Goal: Task Accomplishment & Management: Use online tool/utility

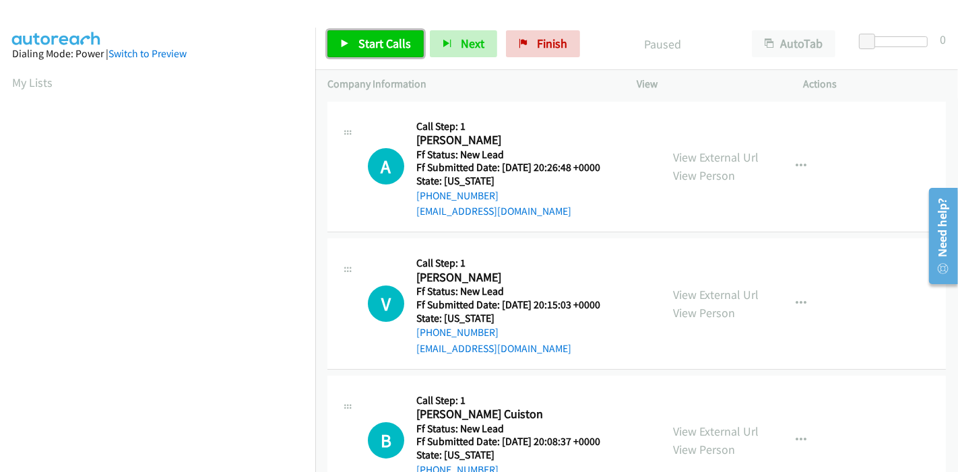
click at [387, 35] on link "Start Calls" at bounding box center [375, 43] width 96 height 27
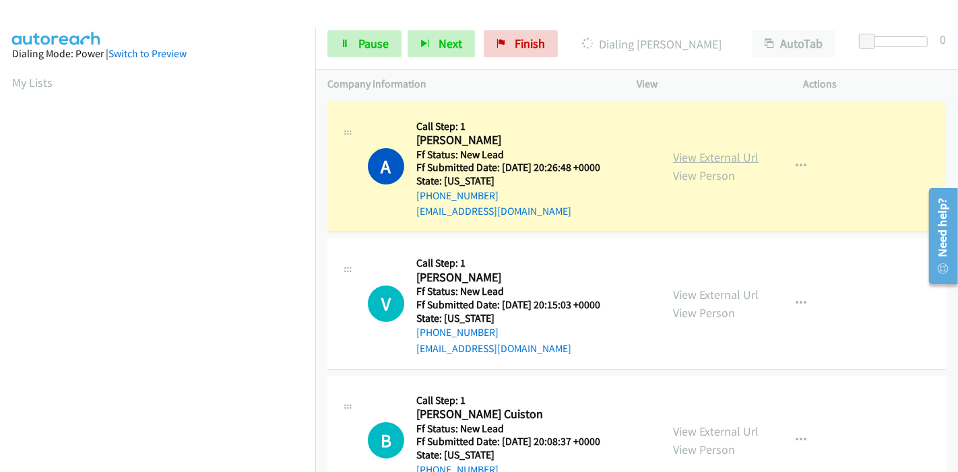
click at [723, 160] on link "View External Url" at bounding box center [716, 157] width 86 height 15
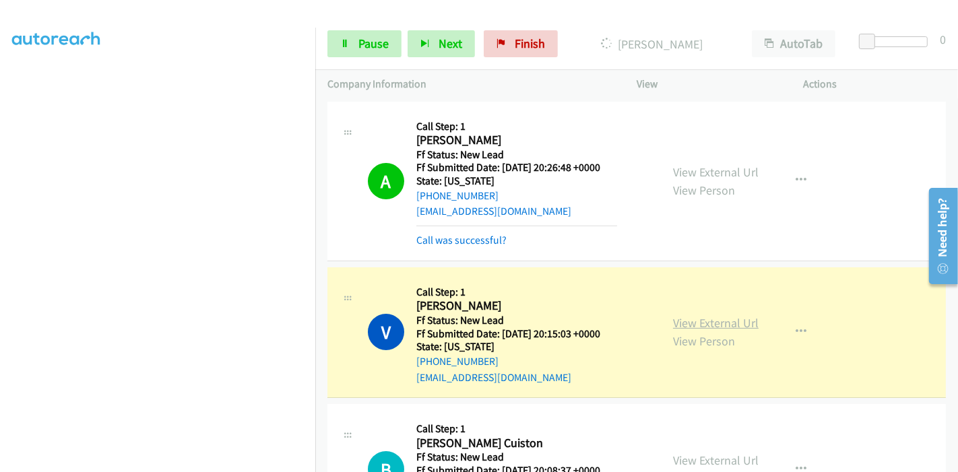
click at [720, 322] on link "View External Url" at bounding box center [716, 322] width 86 height 15
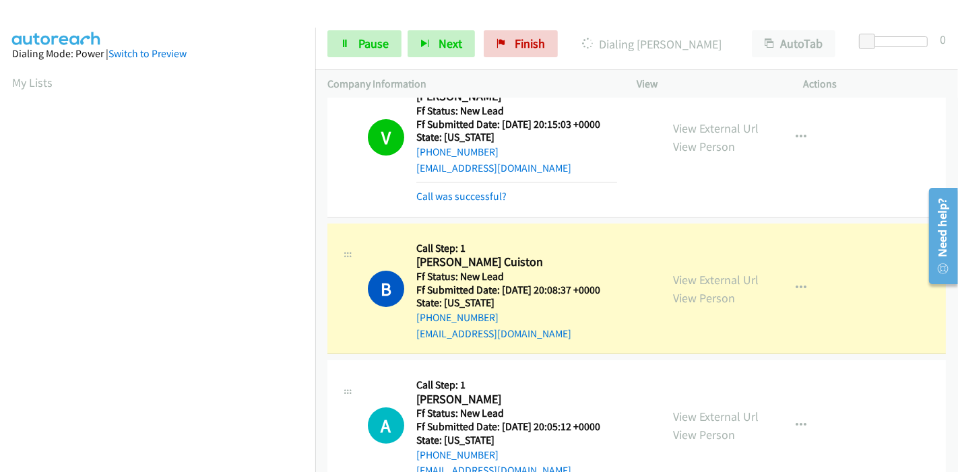
scroll to position [224, 0]
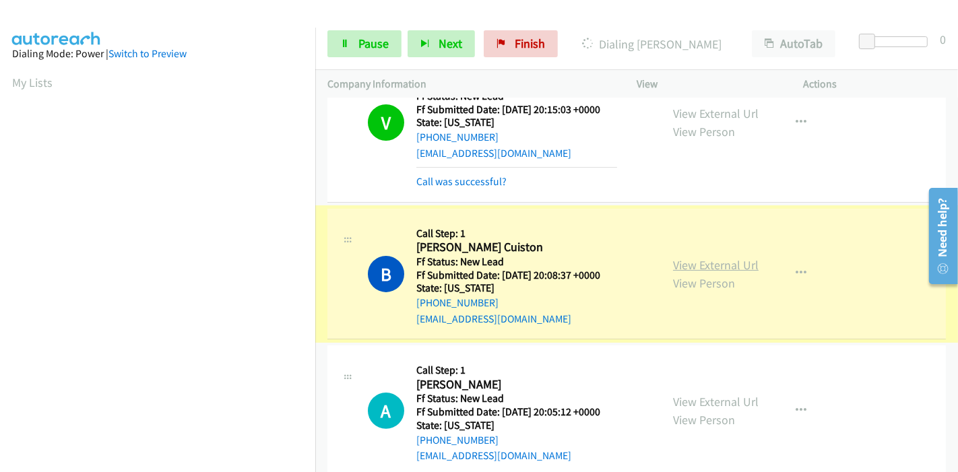
click at [727, 261] on link "View External Url" at bounding box center [716, 264] width 86 height 15
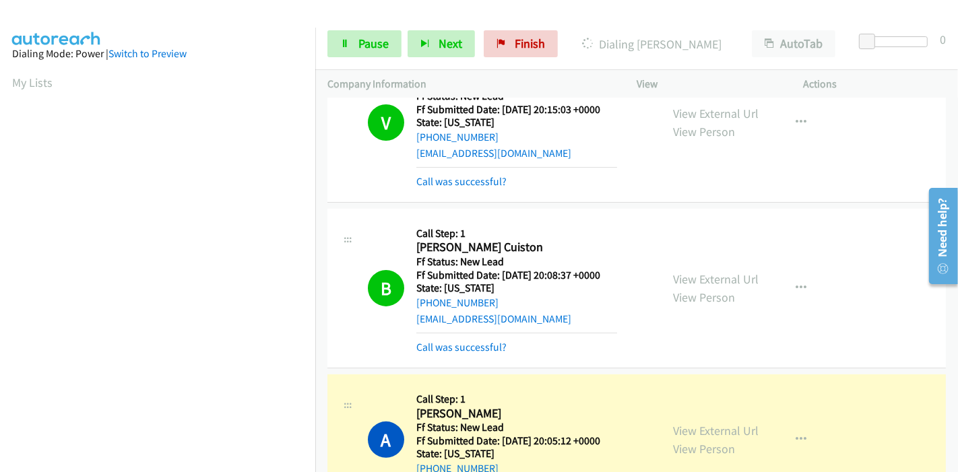
scroll to position [374, 0]
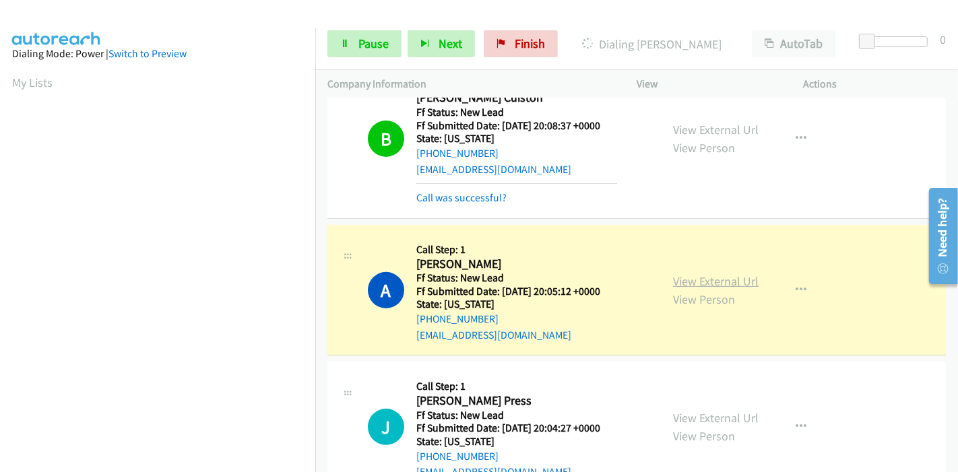
click at [721, 275] on link "View External Url" at bounding box center [716, 280] width 86 height 15
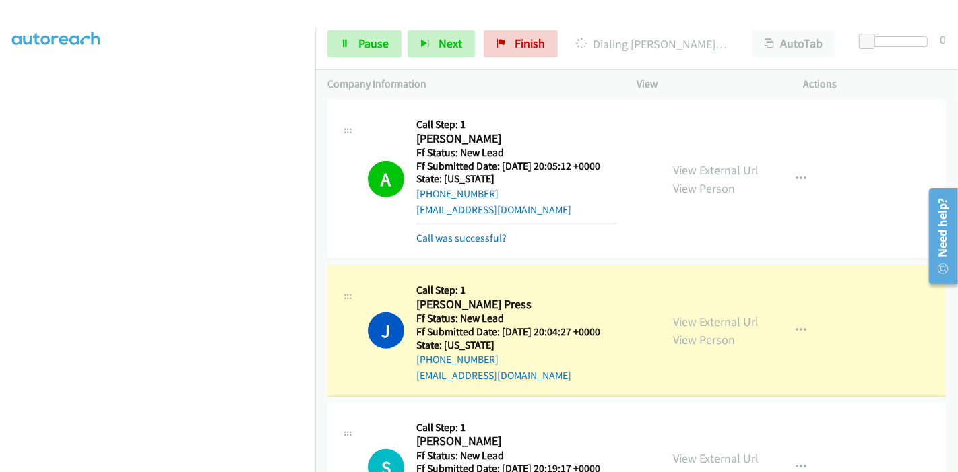
scroll to position [523, 0]
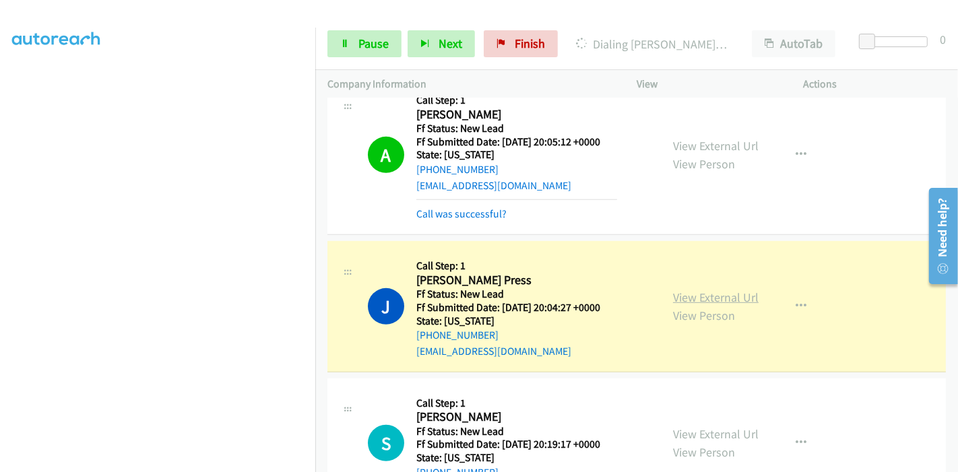
click at [723, 290] on link "View External Url" at bounding box center [716, 297] width 86 height 15
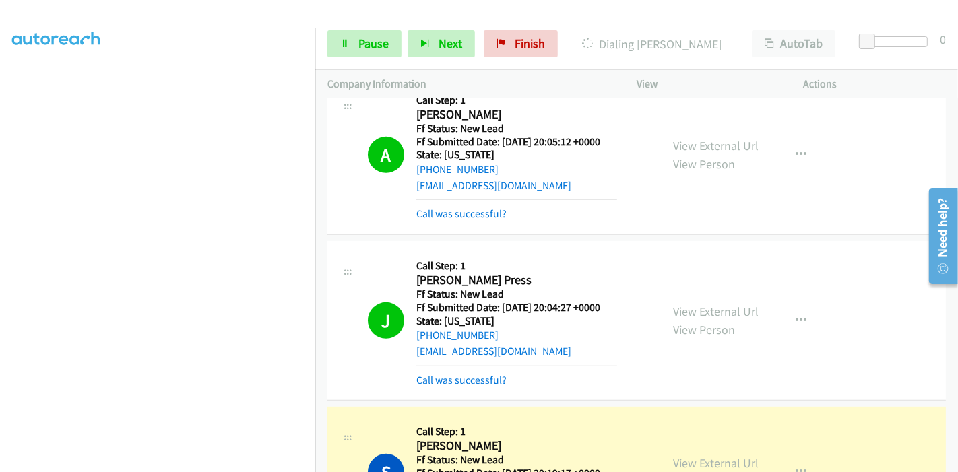
click at [216, 459] on section at bounding box center [157, 152] width 291 height 645
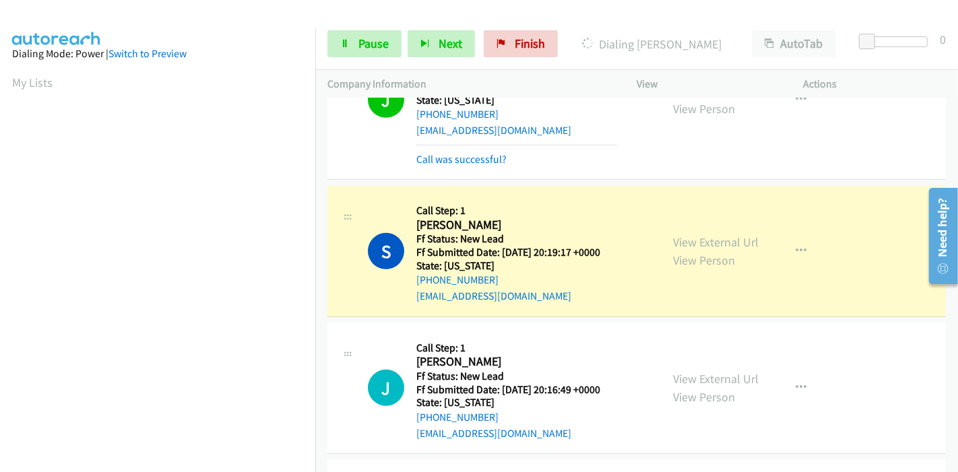
scroll to position [748, 0]
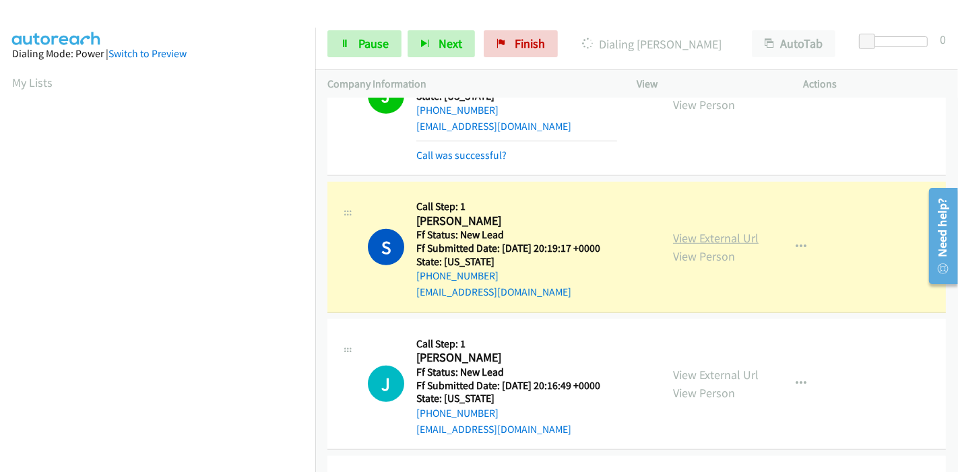
click at [674, 236] on link "View External Url" at bounding box center [716, 237] width 86 height 15
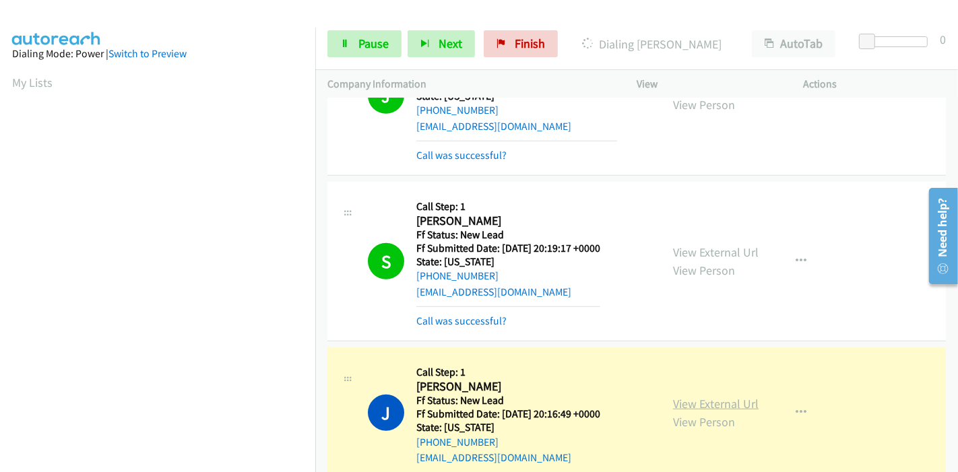
scroll to position [284, 0]
click at [708, 396] on link "View External Url" at bounding box center [716, 403] width 86 height 15
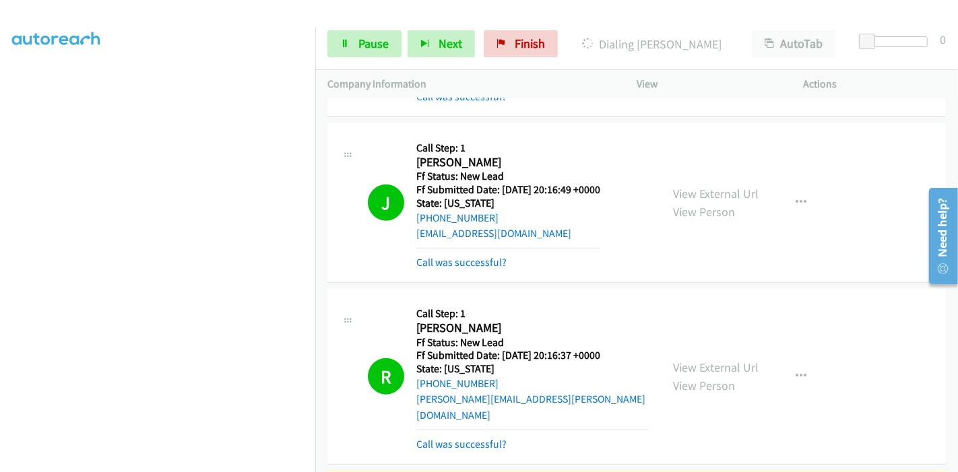
scroll to position [1047, 0]
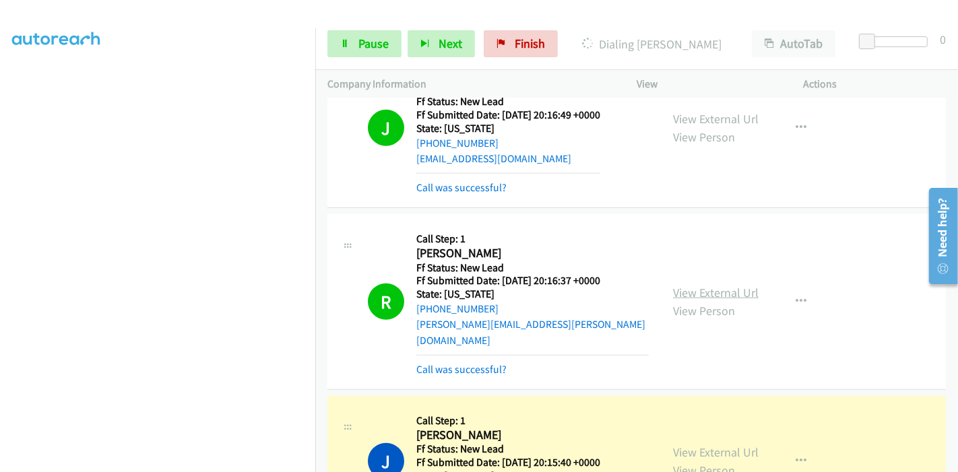
click at [734, 285] on link "View External Url" at bounding box center [716, 292] width 86 height 15
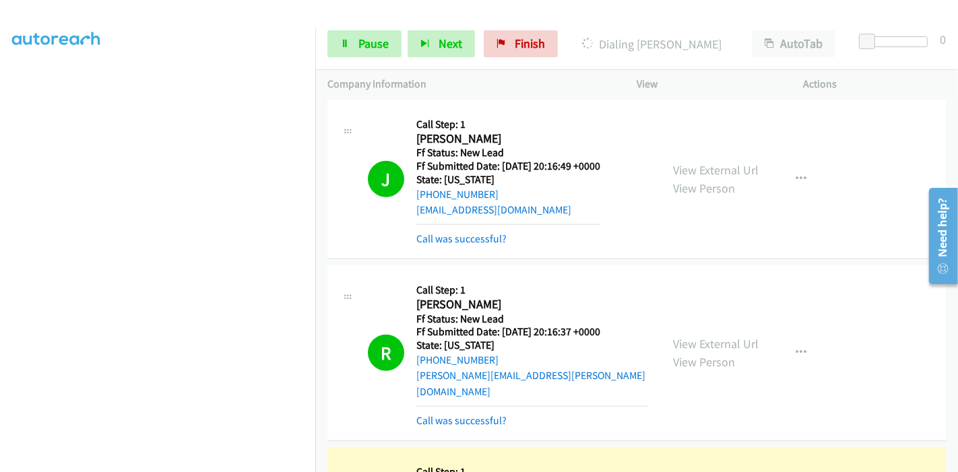
scroll to position [973, 0]
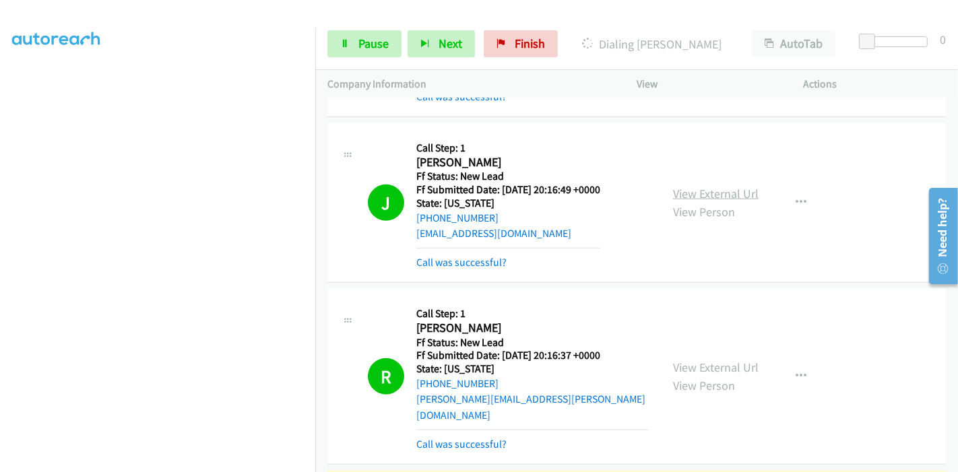
click at [675, 196] on link "View External Url" at bounding box center [716, 193] width 86 height 15
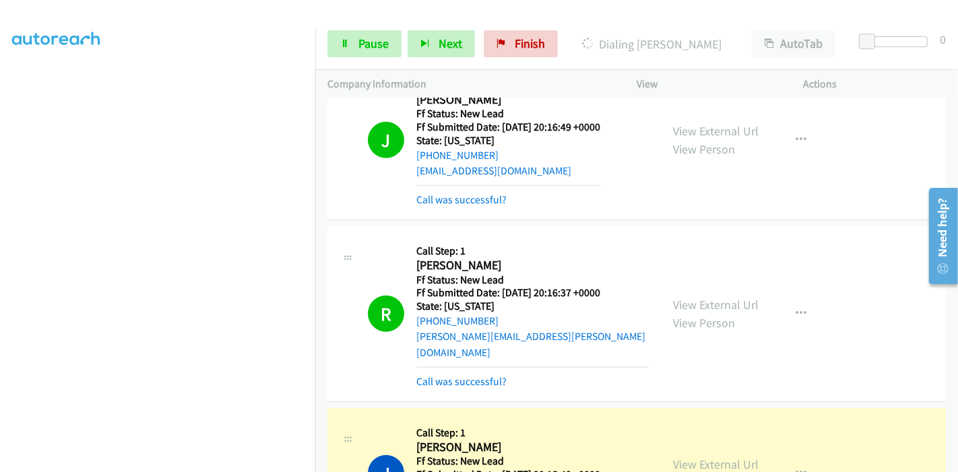
scroll to position [1122, 0]
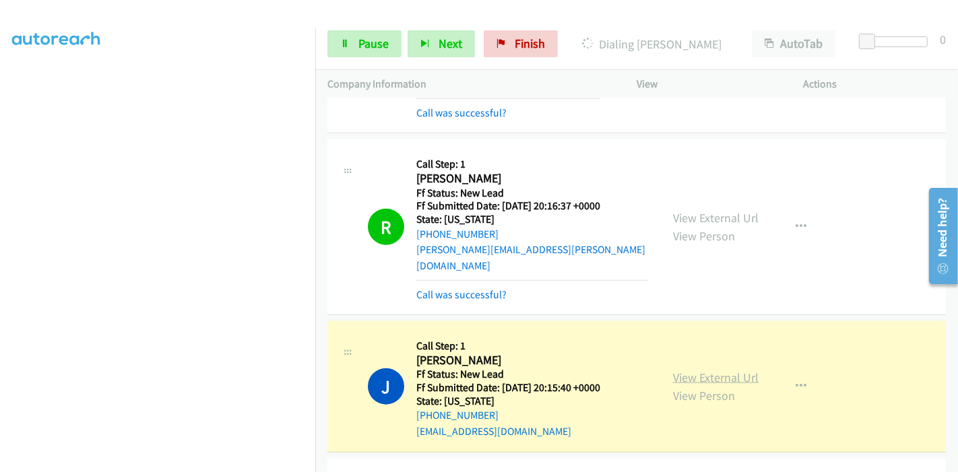
click at [688, 370] on link "View External Url" at bounding box center [716, 377] width 86 height 15
click at [352, 41] on link "Pause" at bounding box center [364, 43] width 74 height 27
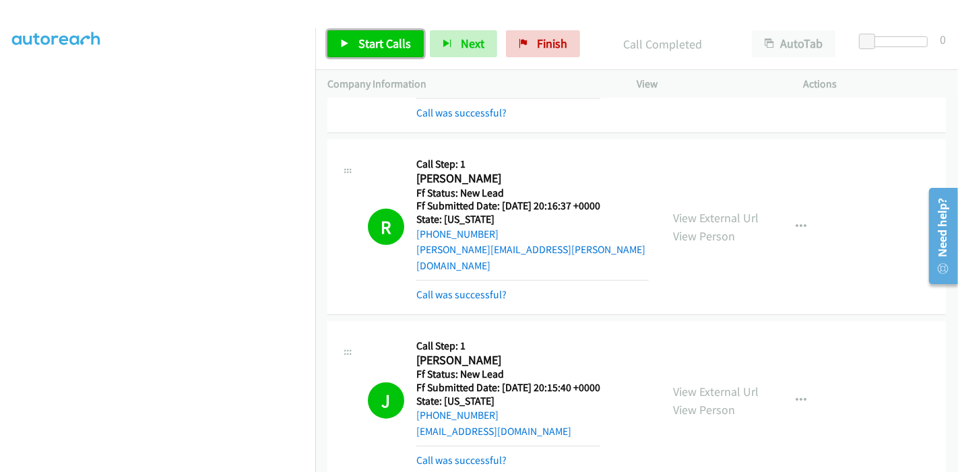
click at [407, 44] on span "Start Calls" at bounding box center [384, 43] width 53 height 15
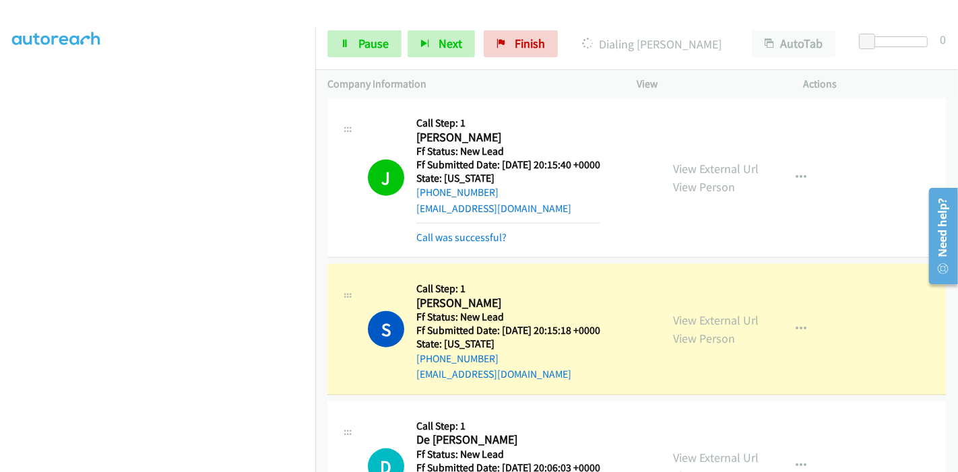
scroll to position [1347, 0]
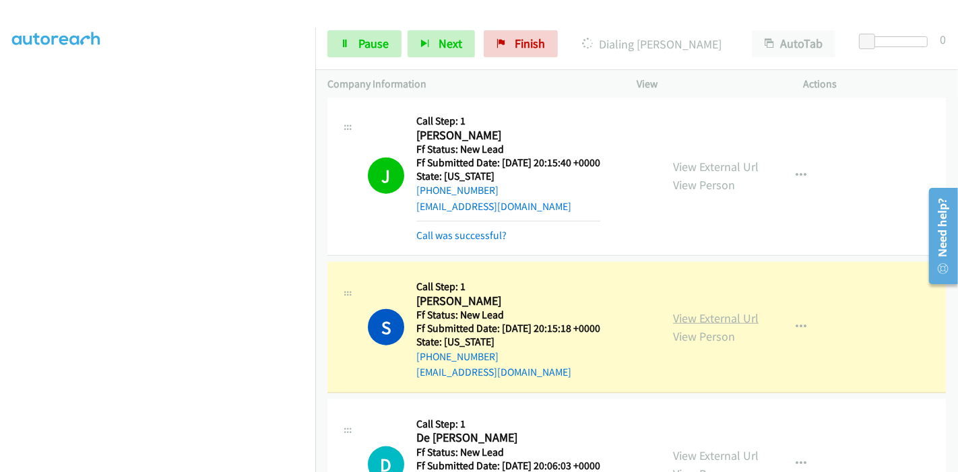
click at [748, 310] on link "View External Url" at bounding box center [716, 317] width 86 height 15
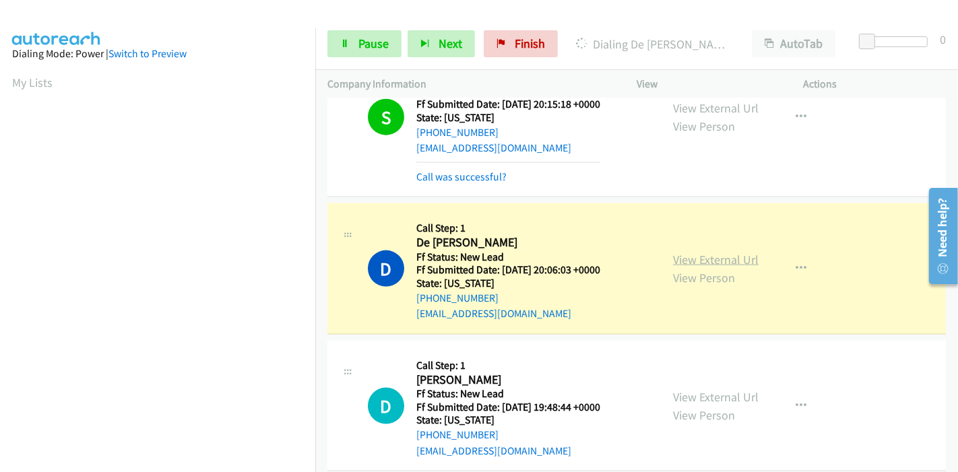
scroll to position [284, 0]
click at [710, 252] on link "View External Url" at bounding box center [716, 259] width 86 height 15
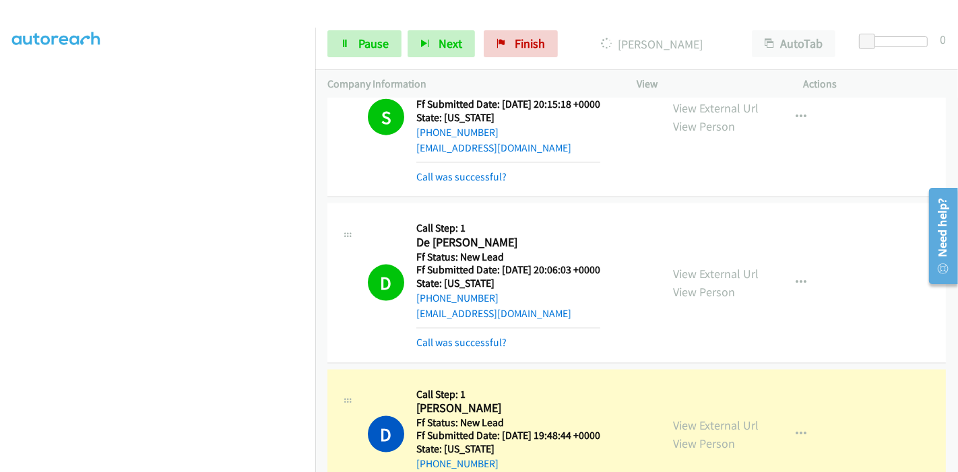
scroll to position [1796, 0]
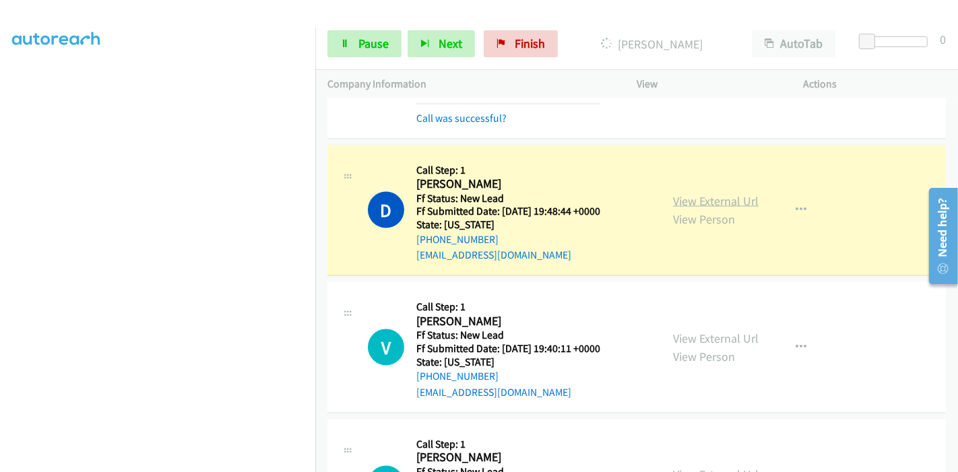
click at [700, 193] on link "View External Url" at bounding box center [716, 200] width 86 height 15
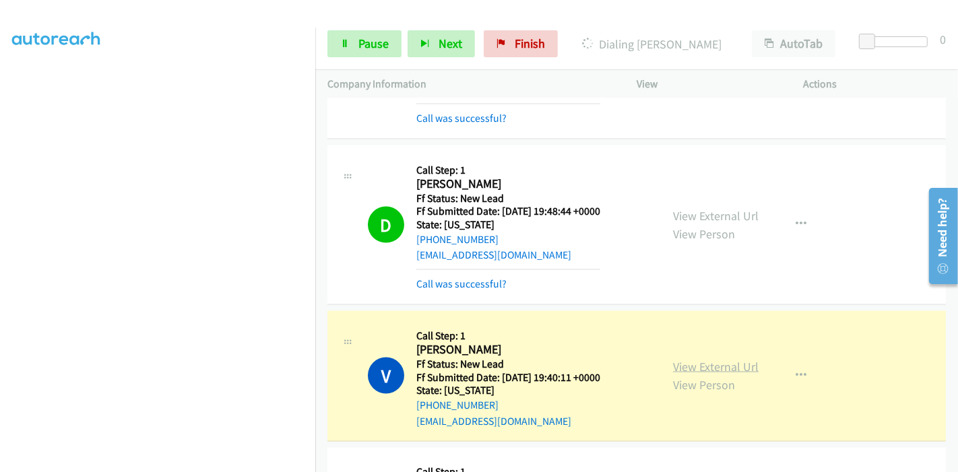
click at [716, 359] on link "View External Url" at bounding box center [716, 366] width 86 height 15
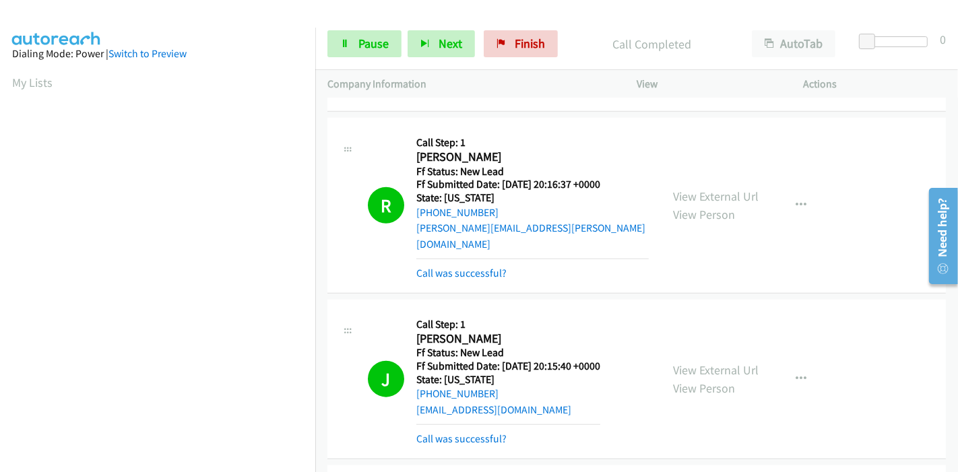
scroll to position [769, 0]
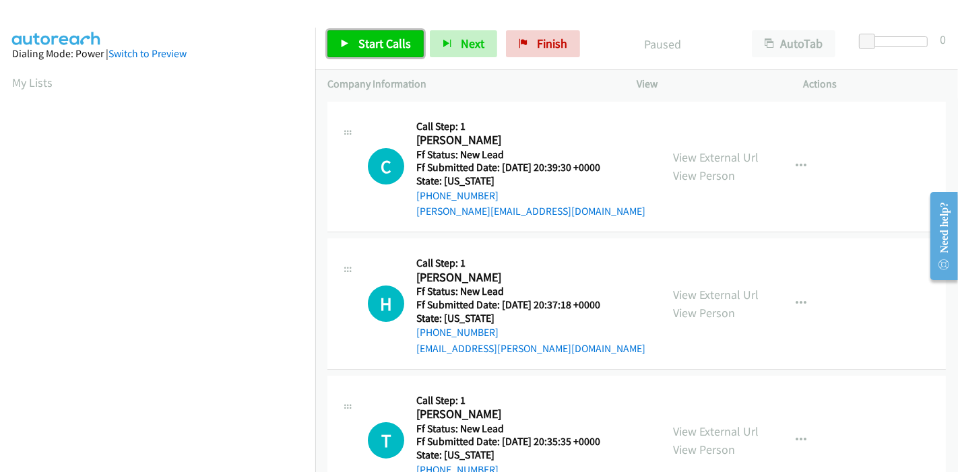
click at [358, 52] on link "Start Calls" at bounding box center [375, 43] width 96 height 27
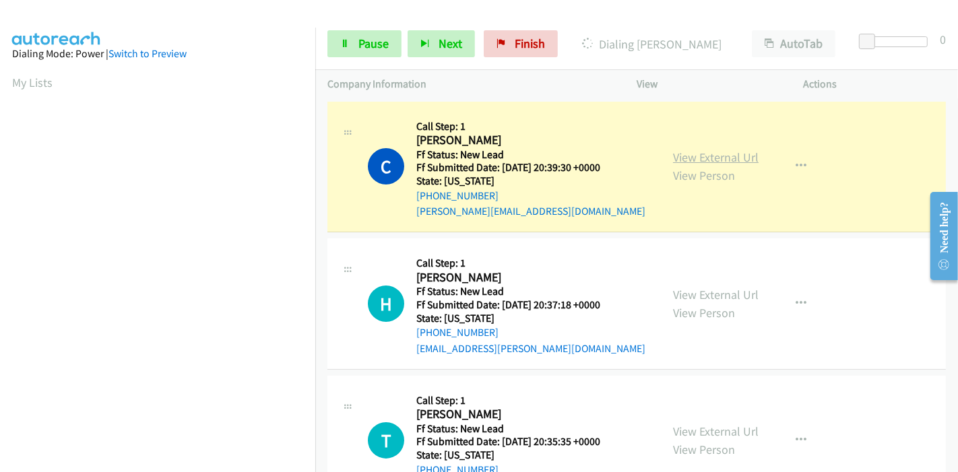
scroll to position [284, 0]
click at [743, 154] on link "View External Url" at bounding box center [716, 157] width 86 height 15
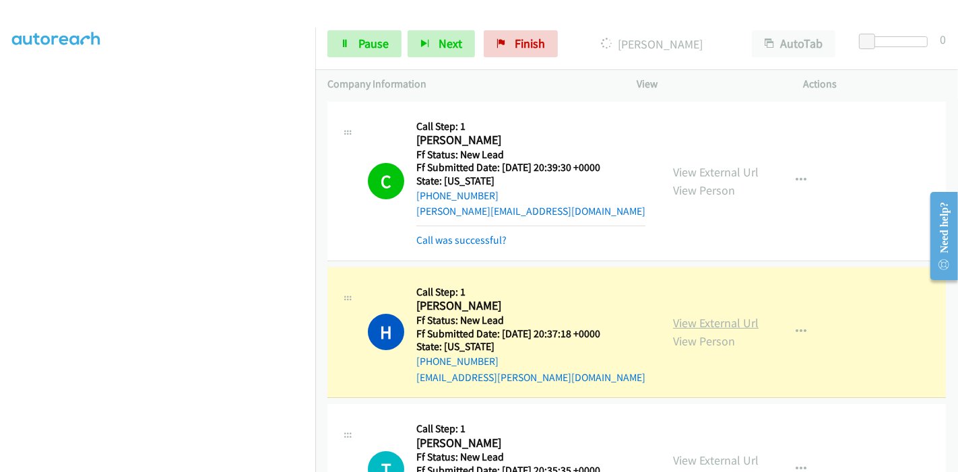
click at [729, 323] on link "View External Url" at bounding box center [716, 322] width 86 height 15
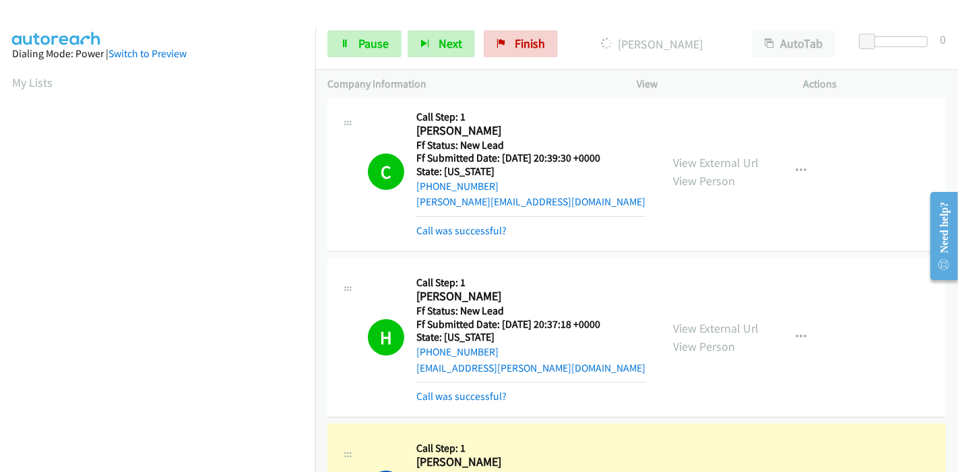
scroll to position [0, 0]
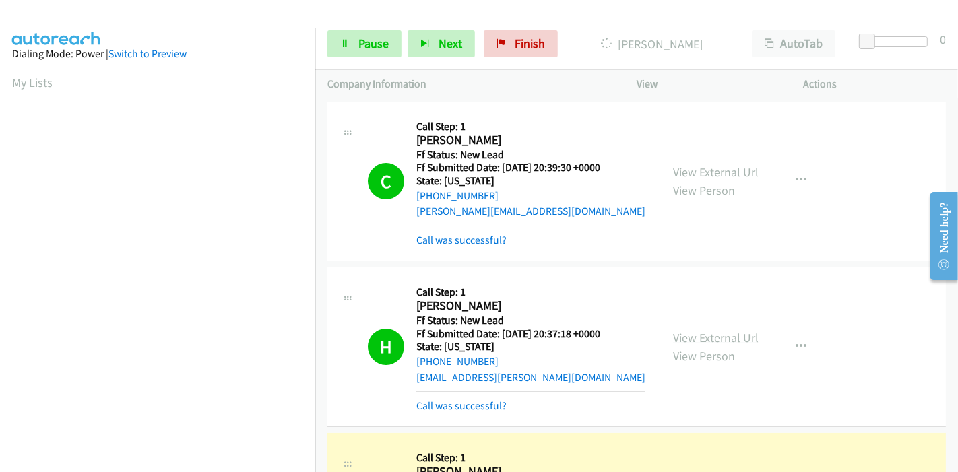
click at [736, 335] on link "View External Url" at bounding box center [716, 337] width 86 height 15
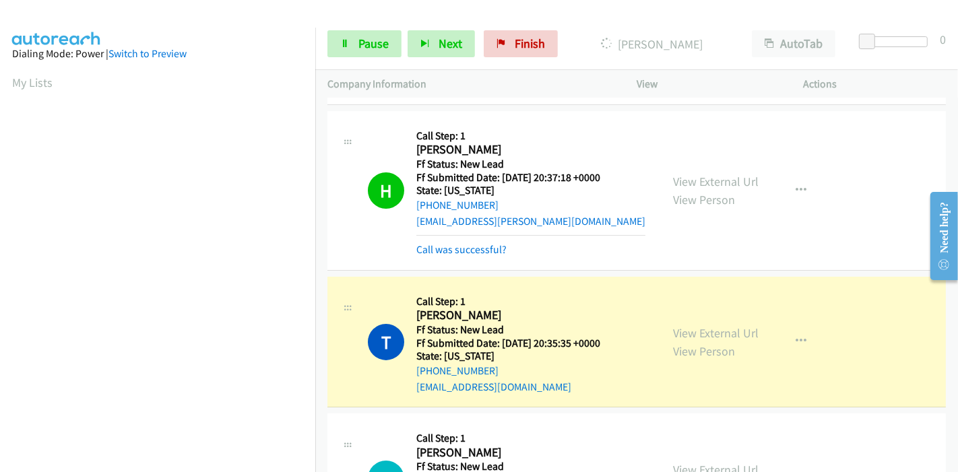
scroll to position [224, 0]
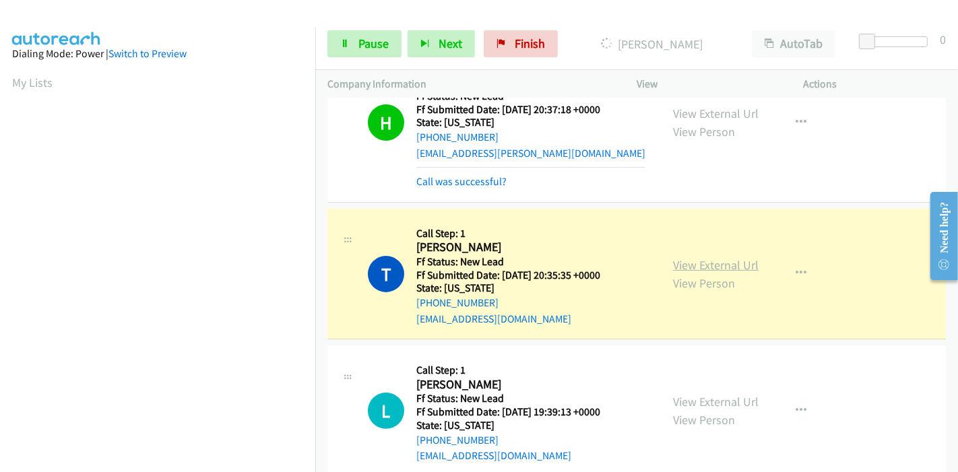
click at [721, 259] on link "View External Url" at bounding box center [716, 264] width 86 height 15
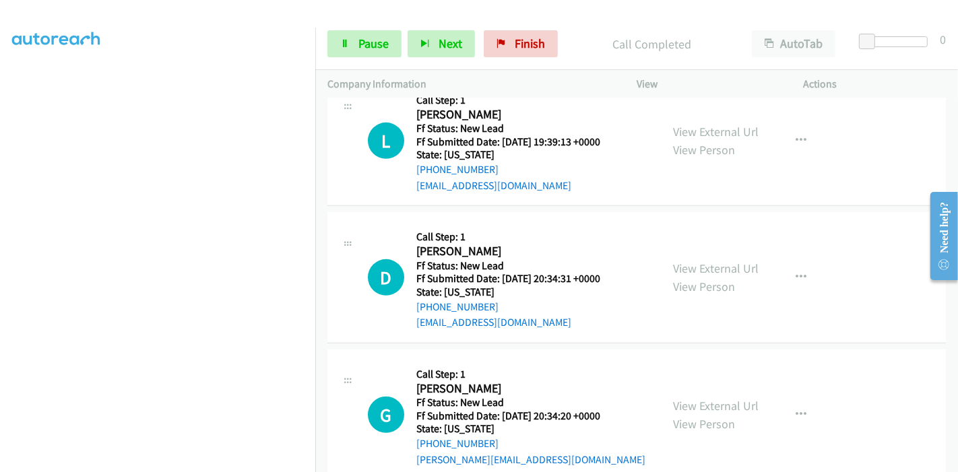
scroll to position [449, 0]
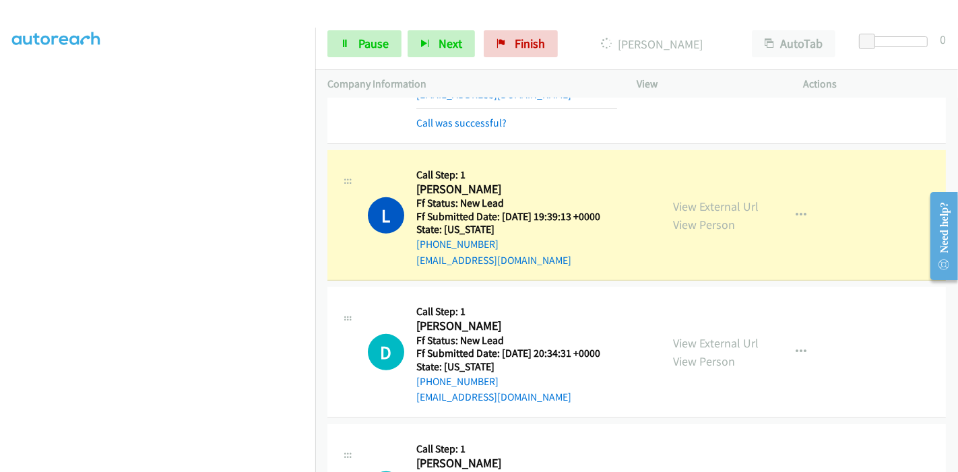
click at [183, 459] on section at bounding box center [157, 152] width 291 height 645
click at [746, 205] on link "View External Url" at bounding box center [716, 206] width 86 height 15
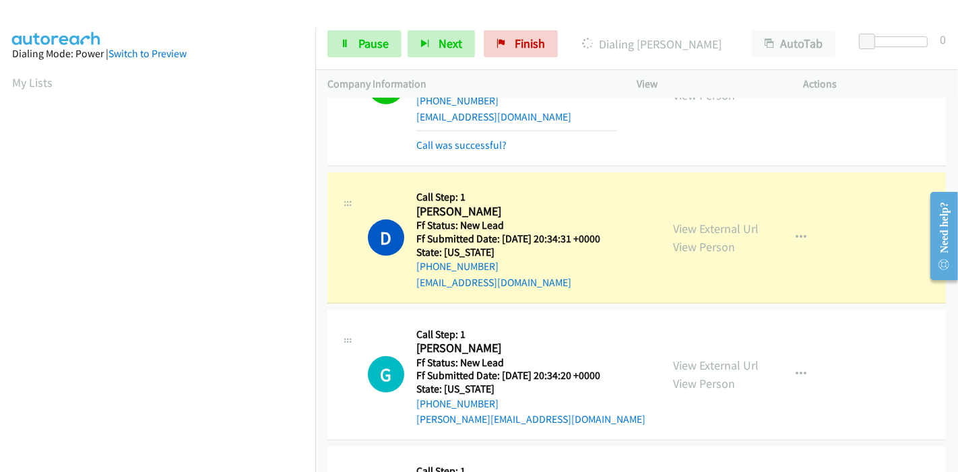
scroll to position [598, 0]
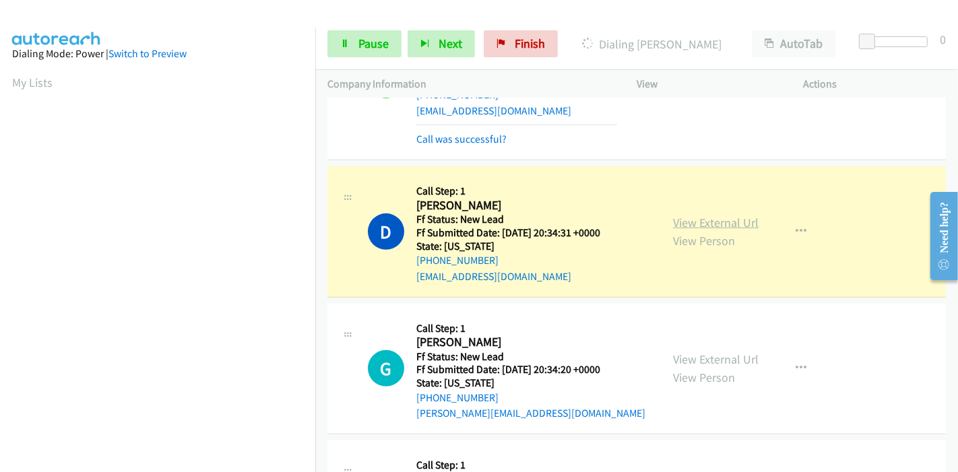
click at [710, 222] on link "View External Url" at bounding box center [716, 222] width 86 height 15
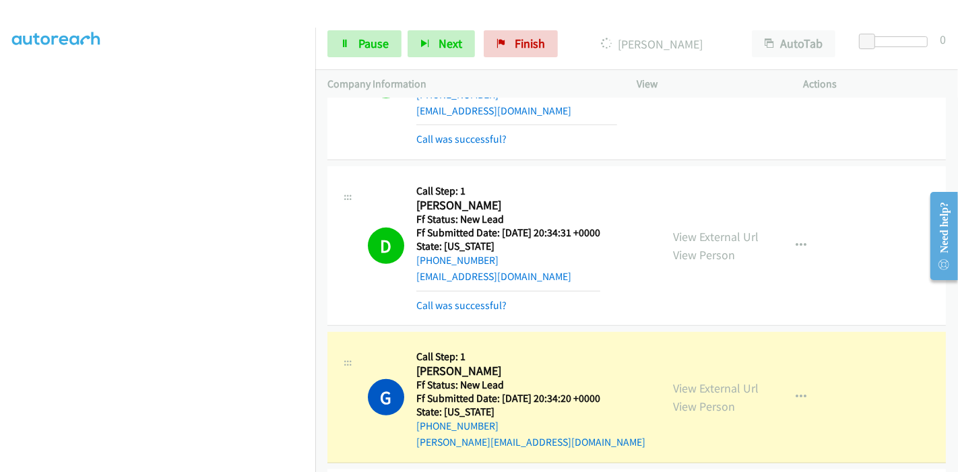
scroll to position [0, 0]
click at [676, 389] on link "View External Url" at bounding box center [716, 388] width 86 height 15
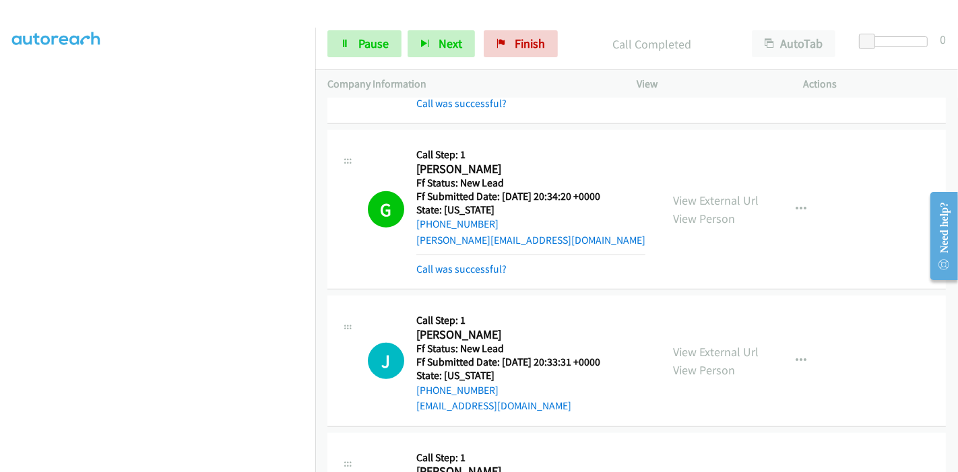
scroll to position [823, 0]
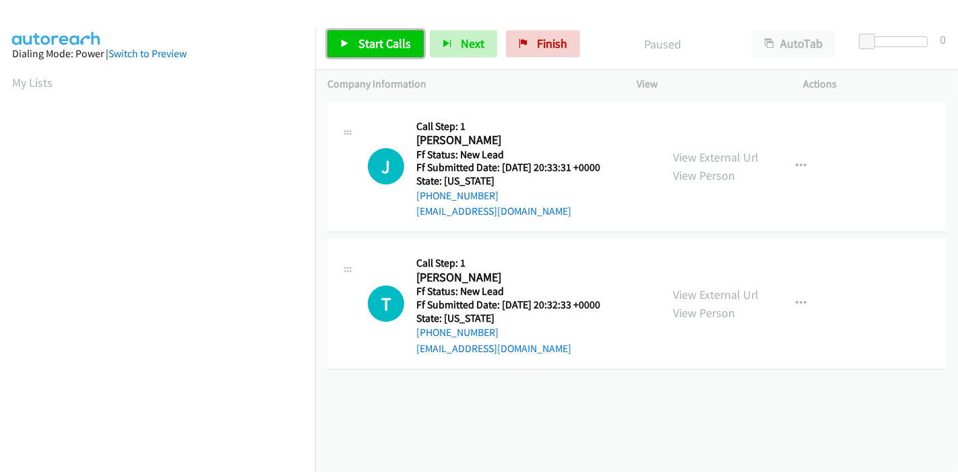
click at [376, 40] on span "Start Calls" at bounding box center [384, 43] width 53 height 15
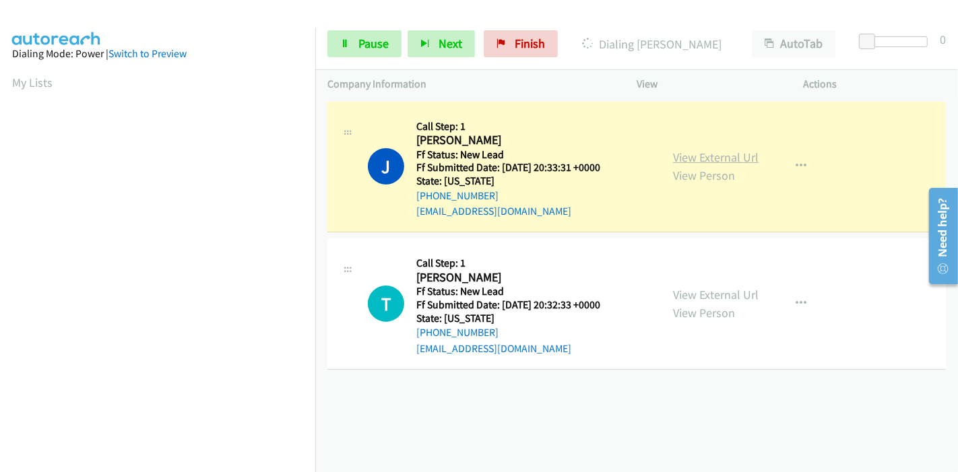
click at [696, 155] on link "View External Url" at bounding box center [716, 157] width 86 height 15
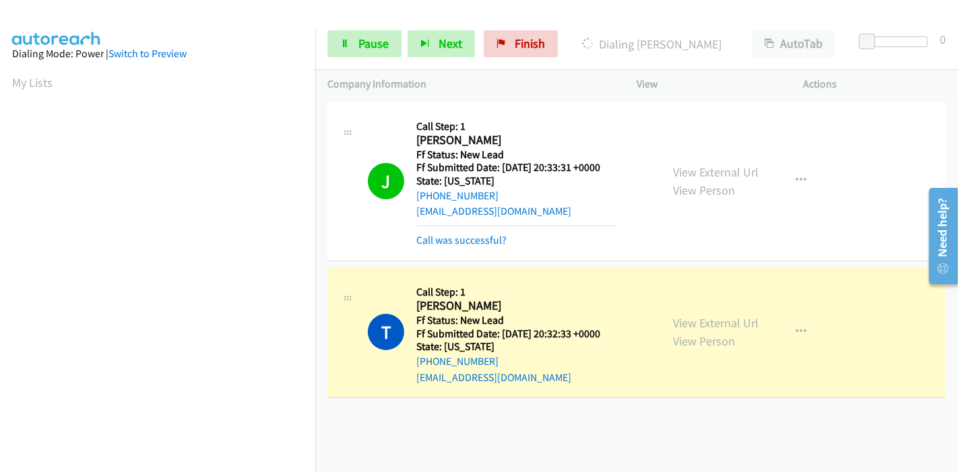
scroll to position [284, 0]
click at [673, 316] on link "View External Url" at bounding box center [716, 322] width 86 height 15
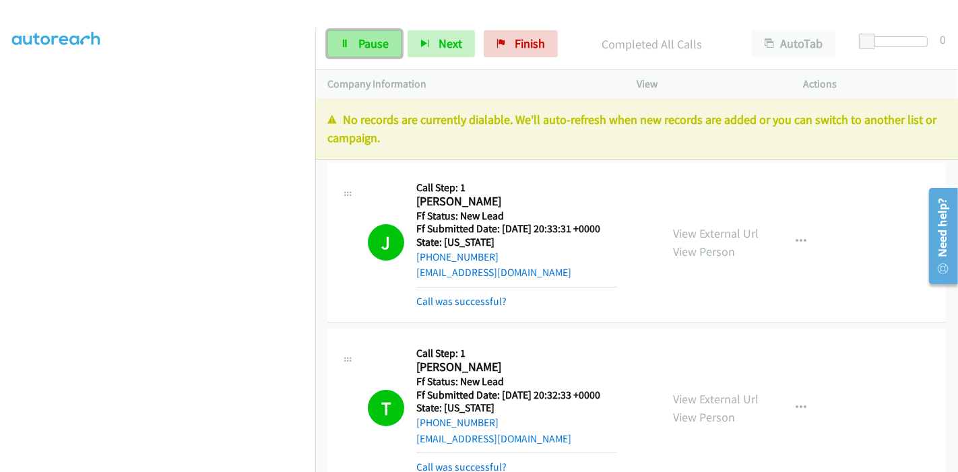
click at [346, 43] on icon at bounding box center [344, 44] width 9 height 9
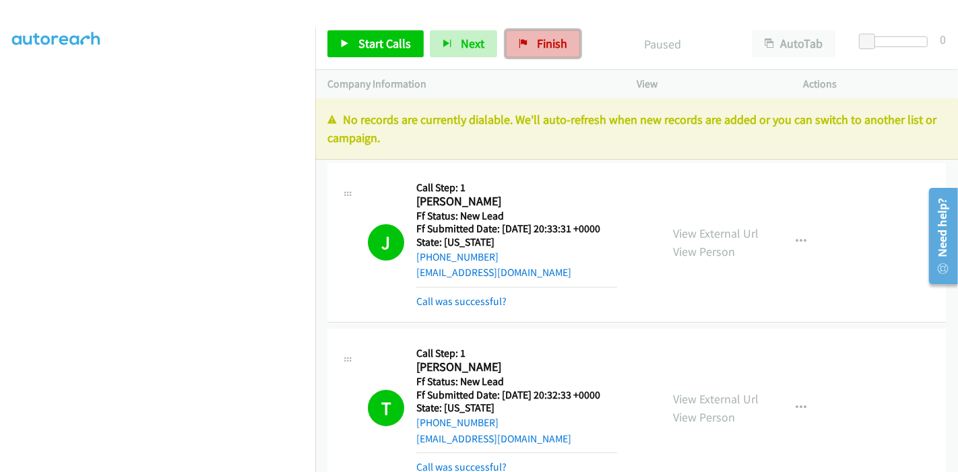
click at [530, 35] on link "Finish" at bounding box center [543, 43] width 74 height 27
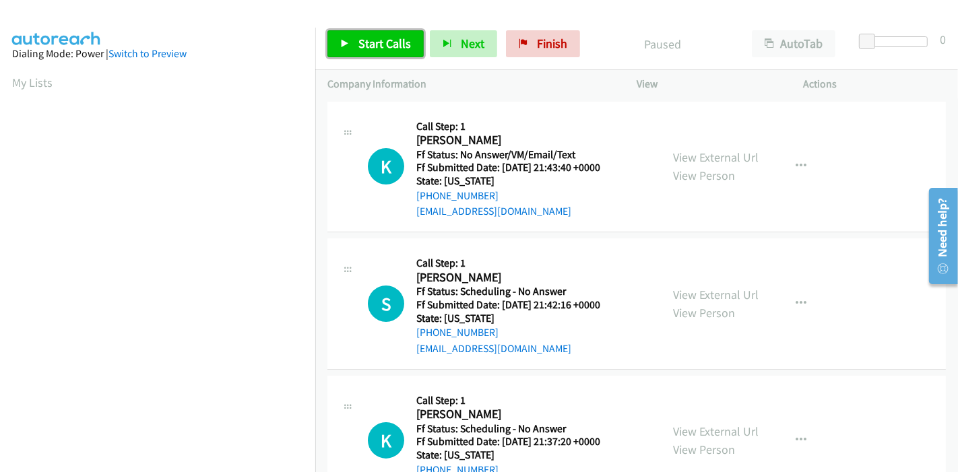
click at [357, 35] on link "Start Calls" at bounding box center [375, 43] width 96 height 27
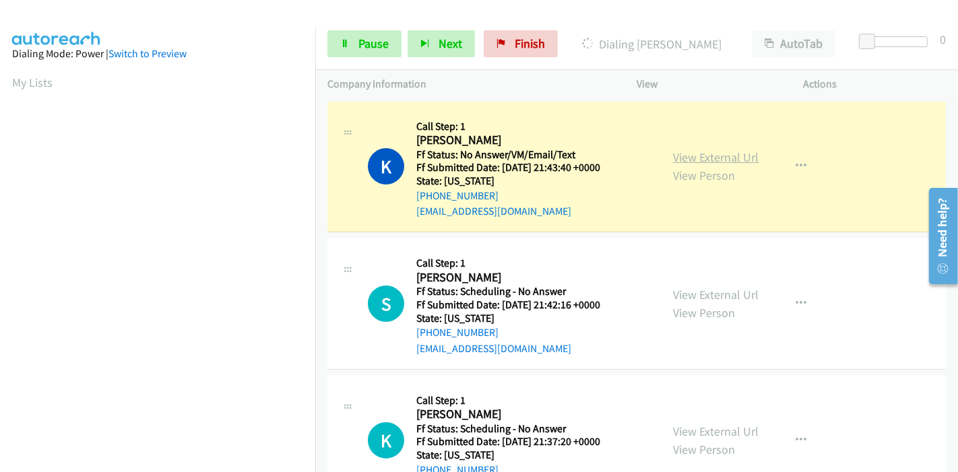
click at [731, 150] on link "View External Url" at bounding box center [716, 157] width 86 height 15
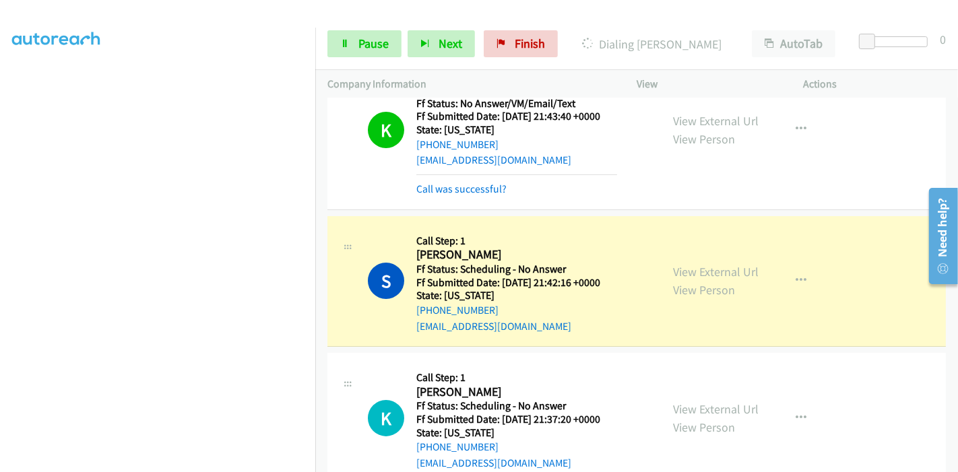
scroll to position [75, 0]
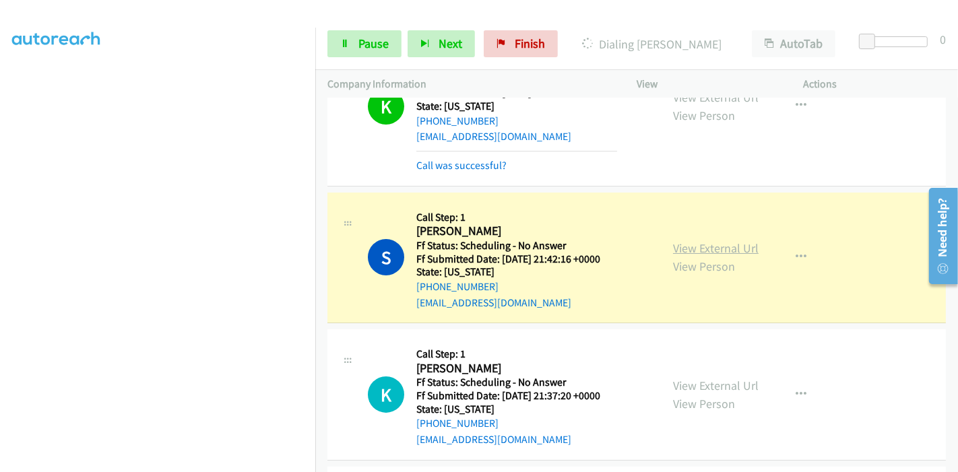
click at [736, 249] on link "View External Url" at bounding box center [716, 247] width 86 height 15
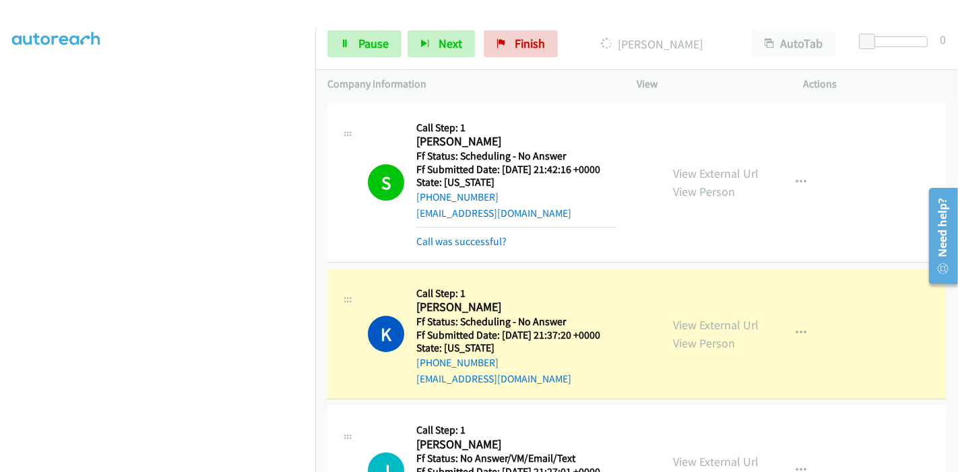
scroll to position [299, 0]
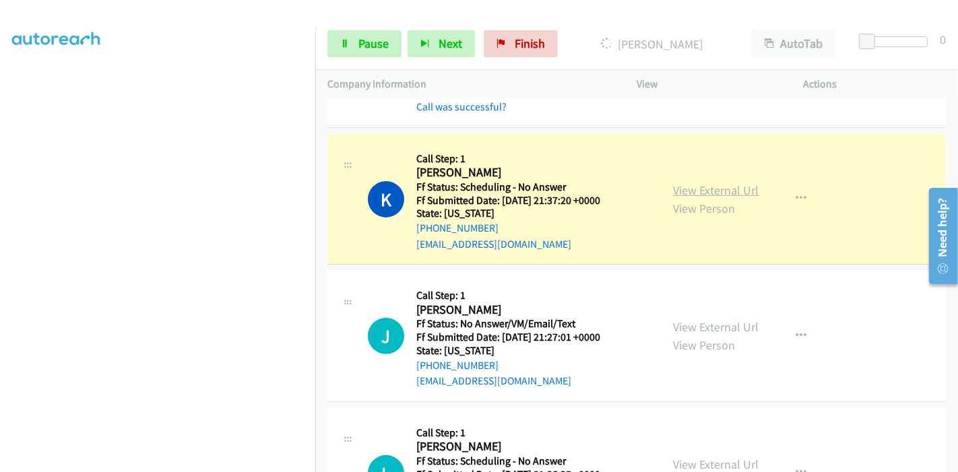
click at [727, 187] on link "View External Url" at bounding box center [716, 190] width 86 height 15
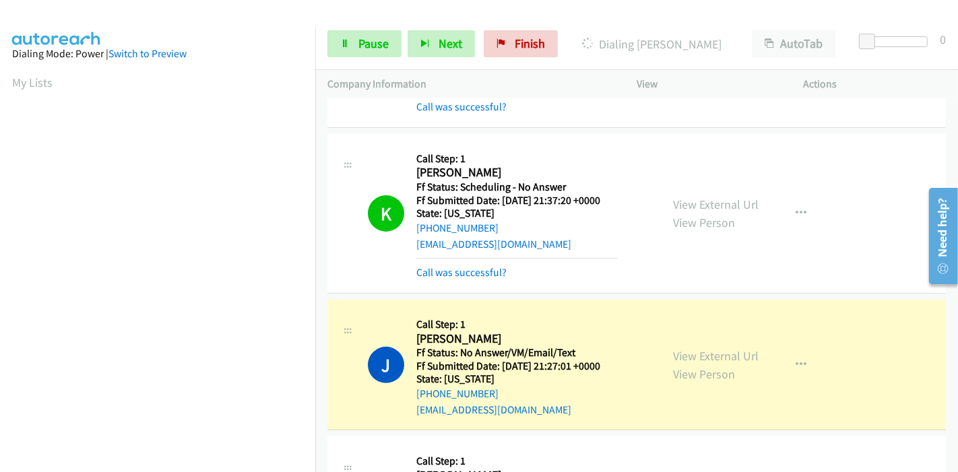
scroll to position [523, 0]
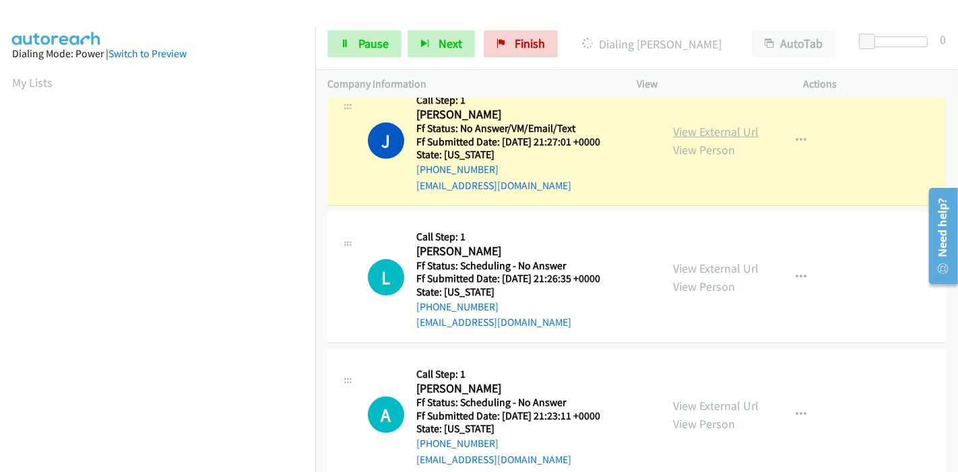
click at [735, 131] on link "View External Url" at bounding box center [716, 131] width 86 height 15
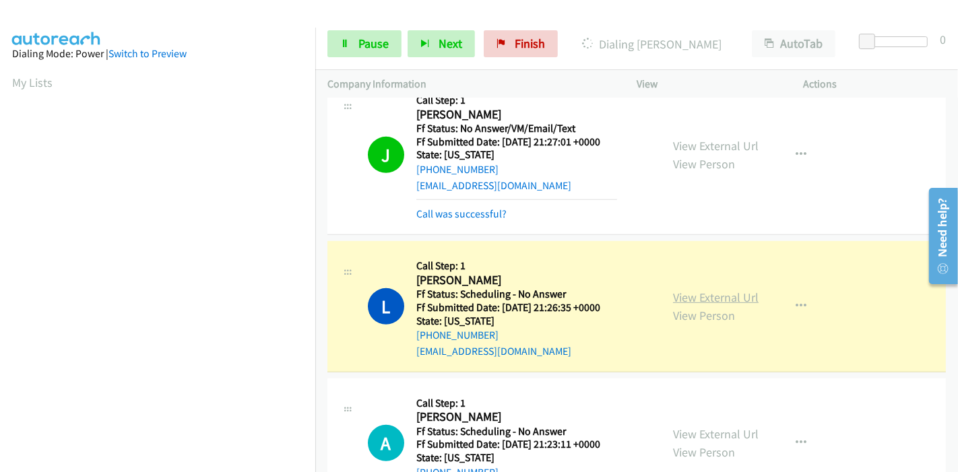
click at [741, 292] on link "View External Url" at bounding box center [716, 297] width 86 height 15
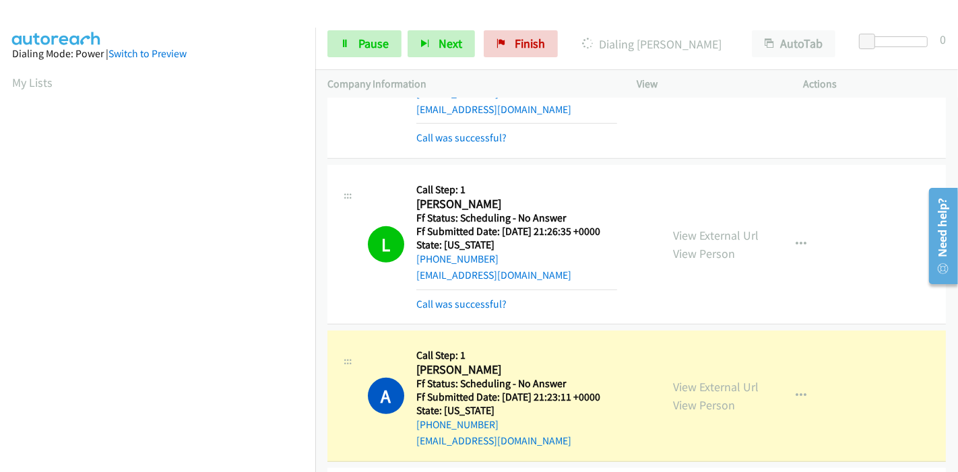
scroll to position [673, 0]
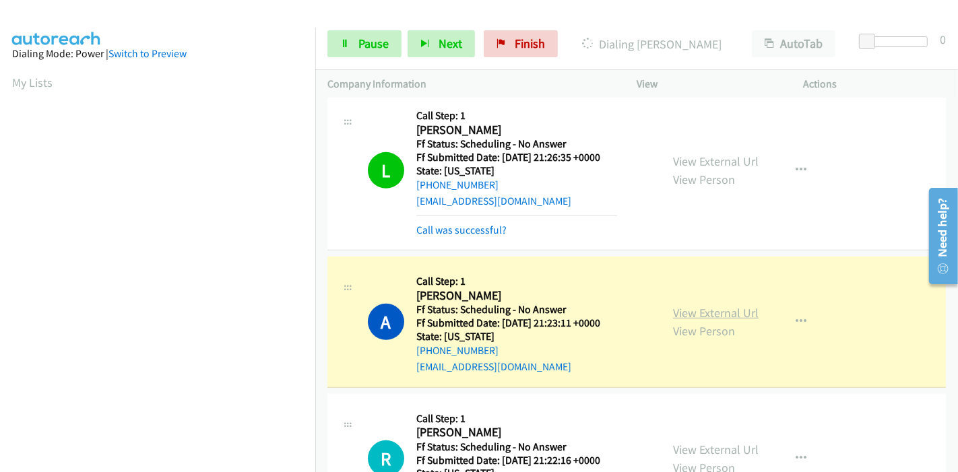
click at [694, 314] on link "View External Url" at bounding box center [716, 312] width 86 height 15
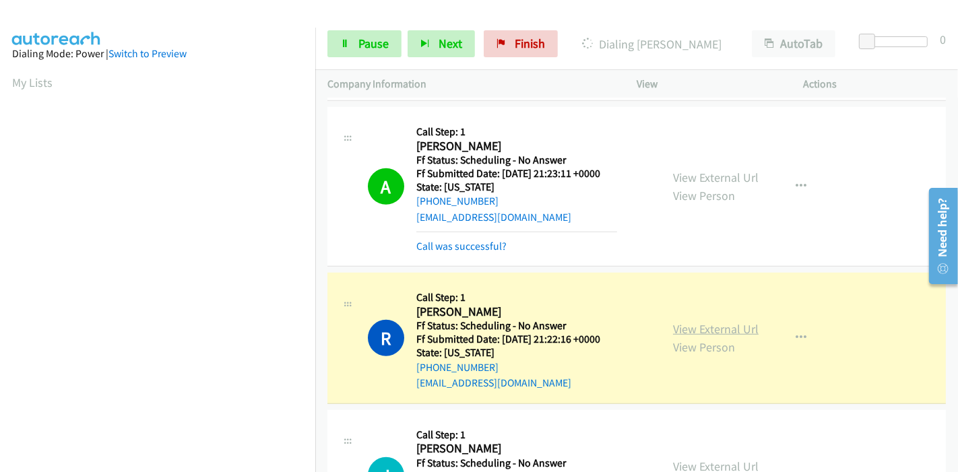
scroll to position [284, 0]
click at [684, 331] on link "View External Url" at bounding box center [716, 328] width 86 height 15
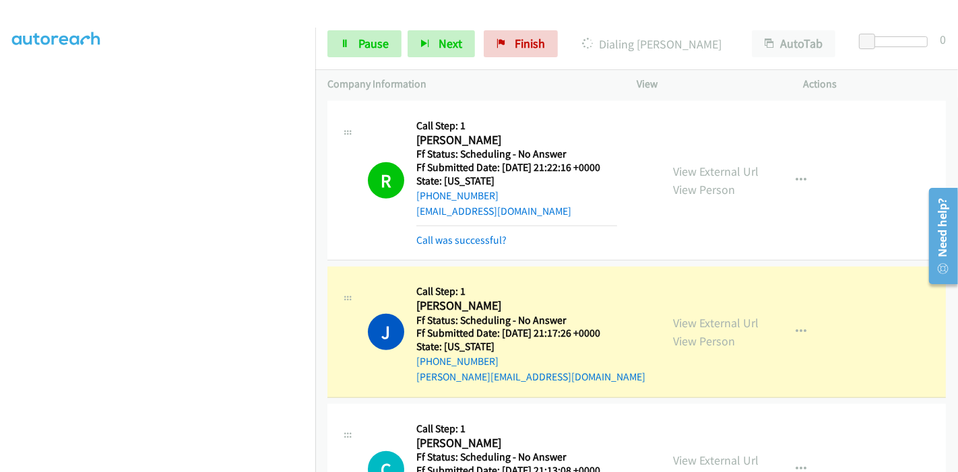
scroll to position [1047, 0]
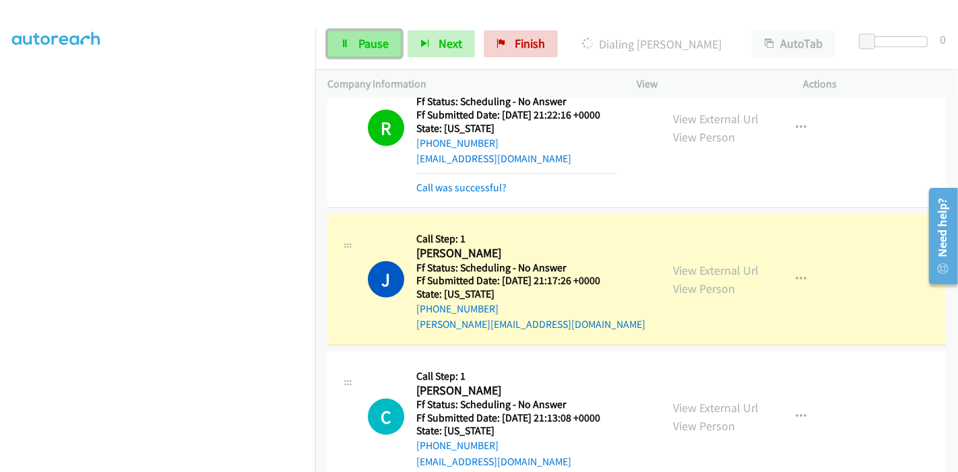
click at [355, 46] on link "Pause" at bounding box center [364, 43] width 74 height 27
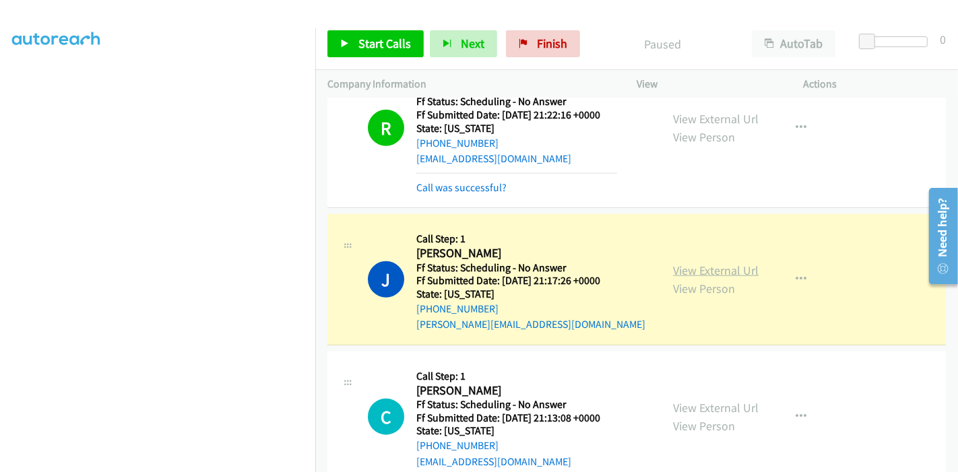
click at [738, 266] on link "View External Url" at bounding box center [716, 270] width 86 height 15
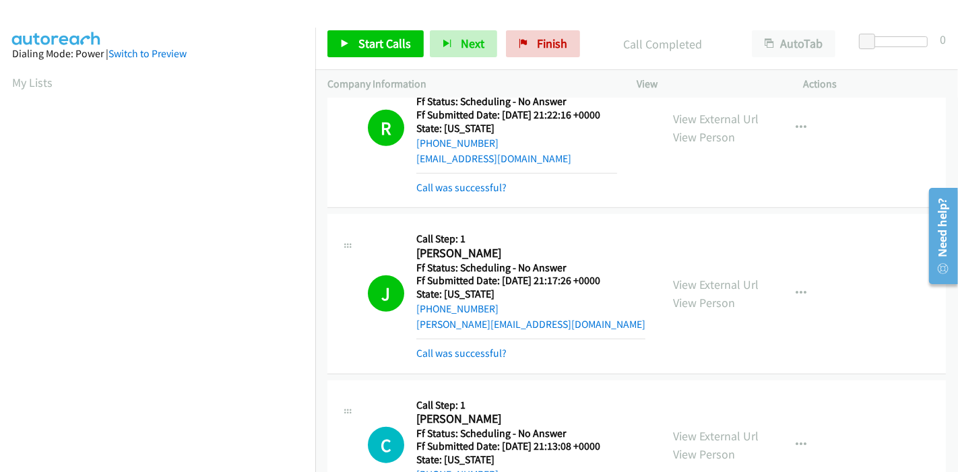
scroll to position [284, 0]
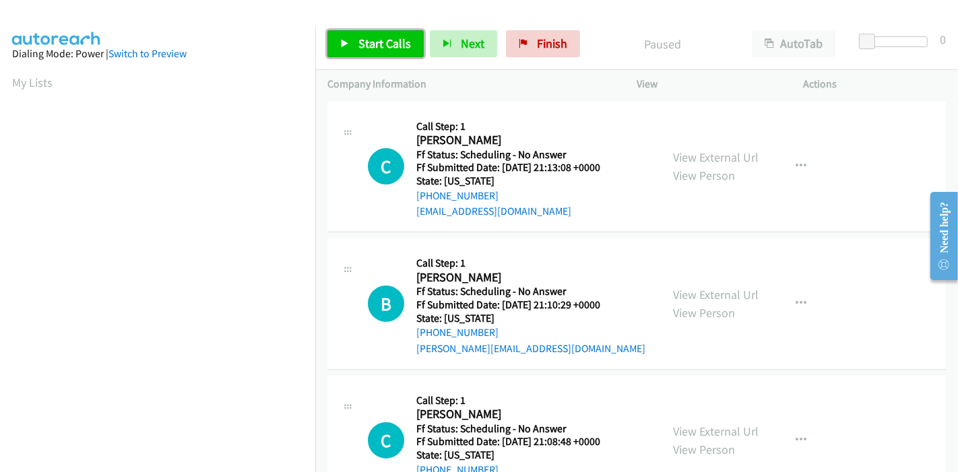
click at [370, 39] on span "Start Calls" at bounding box center [384, 43] width 53 height 15
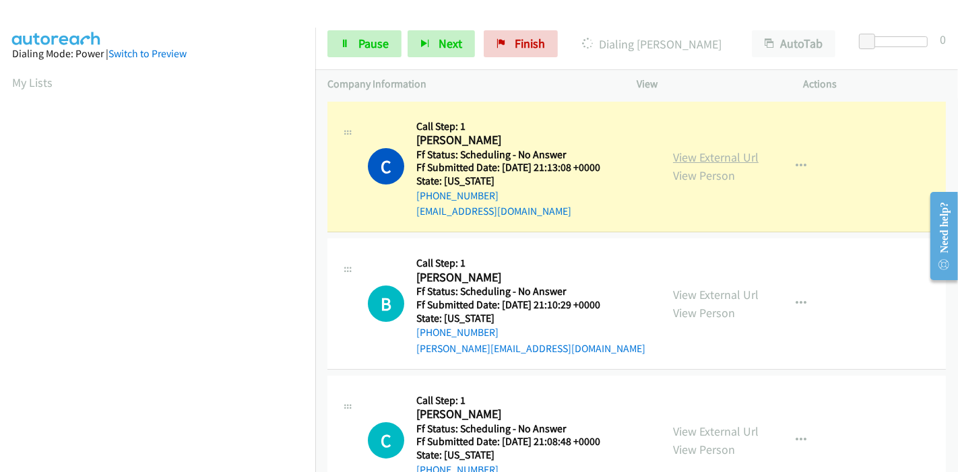
click at [685, 155] on link "View External Url" at bounding box center [716, 157] width 86 height 15
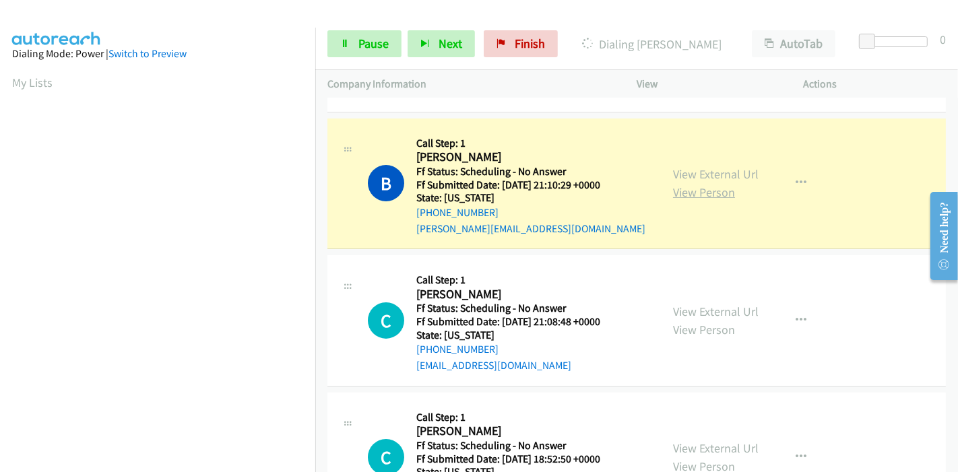
scroll to position [150, 0]
click at [687, 166] on link "View External Url" at bounding box center [716, 173] width 86 height 15
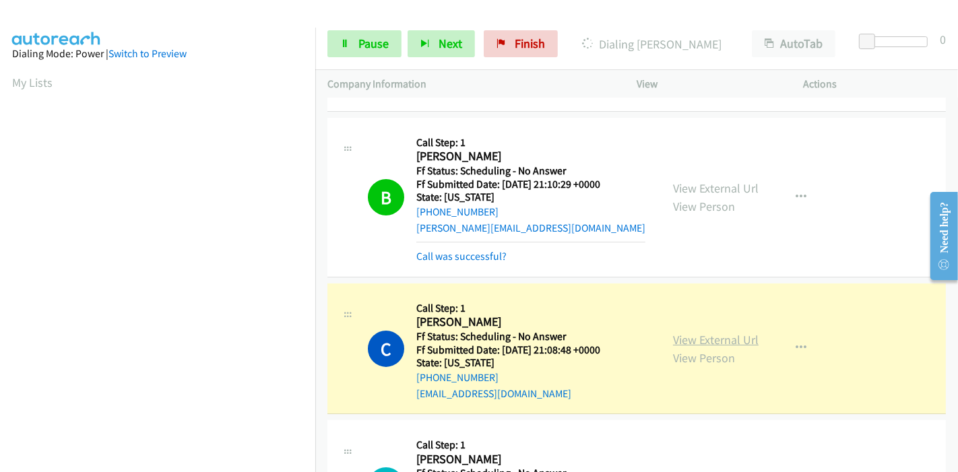
click at [724, 337] on link "View External Url" at bounding box center [716, 339] width 86 height 15
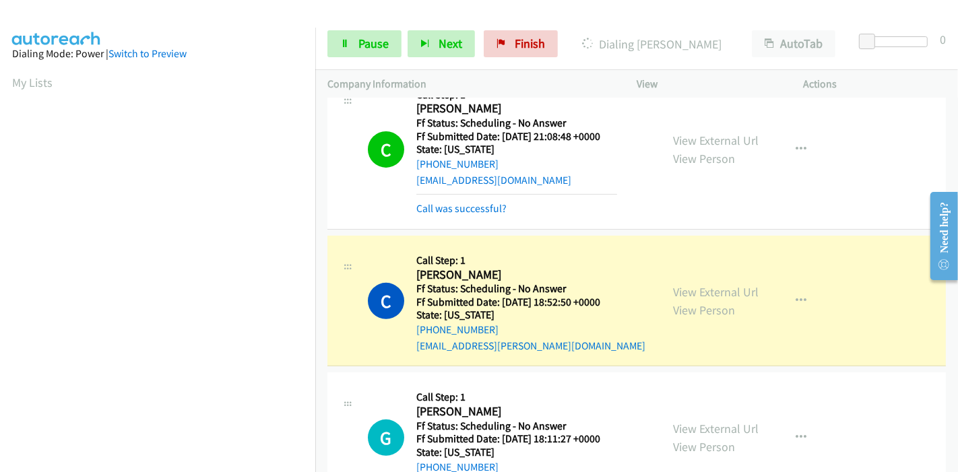
scroll to position [374, 0]
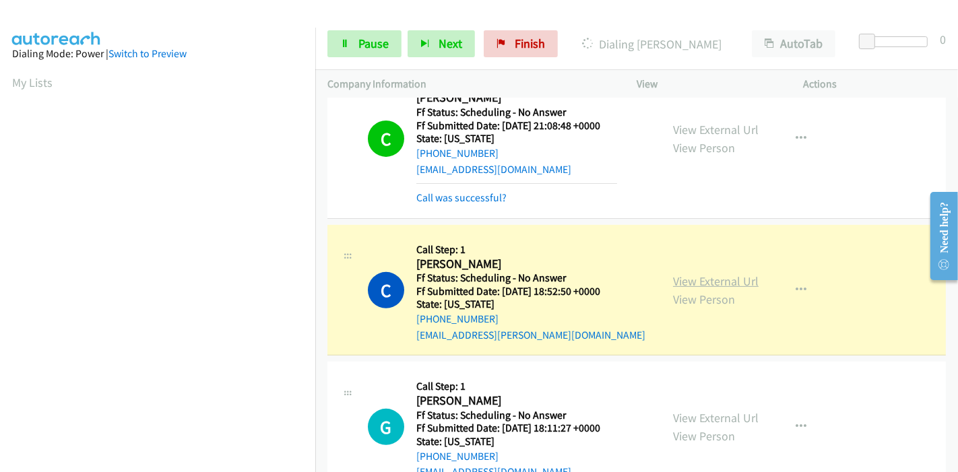
click at [694, 280] on link "View External Url" at bounding box center [716, 280] width 86 height 15
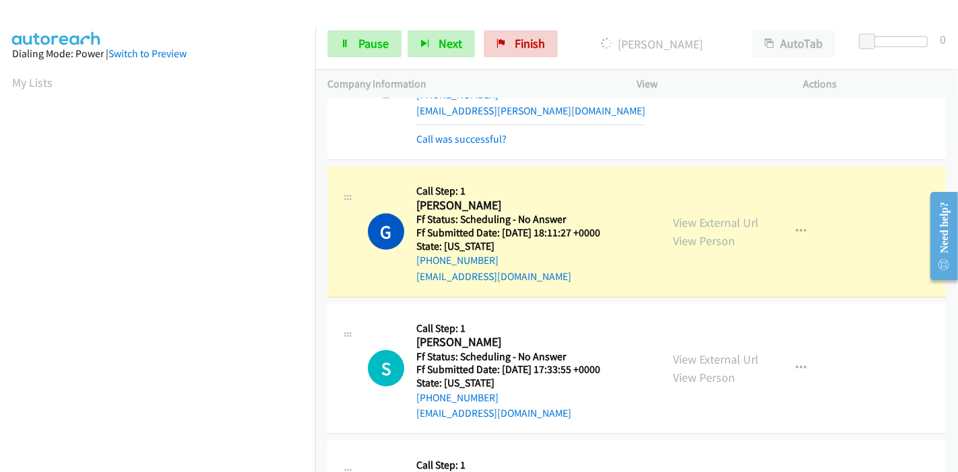
scroll to position [598, 0]
click at [725, 222] on link "View External Url" at bounding box center [716, 222] width 86 height 15
click at [358, 36] on span "Pause" at bounding box center [373, 43] width 30 height 15
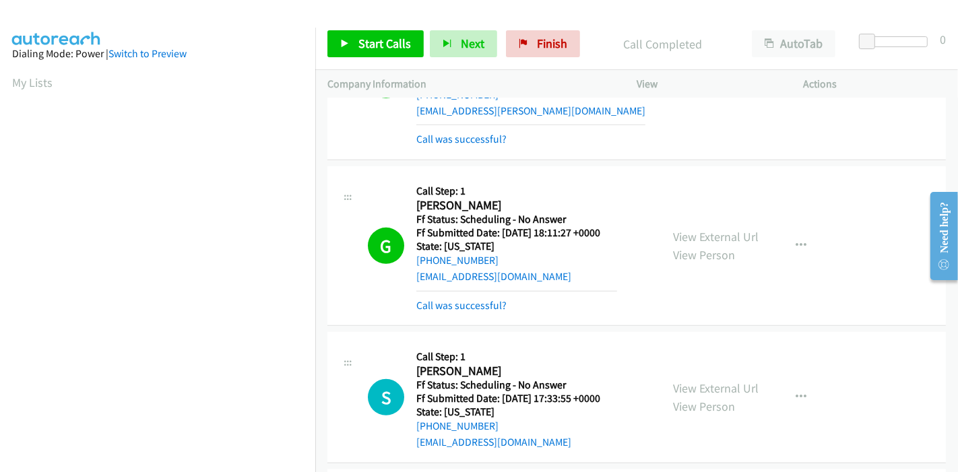
scroll to position [284, 0]
click at [343, 44] on icon at bounding box center [344, 44] width 9 height 9
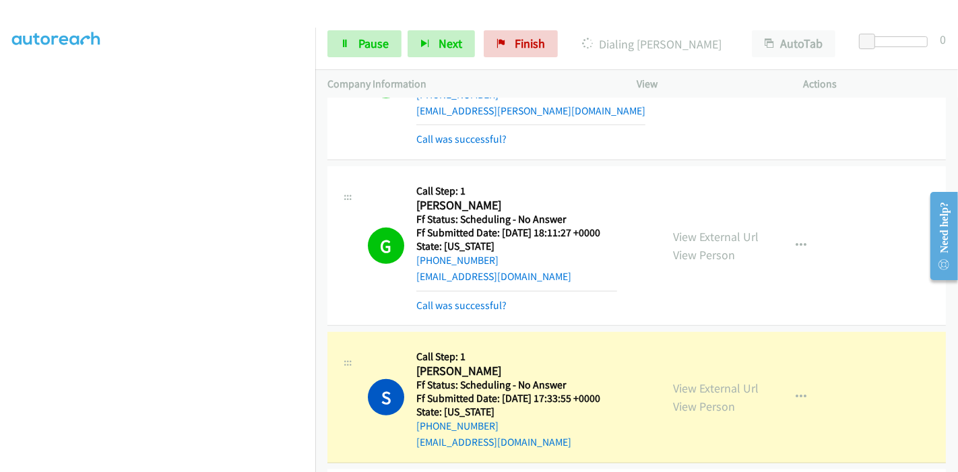
scroll to position [0, 0]
click at [679, 382] on link "View External Url" at bounding box center [716, 388] width 86 height 15
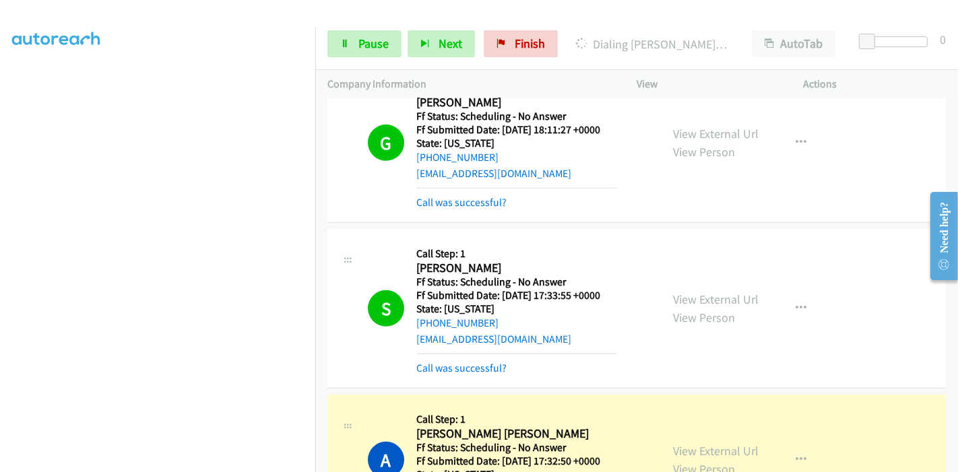
scroll to position [823, 0]
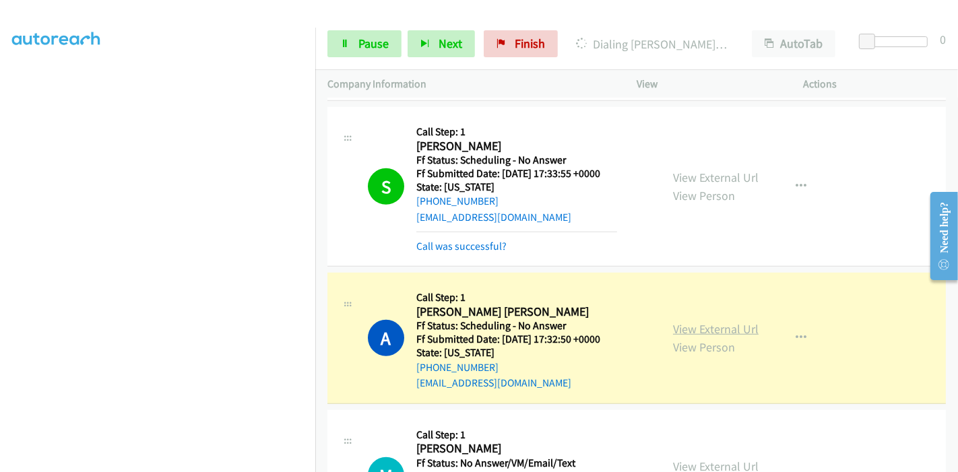
click at [690, 327] on link "View External Url" at bounding box center [716, 328] width 86 height 15
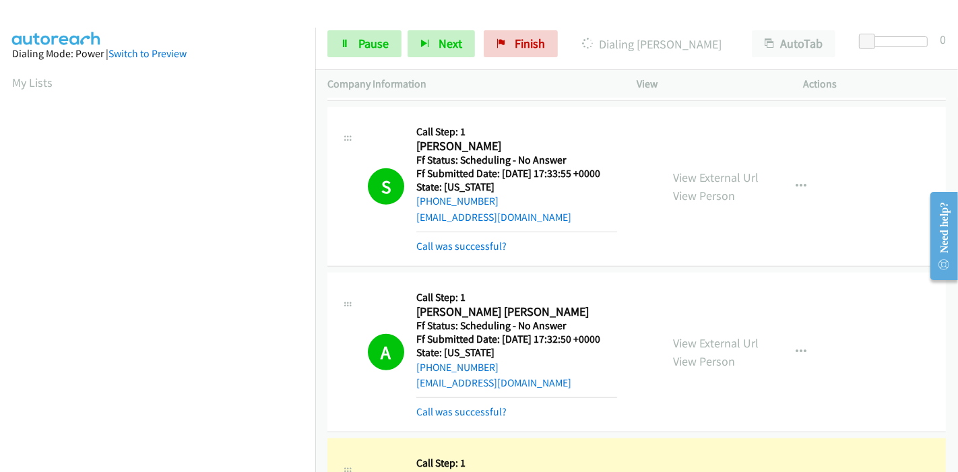
scroll to position [1122, 0]
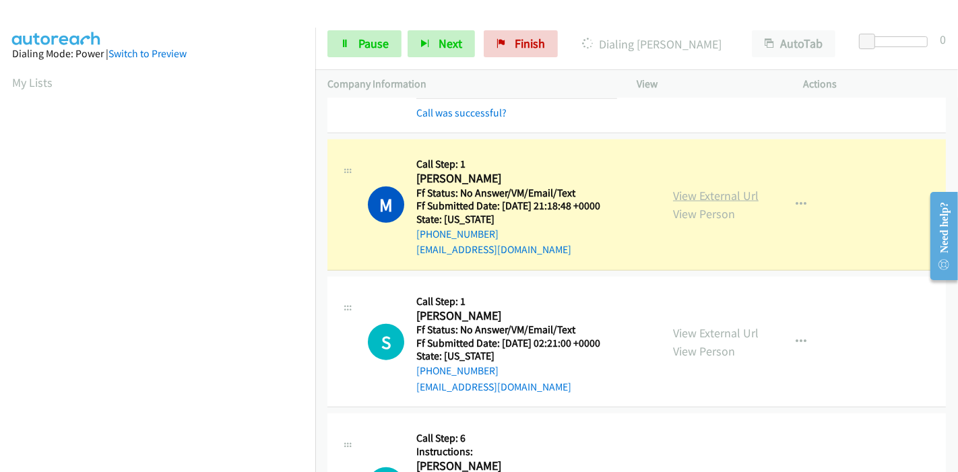
click at [706, 191] on link "View External Url" at bounding box center [716, 195] width 86 height 15
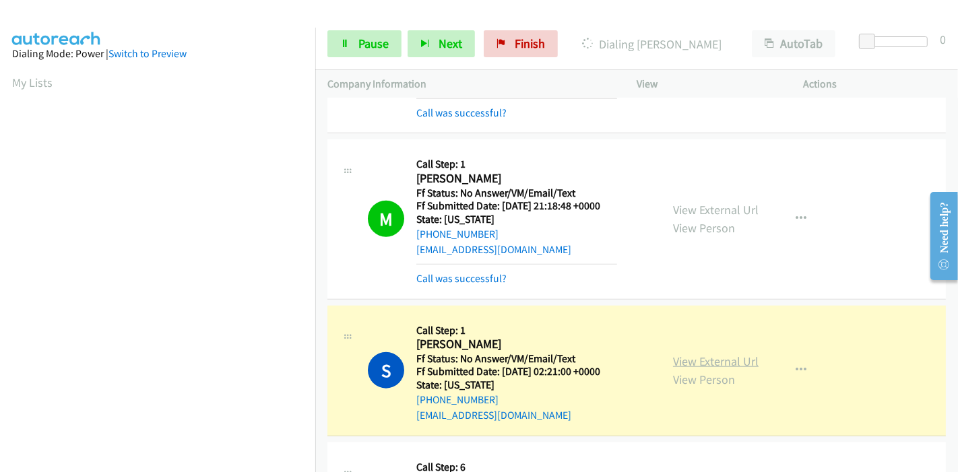
click at [735, 359] on link "View External Url" at bounding box center [716, 361] width 86 height 15
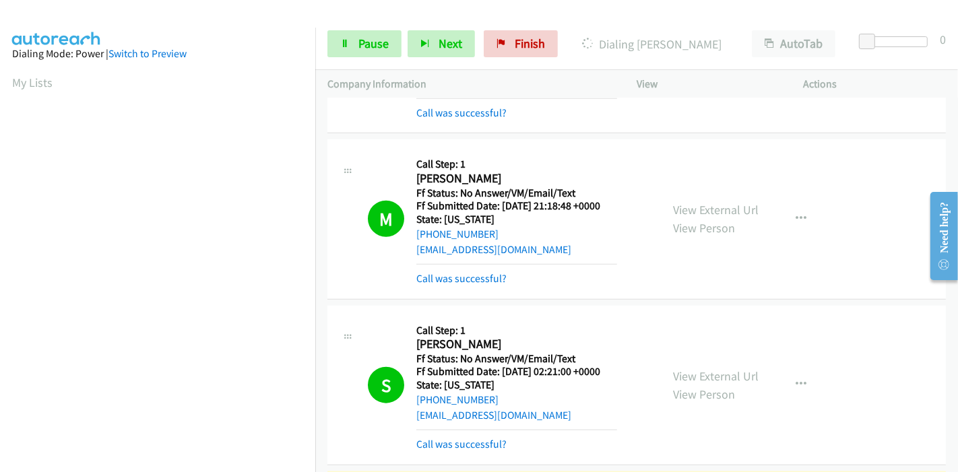
scroll to position [1422, 0]
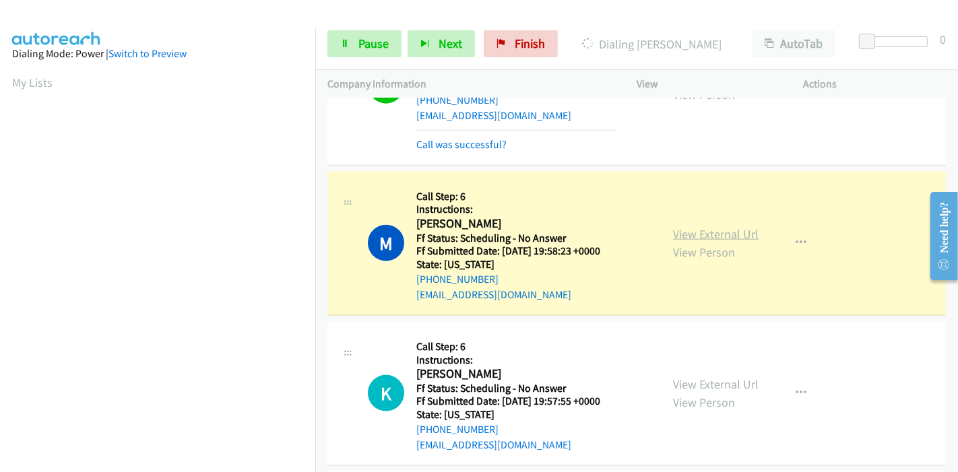
click at [682, 230] on link "View External Url" at bounding box center [716, 233] width 86 height 15
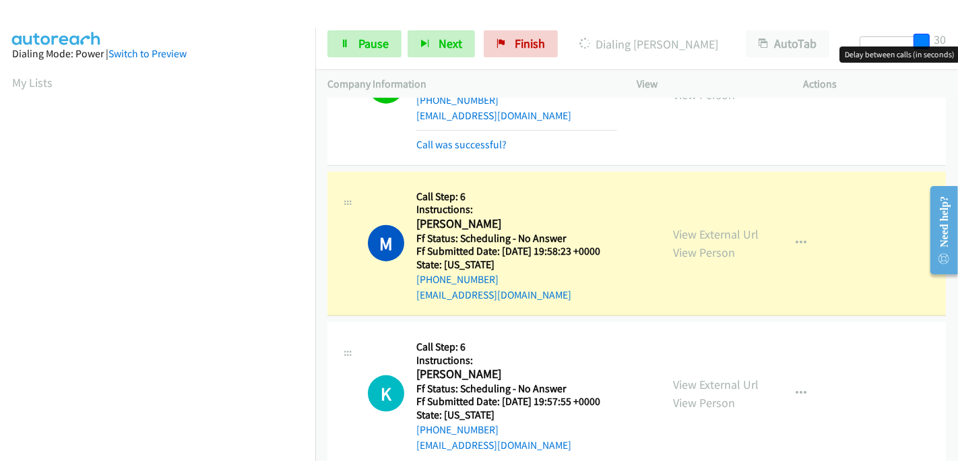
drag, startPoint x: 865, startPoint y: 38, endPoint x: 957, endPoint y: 22, distance: 93.8
click at [957, 22] on div "Start Calls Pause Next Finish Dialing Mary Garner AutoTab AutoTab 30" at bounding box center [636, 44] width 643 height 52
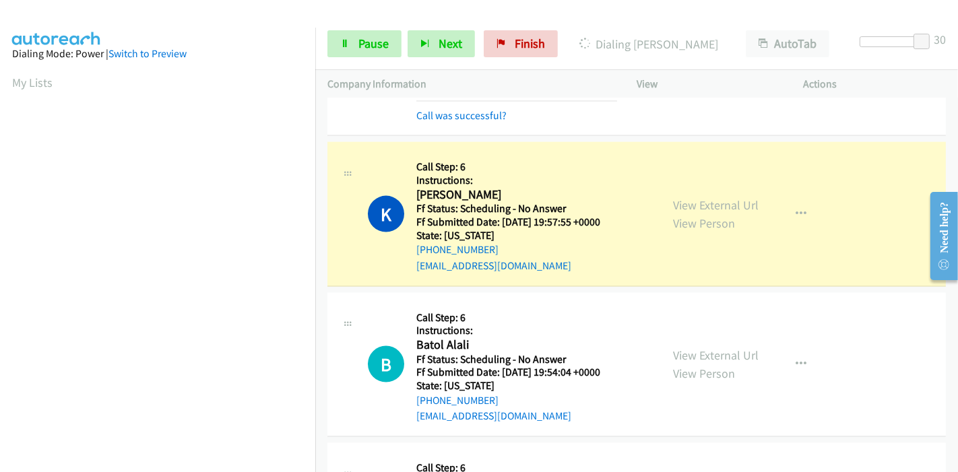
scroll to position [1646, 0]
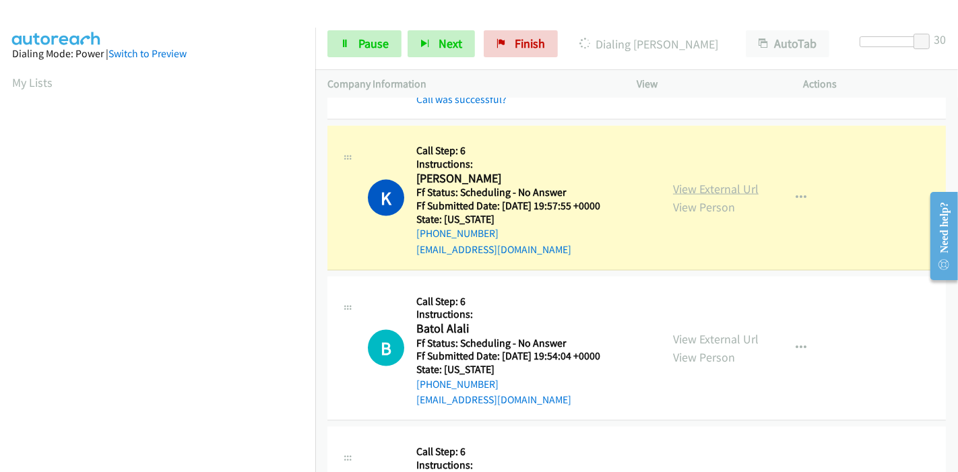
click at [731, 188] on link "View External Url" at bounding box center [716, 188] width 86 height 15
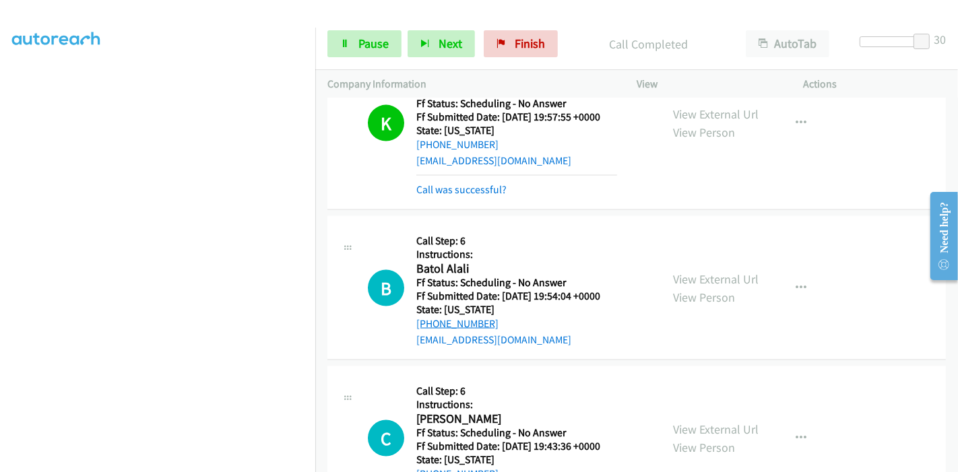
scroll to position [1796, 0]
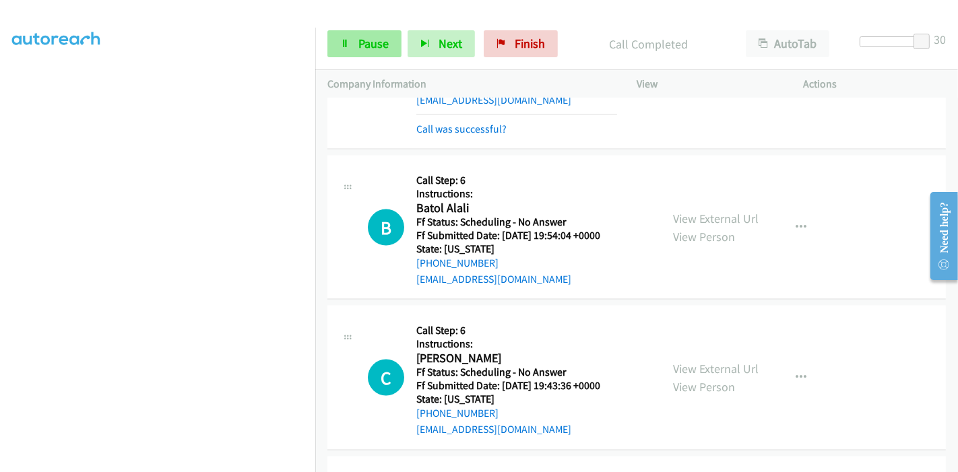
click at [354, 32] on div "Start Calls Pause Next Finish Call Completed AutoTab AutoTab 30" at bounding box center [636, 44] width 643 height 52
click at [354, 40] on link "Pause" at bounding box center [364, 43] width 74 height 27
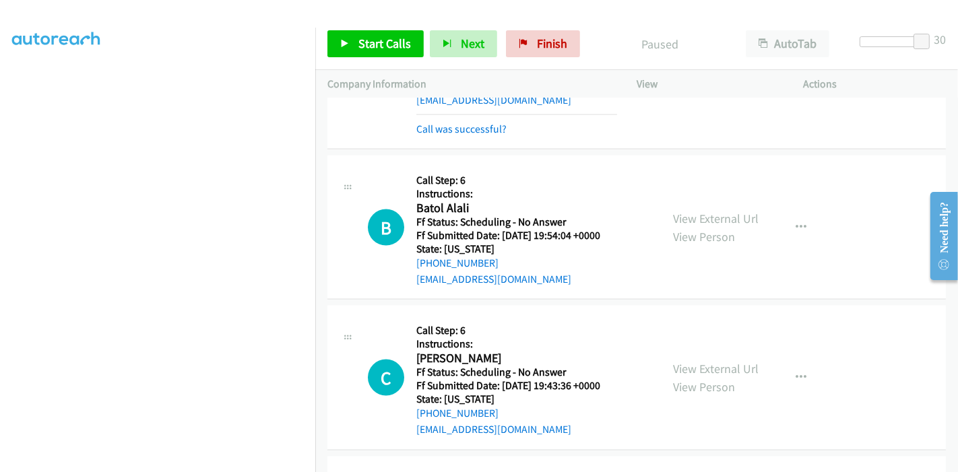
scroll to position [284, 0]
click at [350, 34] on link "Start Calls" at bounding box center [375, 43] width 96 height 27
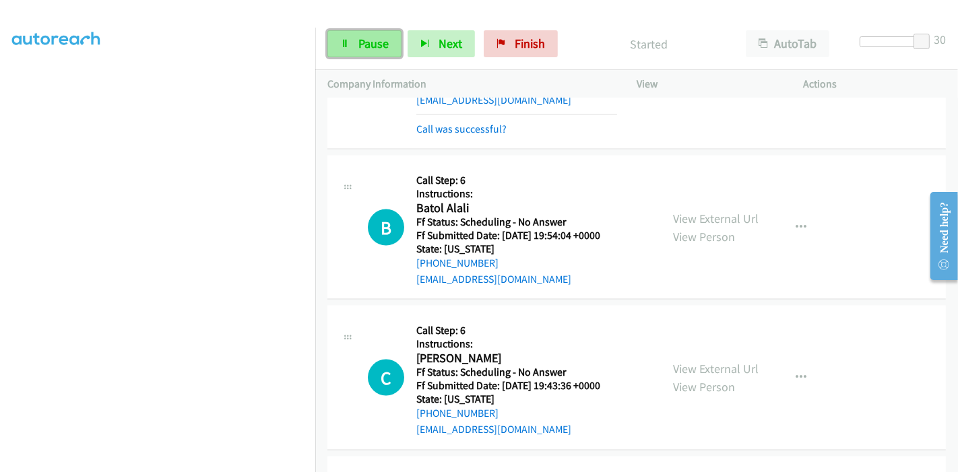
click at [369, 36] on span "Pause" at bounding box center [373, 43] width 30 height 15
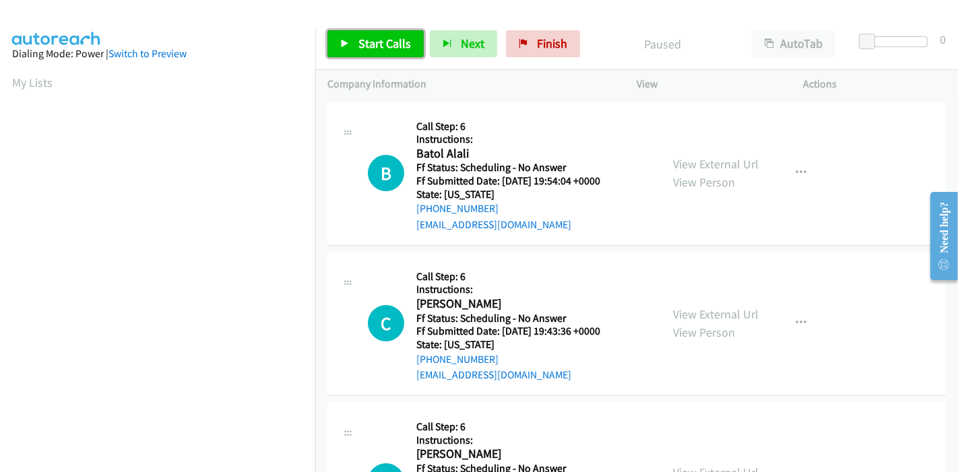
click at [361, 35] on link "Start Calls" at bounding box center [375, 43] width 96 height 27
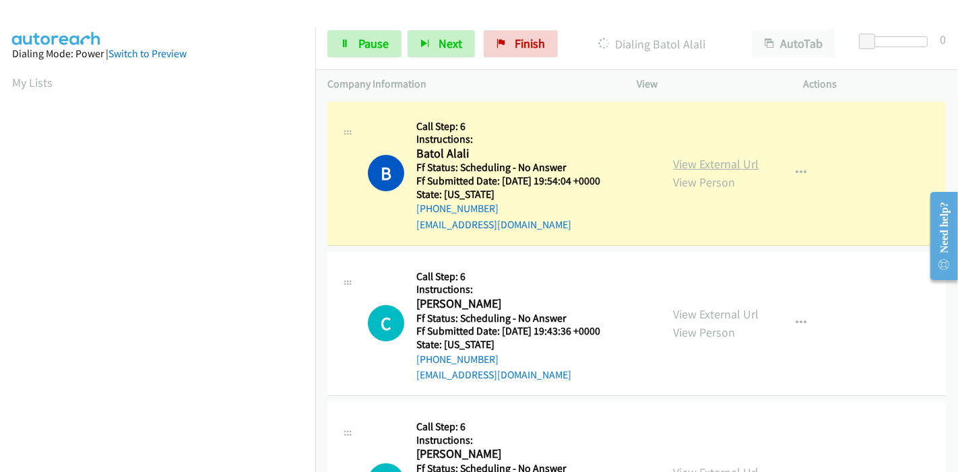
click at [711, 164] on link "View External Url" at bounding box center [716, 163] width 86 height 15
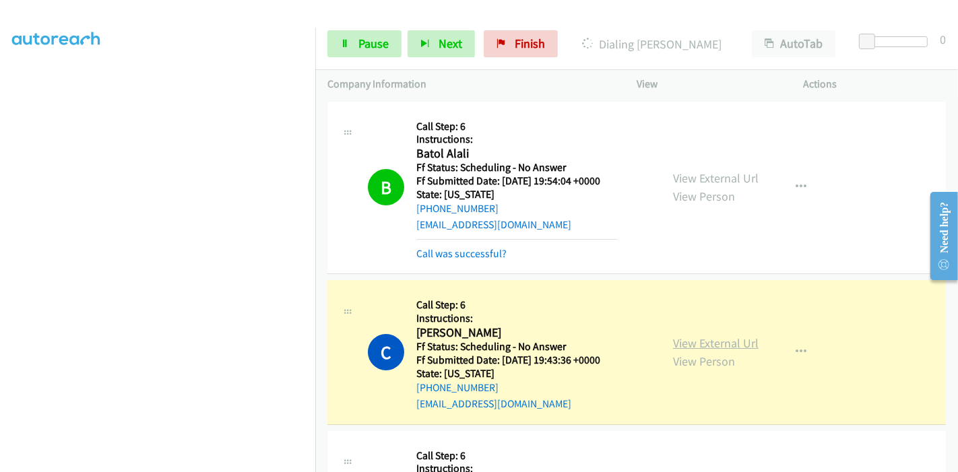
click at [731, 339] on link "View External Url" at bounding box center [716, 342] width 86 height 15
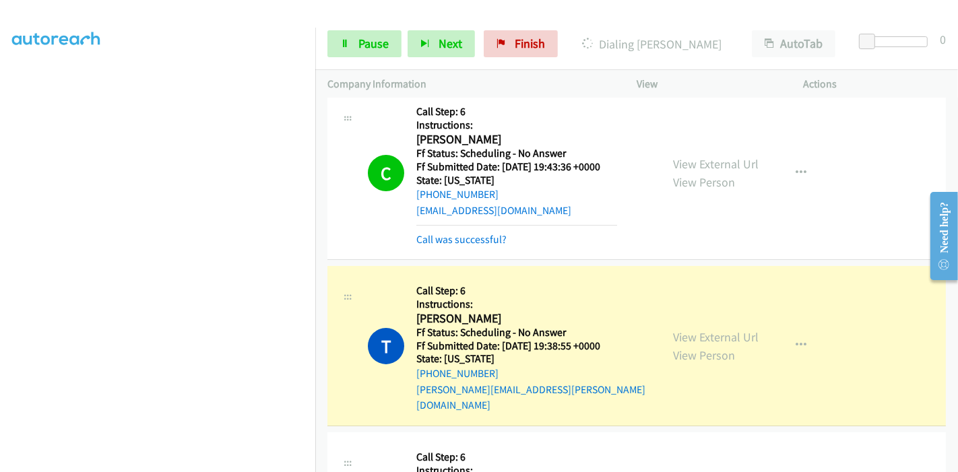
scroll to position [299, 0]
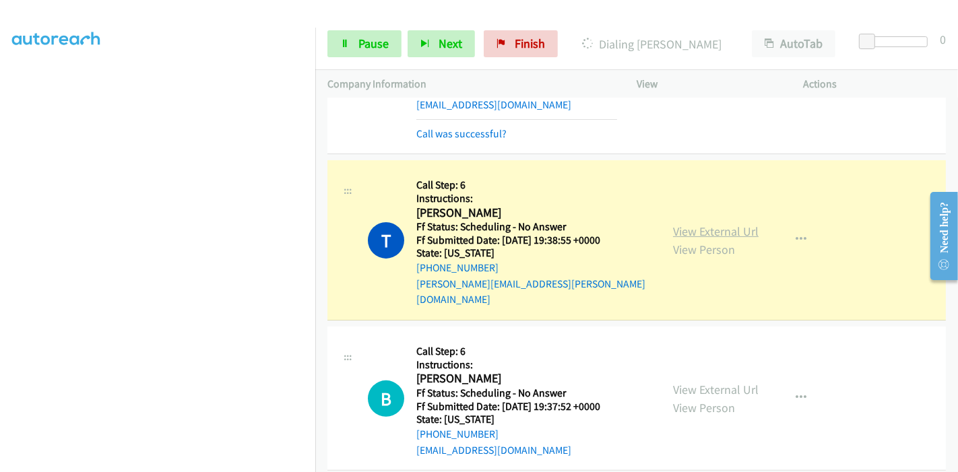
click at [733, 224] on link "View External Url" at bounding box center [716, 231] width 86 height 15
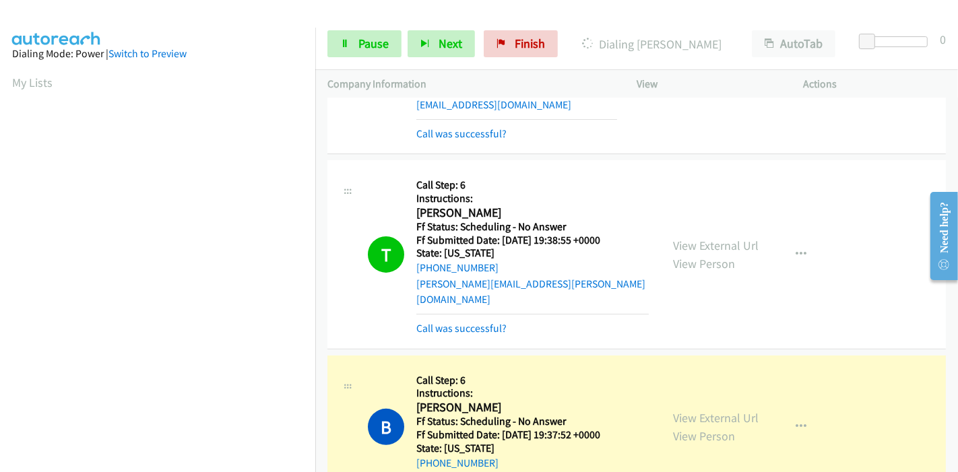
scroll to position [523, 0]
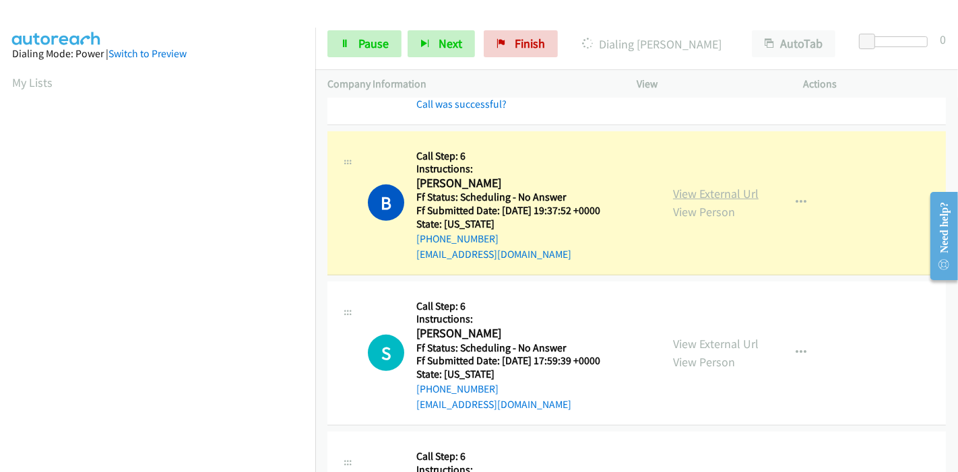
click at [712, 186] on link "View External Url" at bounding box center [716, 193] width 86 height 15
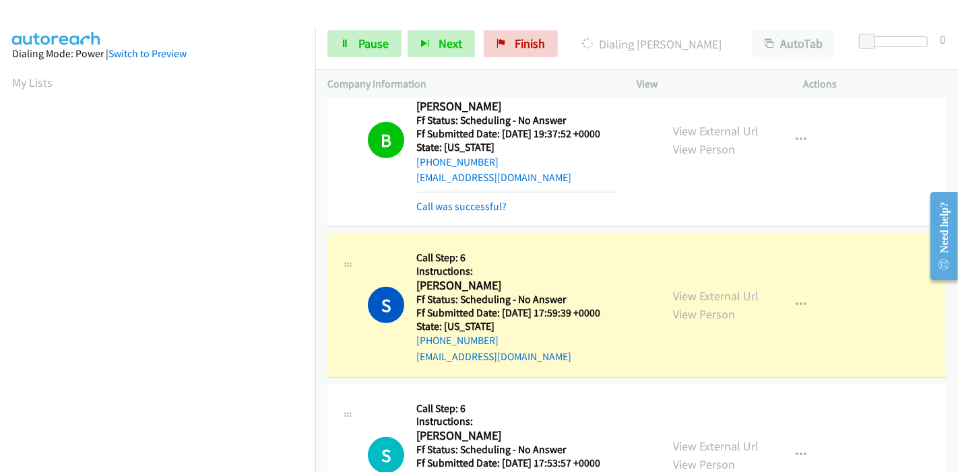
scroll to position [673, 0]
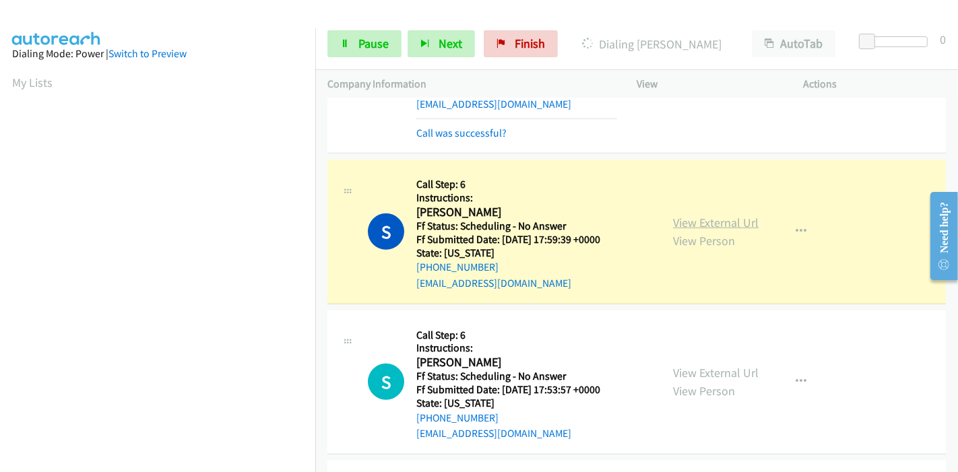
click at [727, 215] on link "View External Url" at bounding box center [716, 222] width 86 height 15
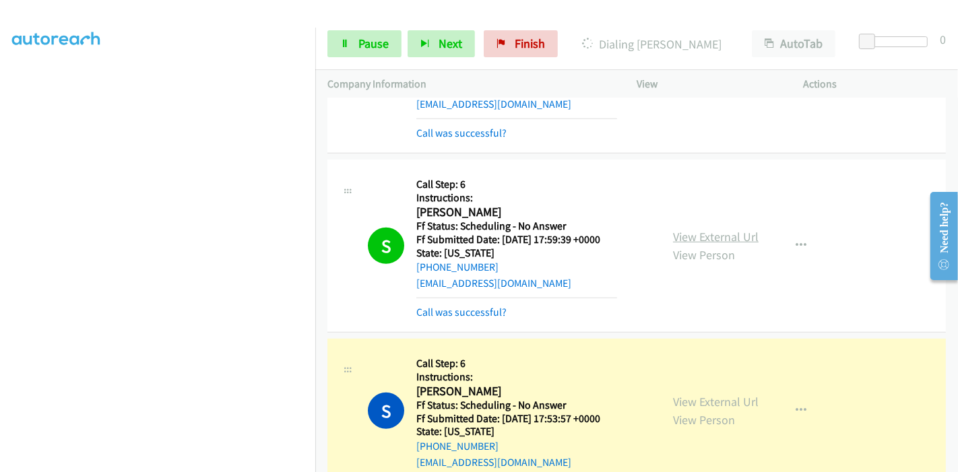
click at [690, 229] on link "View External Url" at bounding box center [716, 236] width 86 height 15
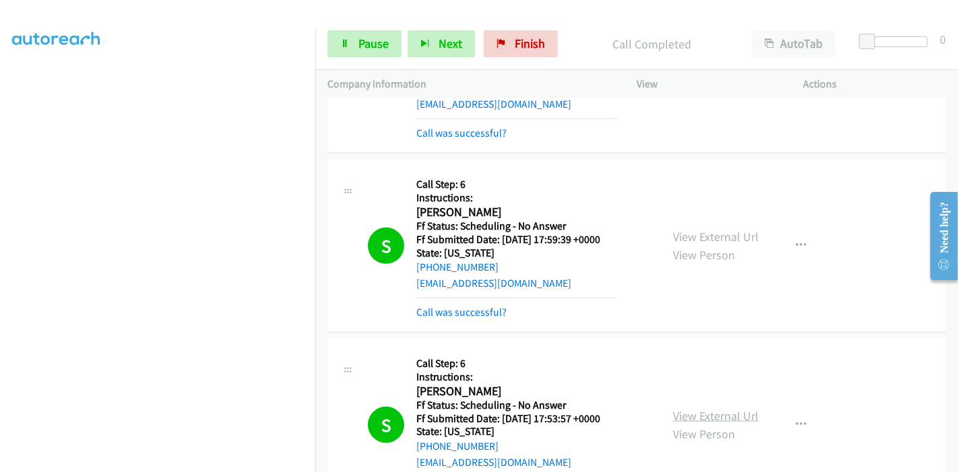
click at [704, 408] on link "View External Url" at bounding box center [716, 415] width 86 height 15
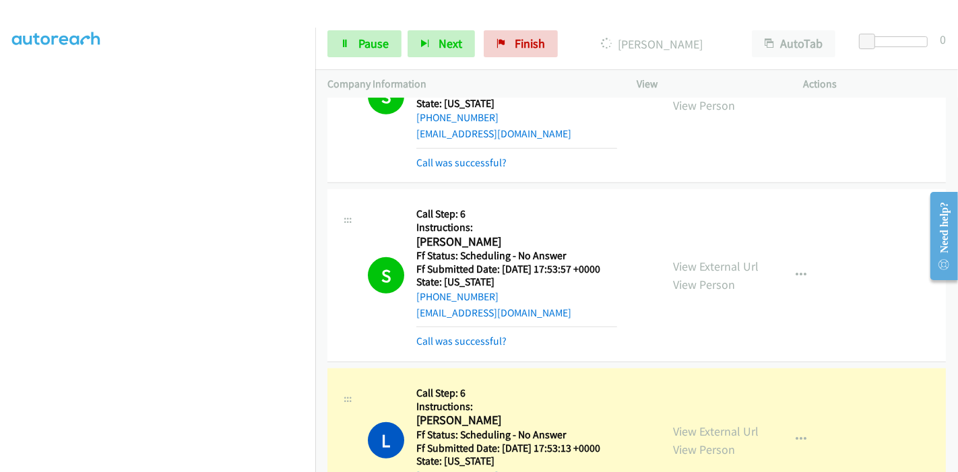
scroll to position [0, 0]
click at [711, 424] on link "View External Url" at bounding box center [716, 431] width 86 height 15
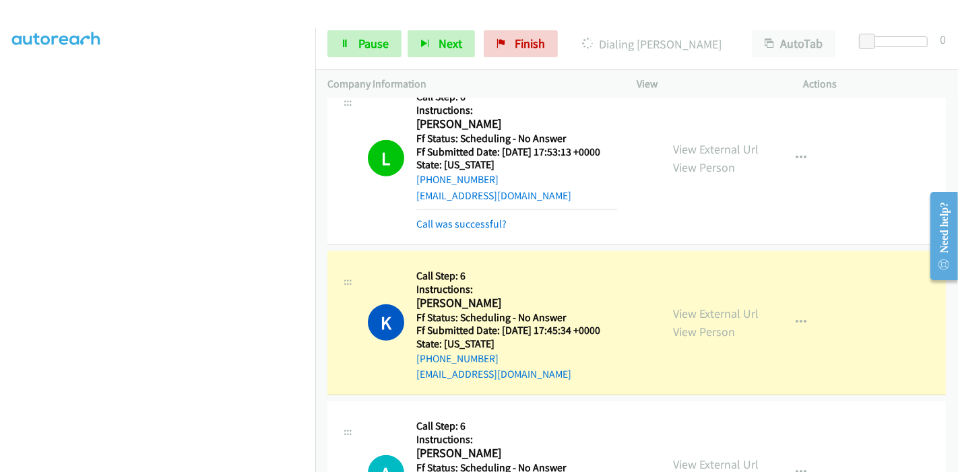
scroll to position [1122, 0]
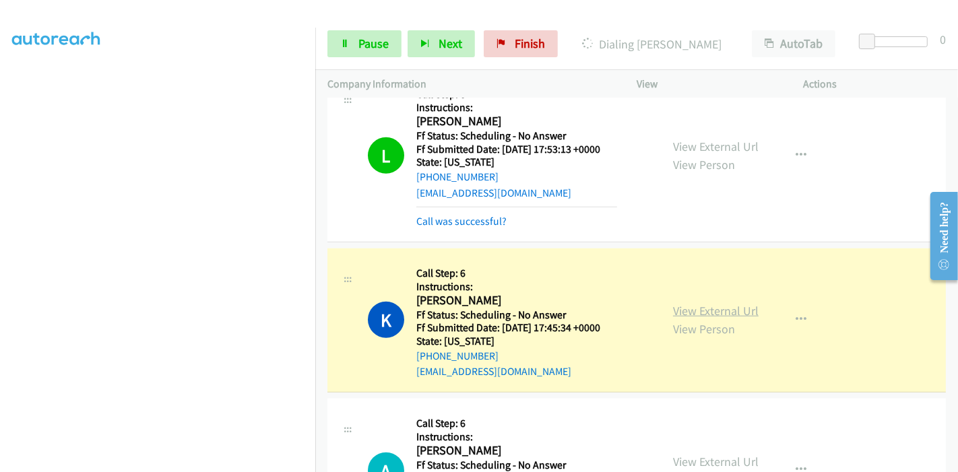
click at [677, 303] on link "View External Url" at bounding box center [716, 310] width 86 height 15
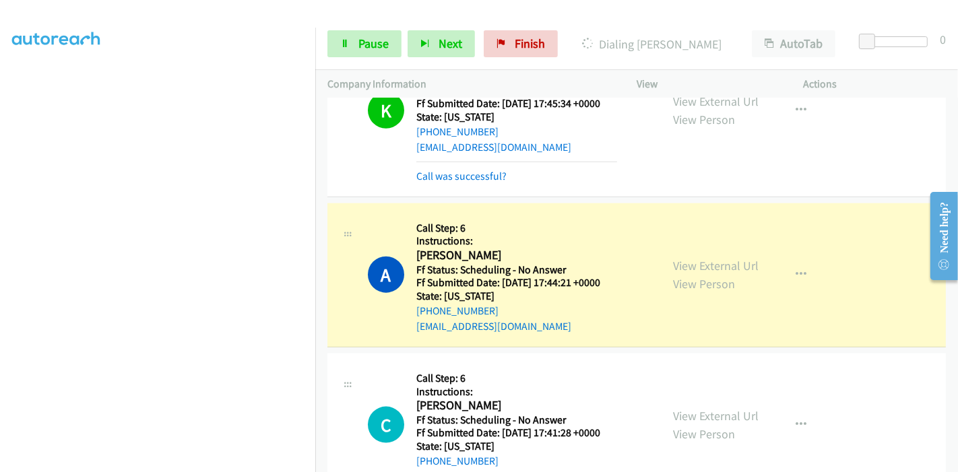
scroll to position [1347, 0]
click at [741, 256] on div "View External Url View Person" at bounding box center [716, 274] width 86 height 36
click at [741, 257] on link "View External Url" at bounding box center [716, 264] width 86 height 15
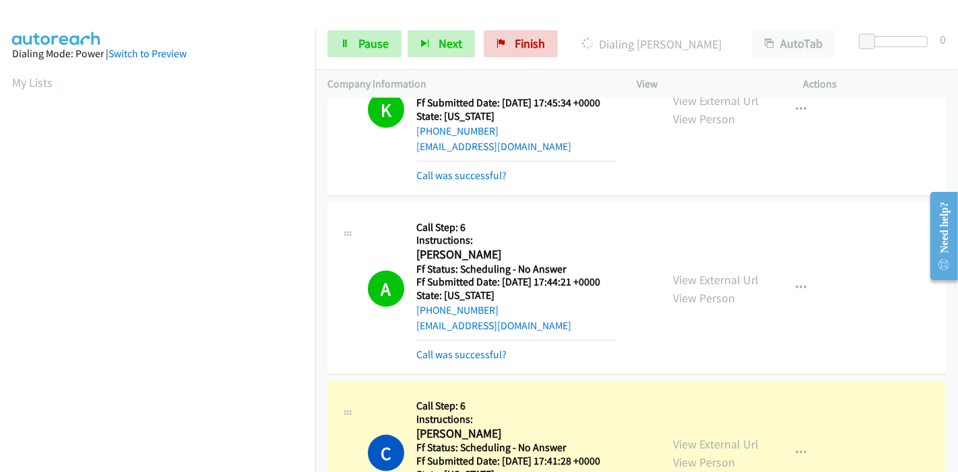
scroll to position [1497, 0]
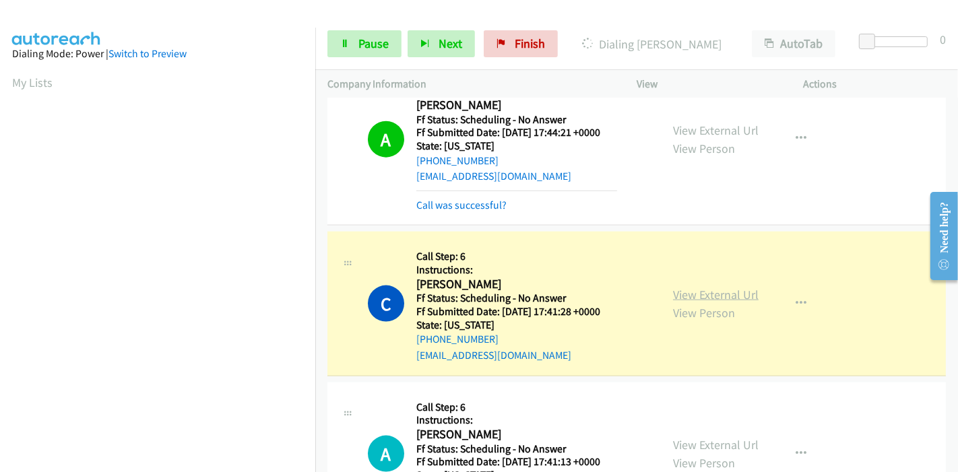
click at [699, 287] on link "View External Url" at bounding box center [716, 294] width 86 height 15
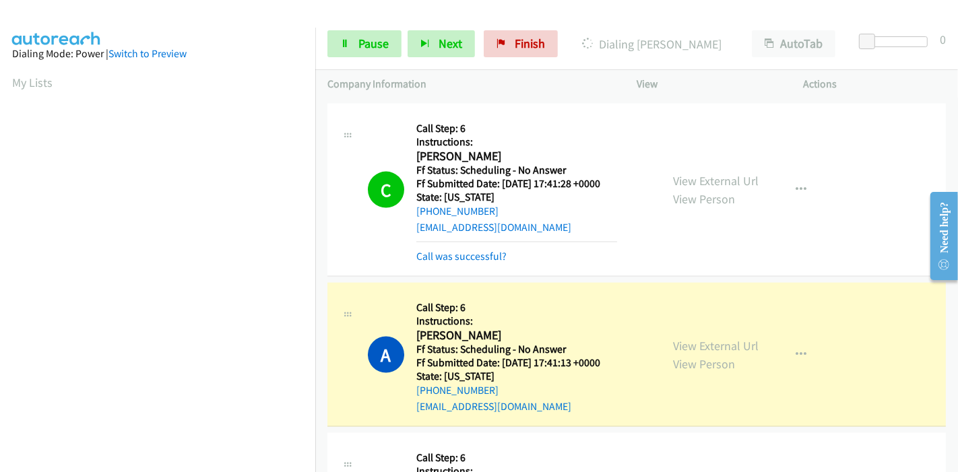
scroll to position [1721, 0]
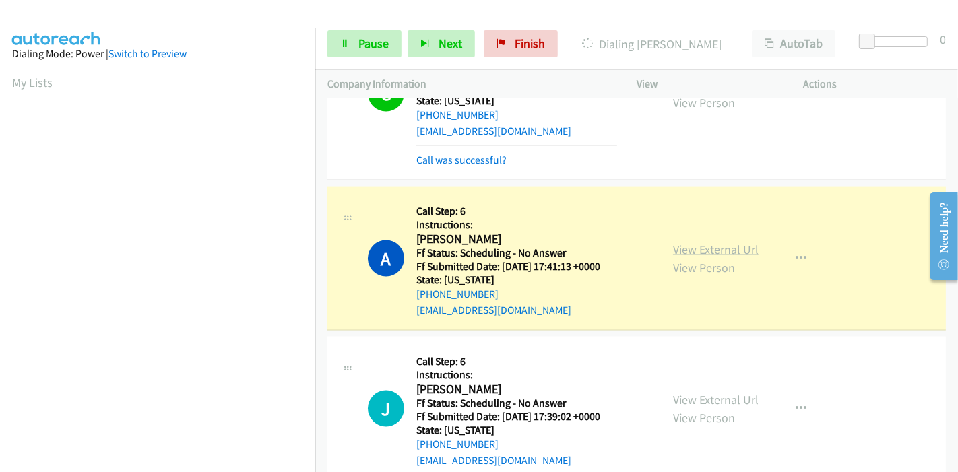
click at [723, 242] on link "View External Url" at bounding box center [716, 249] width 86 height 15
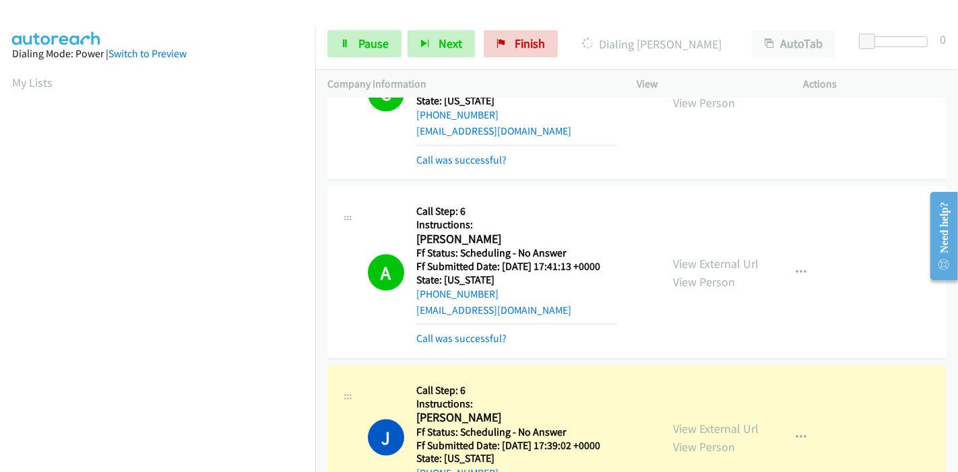
scroll to position [1870, 0]
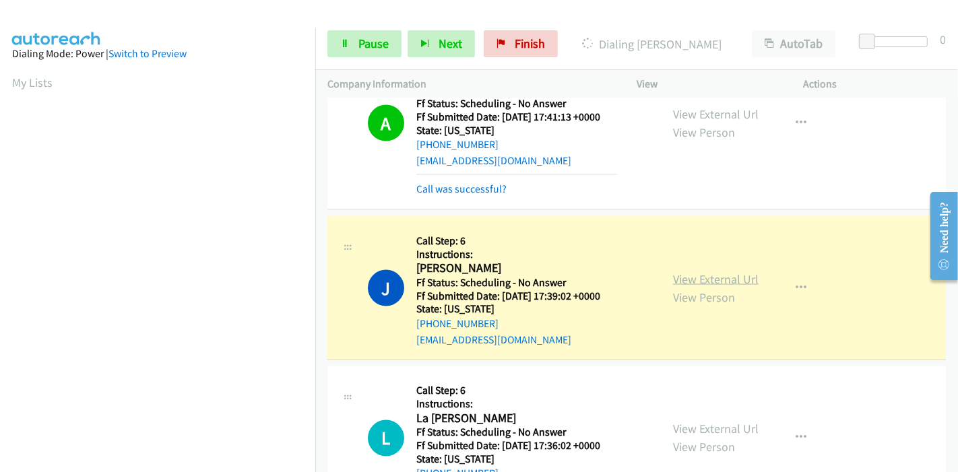
click at [682, 271] on link "View External Url" at bounding box center [716, 278] width 86 height 15
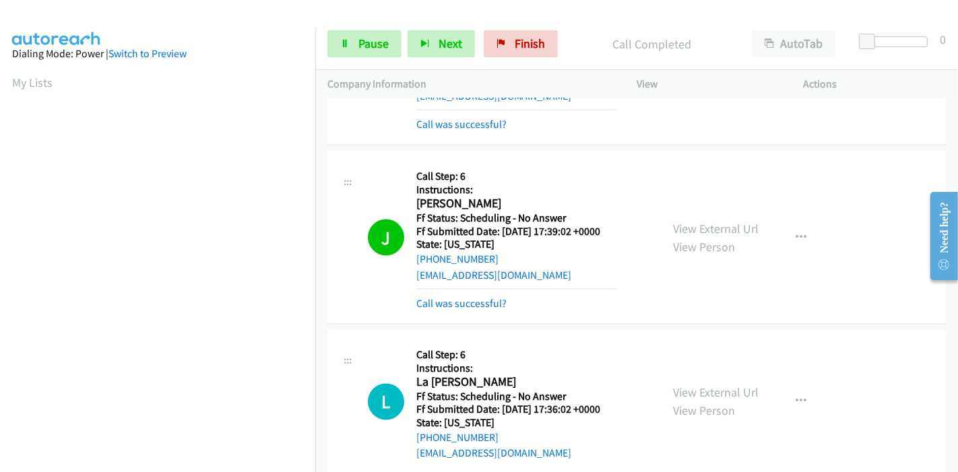
scroll to position [2020, 0]
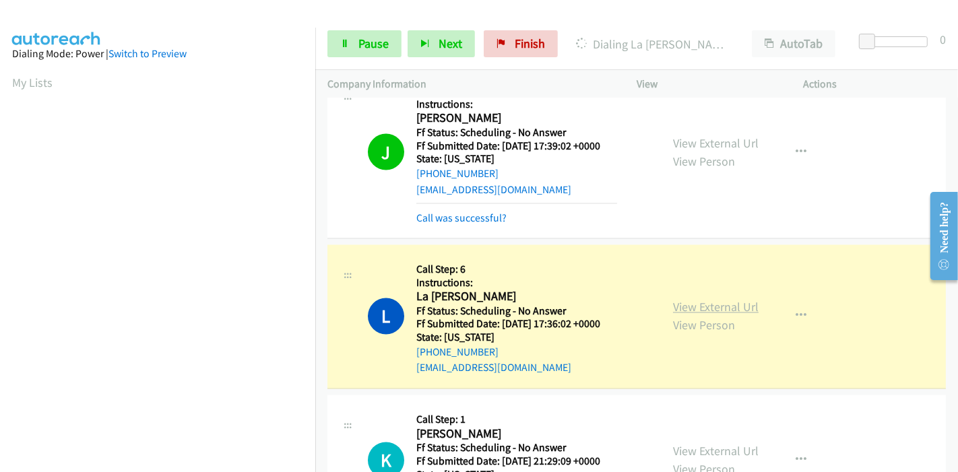
click at [680, 300] on link "View External Url" at bounding box center [716, 307] width 86 height 15
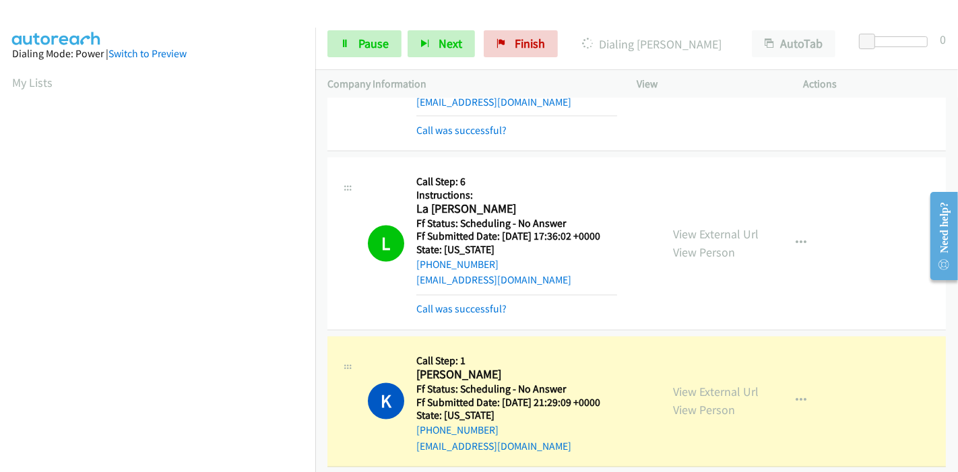
scroll to position [2170, 0]
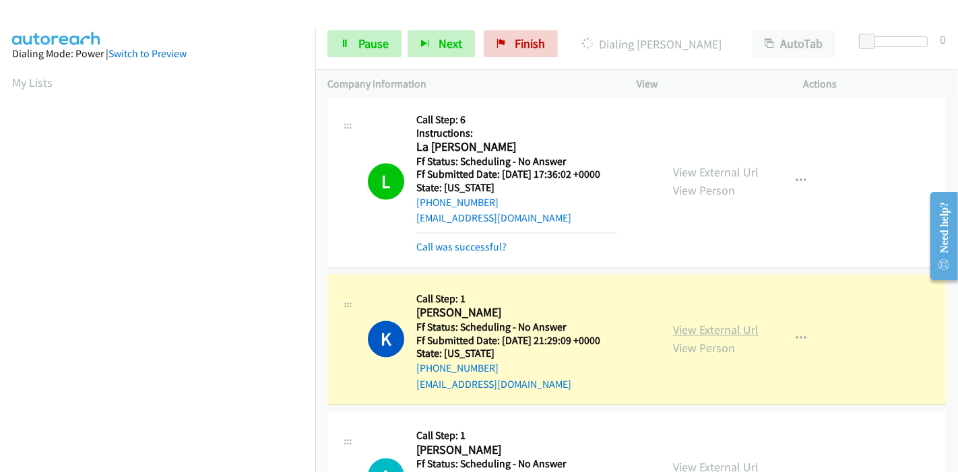
click at [678, 323] on link "View External Url" at bounding box center [716, 330] width 86 height 15
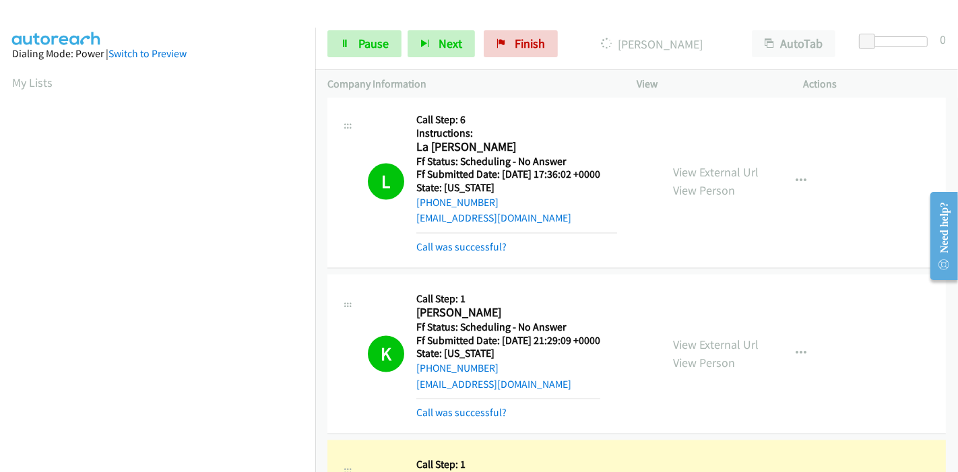
scroll to position [2394, 0]
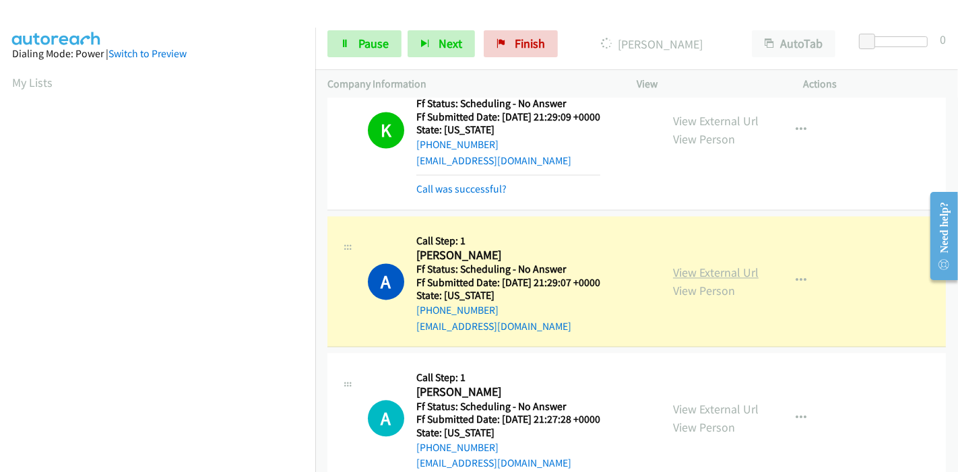
click at [680, 265] on link "View External Url" at bounding box center [716, 272] width 86 height 15
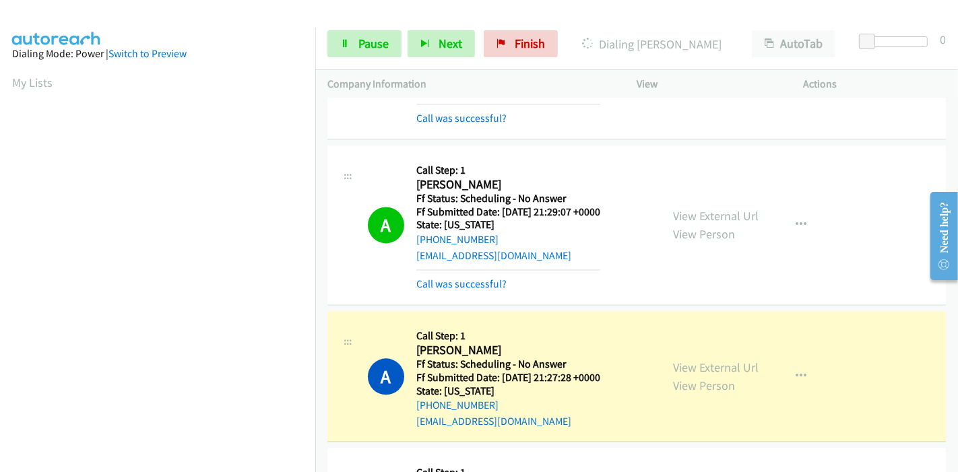
scroll to position [2619, 0]
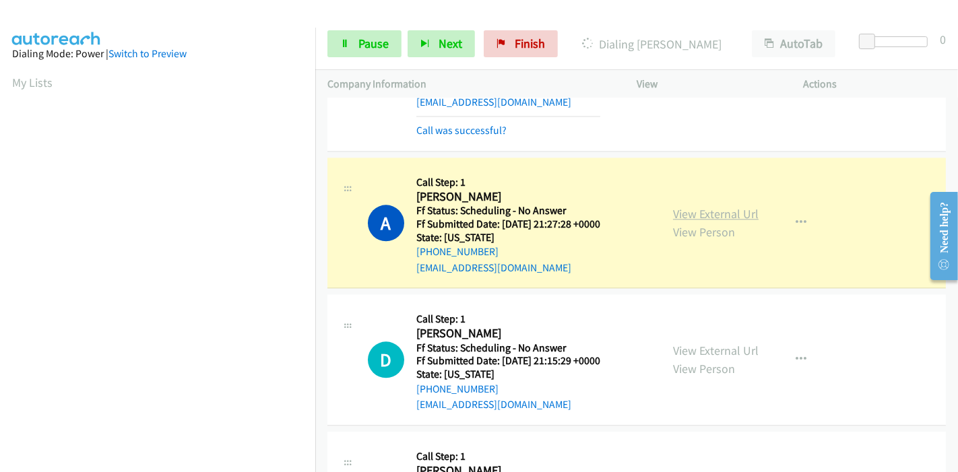
click at [678, 206] on link "View External Url" at bounding box center [716, 213] width 86 height 15
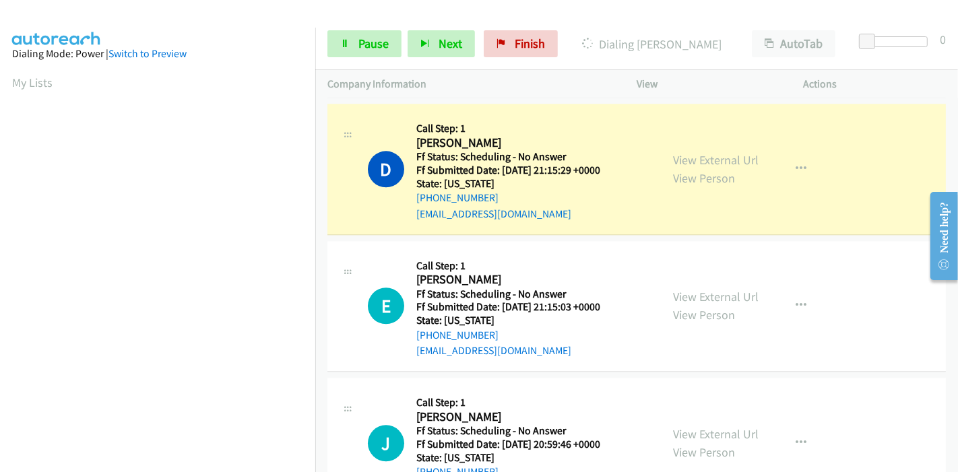
scroll to position [2843, 0]
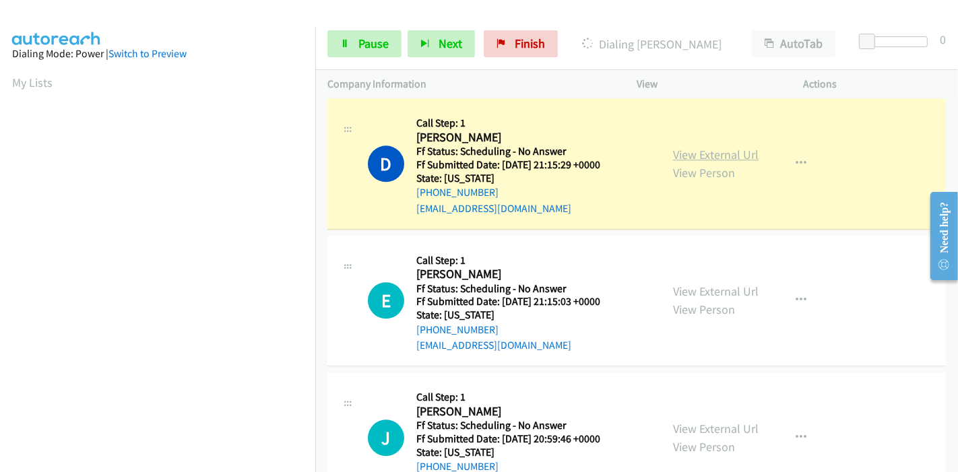
click at [680, 147] on link "View External Url" at bounding box center [716, 154] width 86 height 15
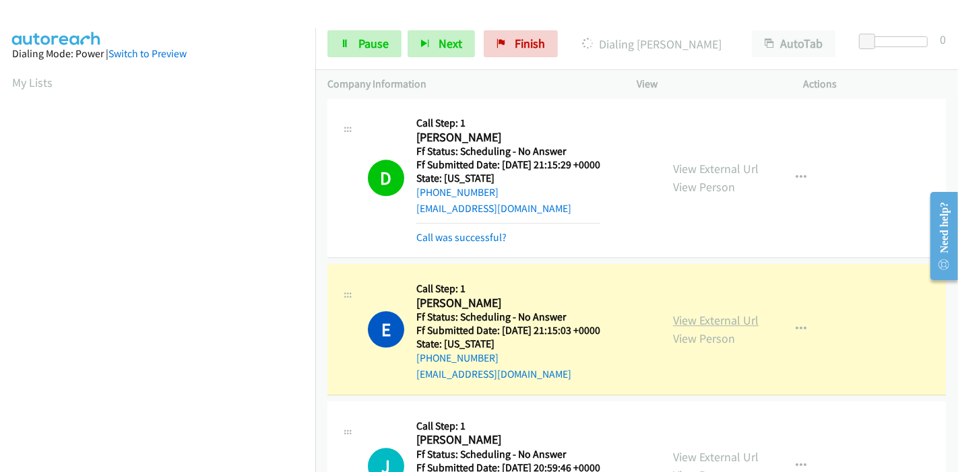
click at [744, 313] on link "View External Url" at bounding box center [716, 320] width 86 height 15
click at [371, 40] on span "Pause" at bounding box center [373, 43] width 30 height 15
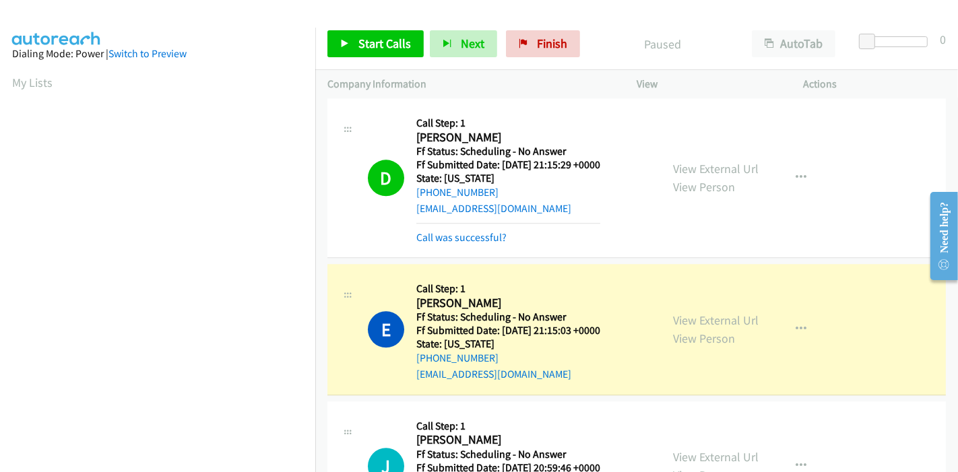
scroll to position [284, 0]
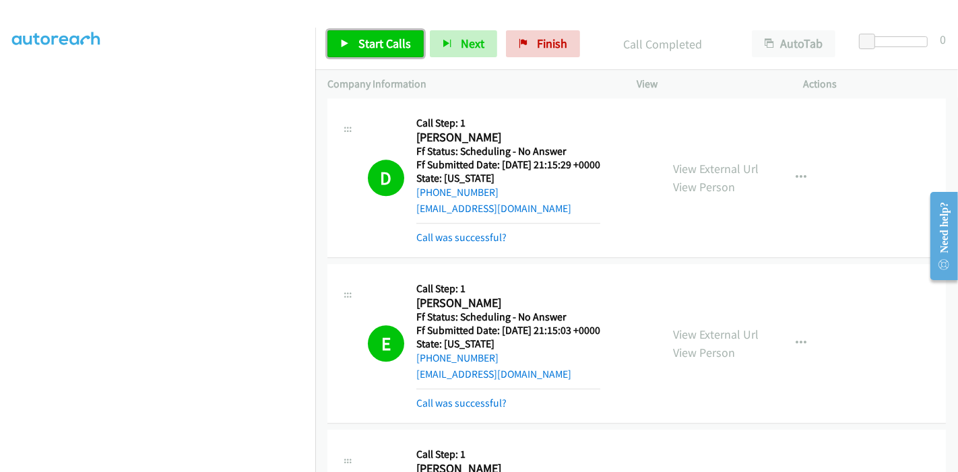
click at [381, 43] on span "Start Calls" at bounding box center [384, 43] width 53 height 15
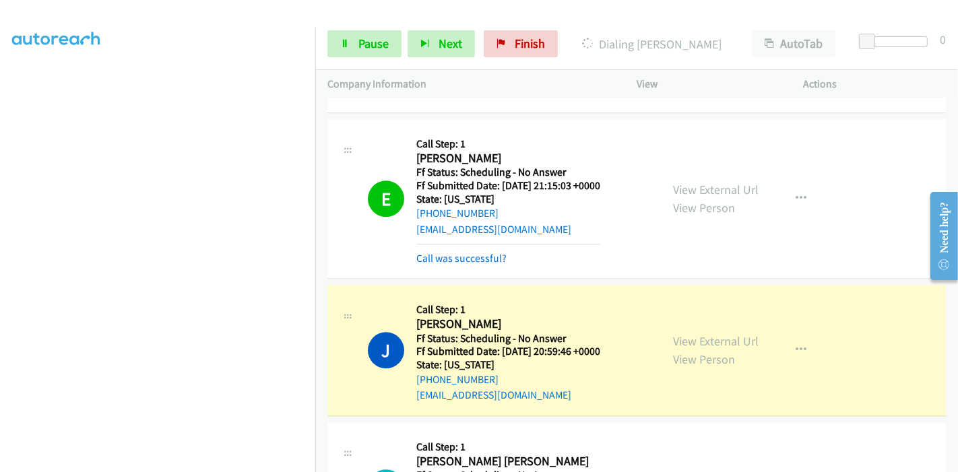
scroll to position [3068, 0]
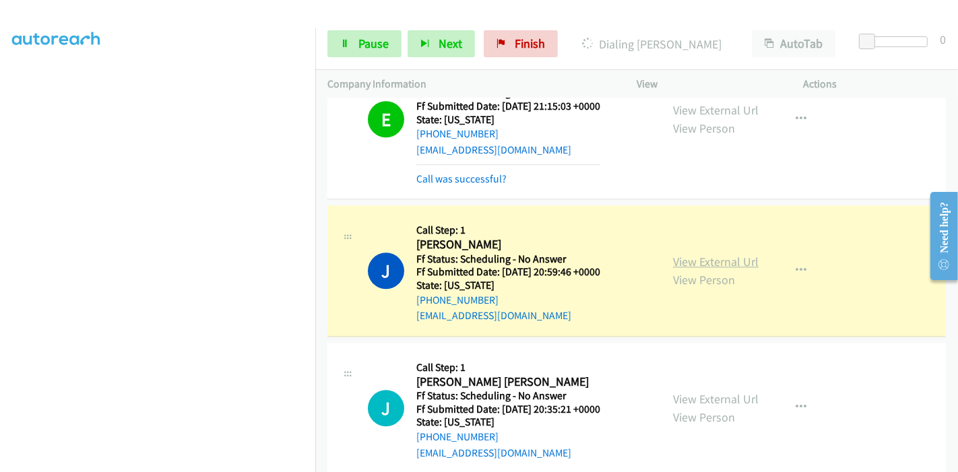
click at [673, 254] on link "View External Url" at bounding box center [716, 261] width 86 height 15
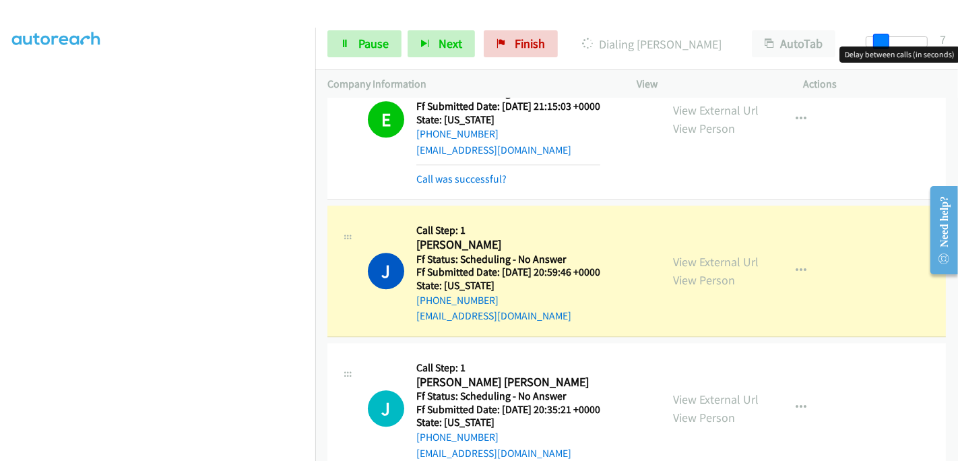
drag, startPoint x: 867, startPoint y: 38, endPoint x: 945, endPoint y: 33, distance: 77.6
click at [945, 33] on div "Start Calls Pause Next Finish Dialing Julia Babbitt AutoTab AutoTab 7" at bounding box center [636, 44] width 643 height 52
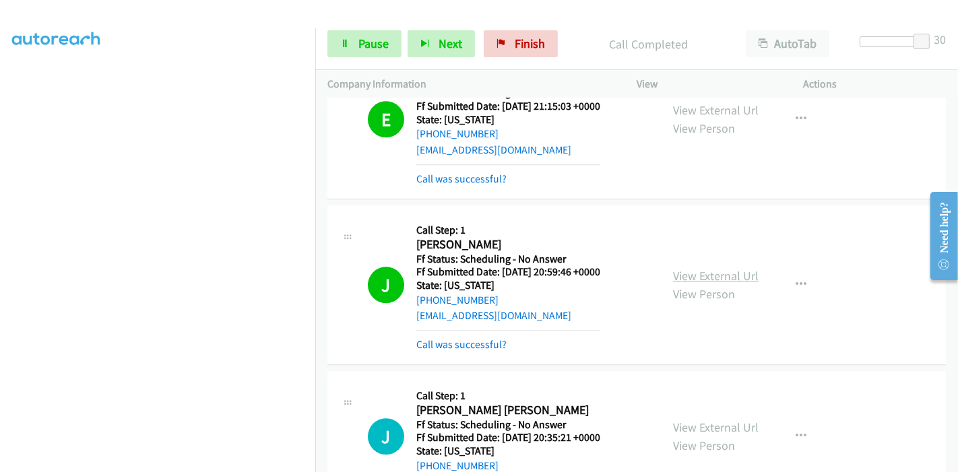
click at [717, 268] on link "View External Url" at bounding box center [716, 275] width 86 height 15
click at [697, 434] on link "View External Url" at bounding box center [716, 441] width 86 height 15
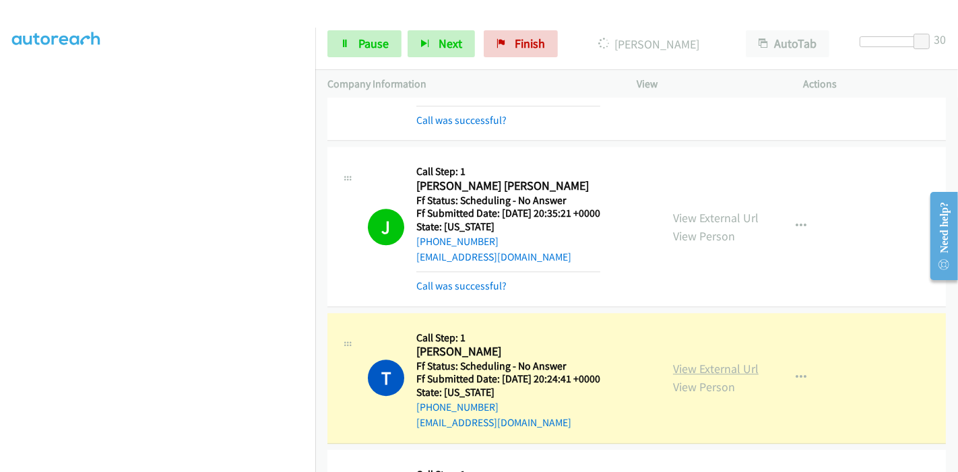
click at [692, 361] on link "View External Url" at bounding box center [716, 368] width 86 height 15
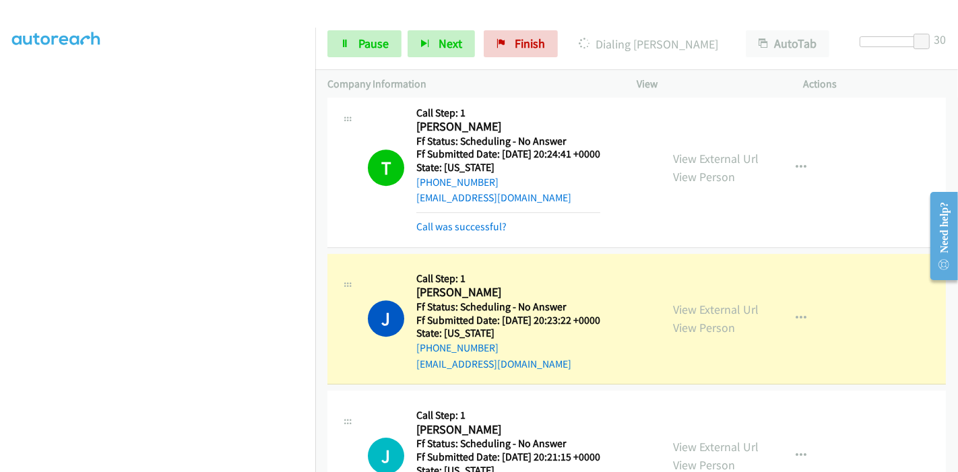
scroll to position [0, 0]
click at [704, 302] on link "View External Url" at bounding box center [716, 309] width 86 height 15
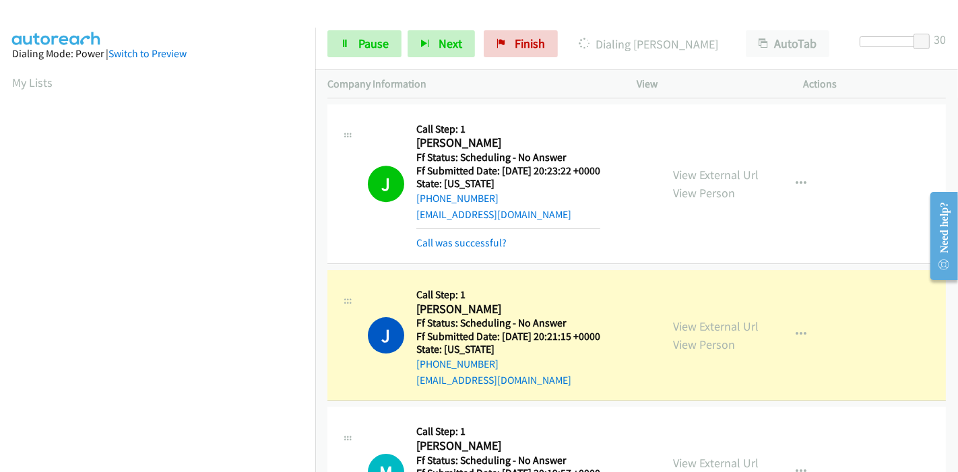
scroll to position [284, 0]
click at [691, 319] on link "View External Url" at bounding box center [716, 326] width 86 height 15
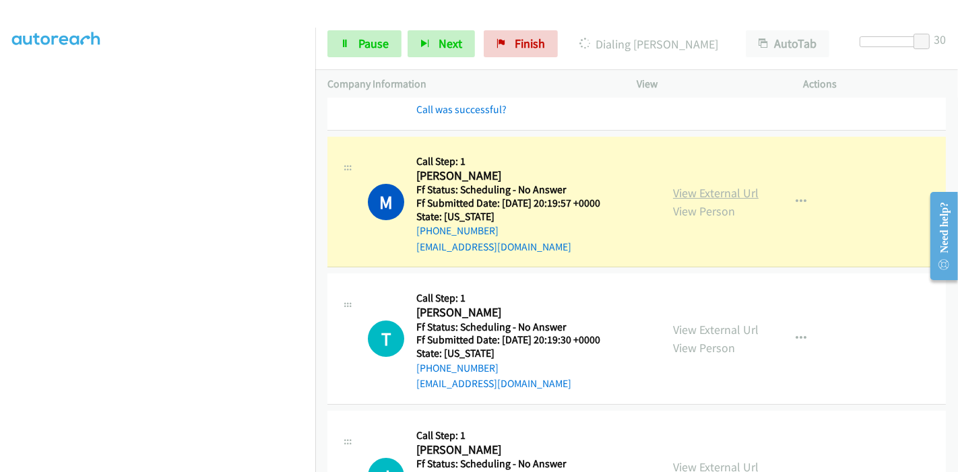
click at [688, 185] on link "View External Url" at bounding box center [716, 192] width 86 height 15
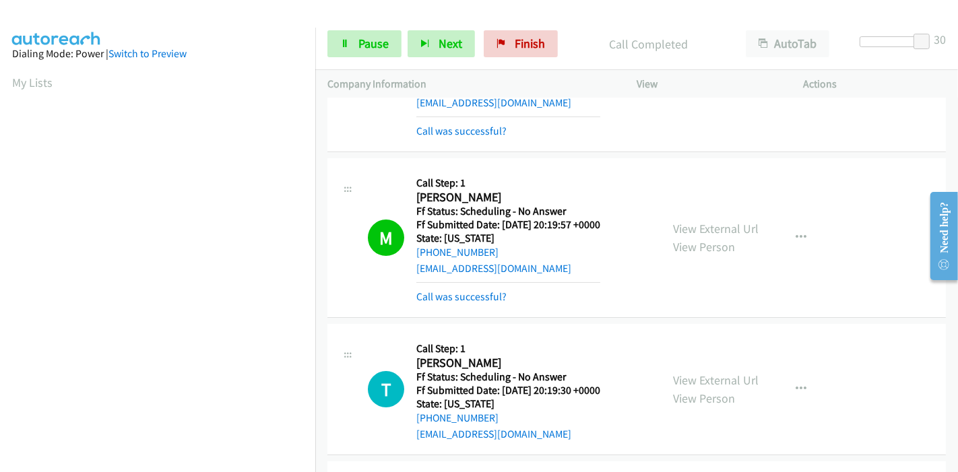
scroll to position [3966, 0]
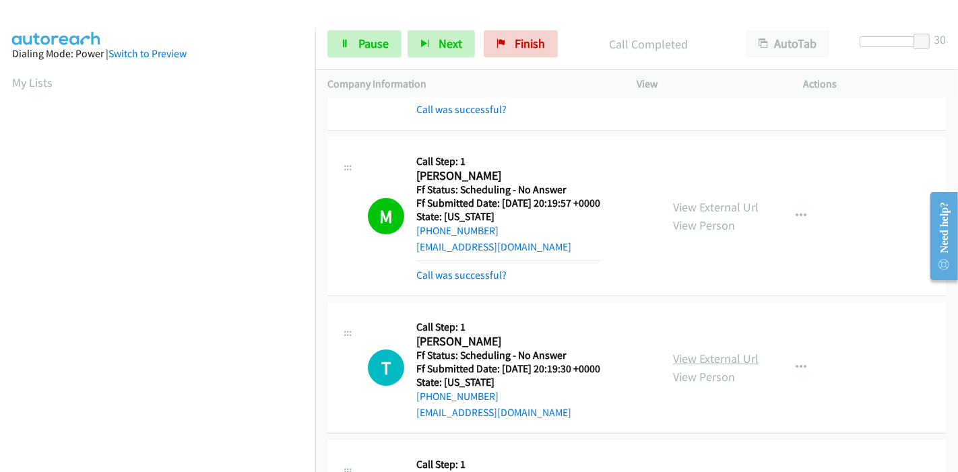
click at [680, 351] on link "View External Url" at bounding box center [716, 358] width 86 height 15
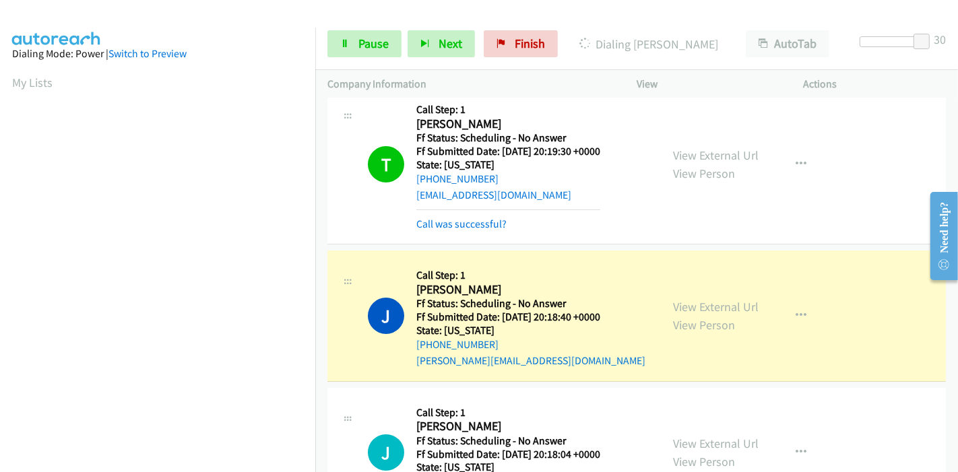
scroll to position [4340, 0]
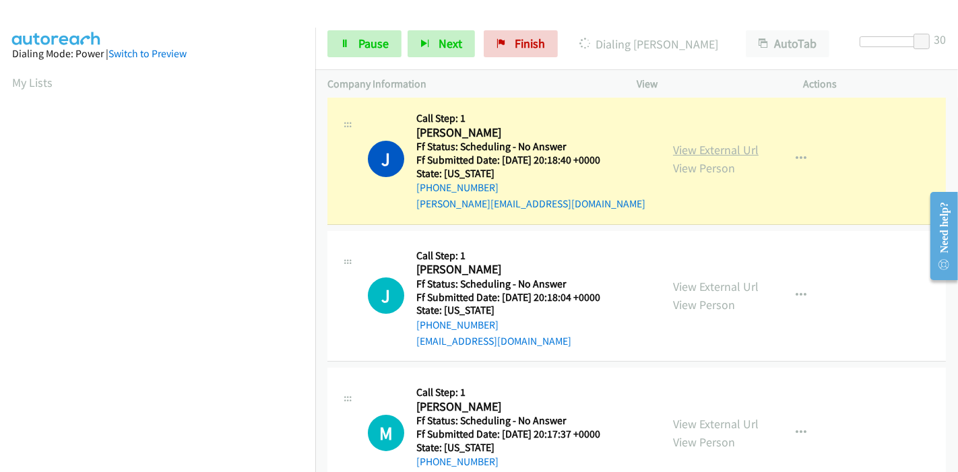
click at [727, 142] on link "View External Url" at bounding box center [716, 149] width 86 height 15
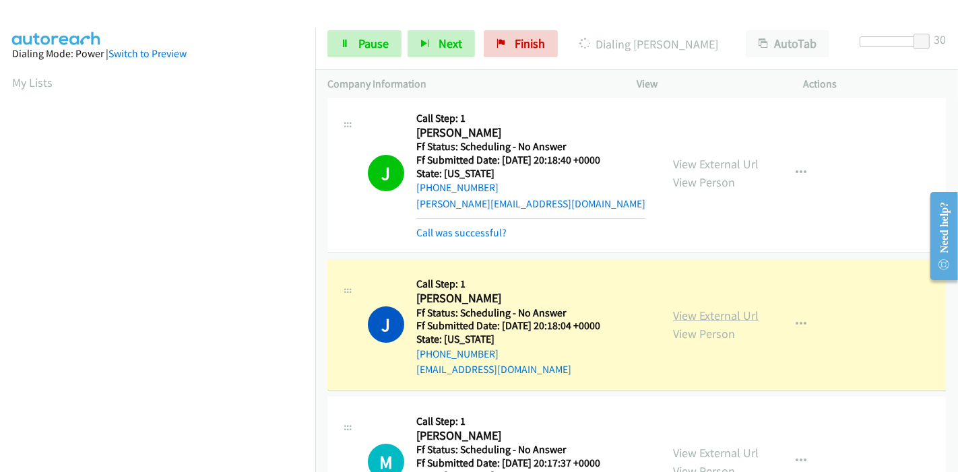
click at [700, 308] on link "View External Url" at bounding box center [716, 315] width 86 height 15
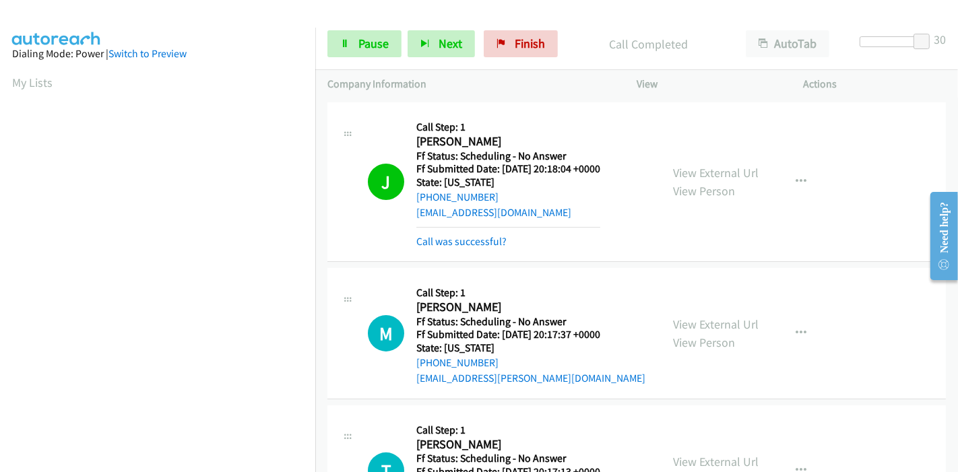
scroll to position [4564, 0]
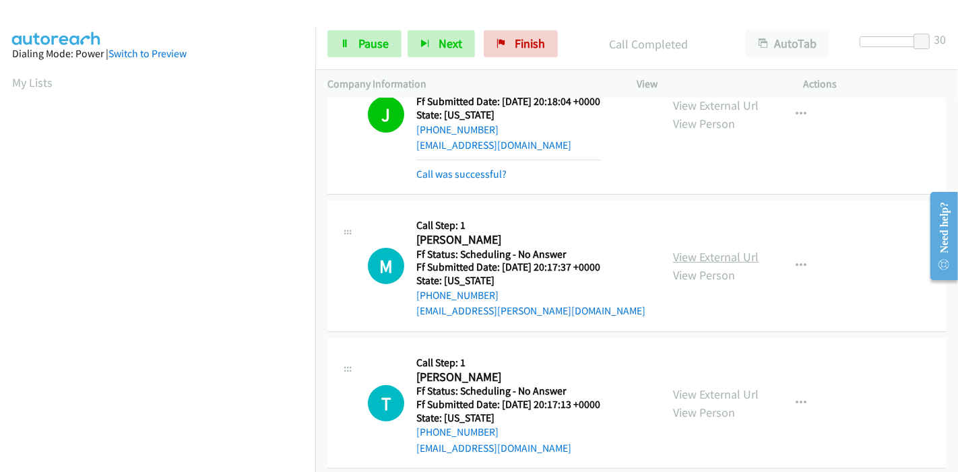
click at [714, 249] on link "View External Url" at bounding box center [716, 256] width 86 height 15
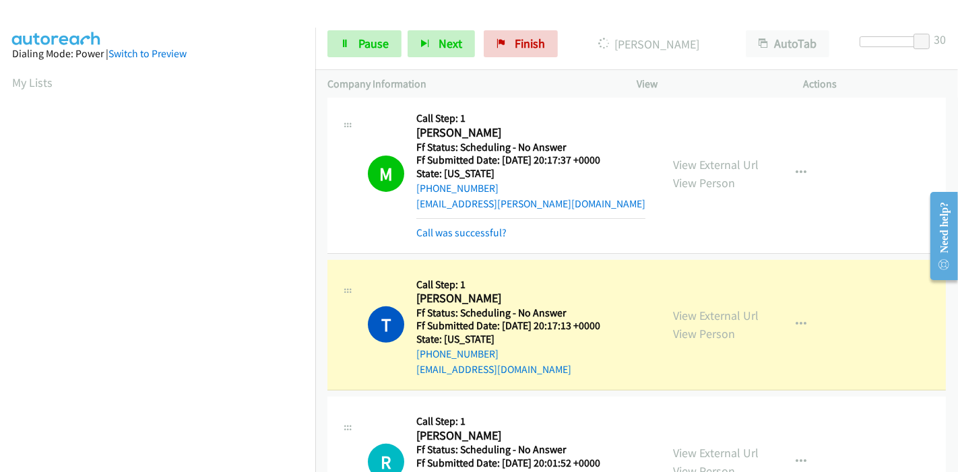
scroll to position [4714, 0]
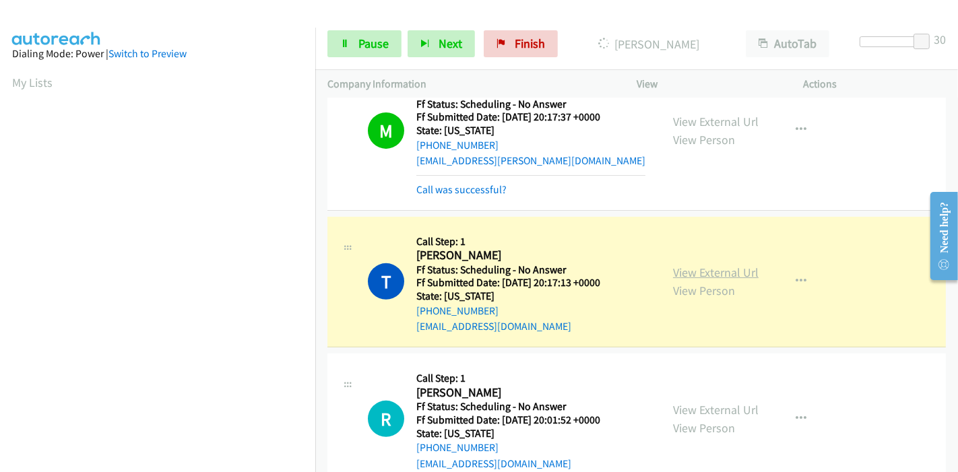
click at [735, 265] on link "View External Url" at bounding box center [716, 272] width 86 height 15
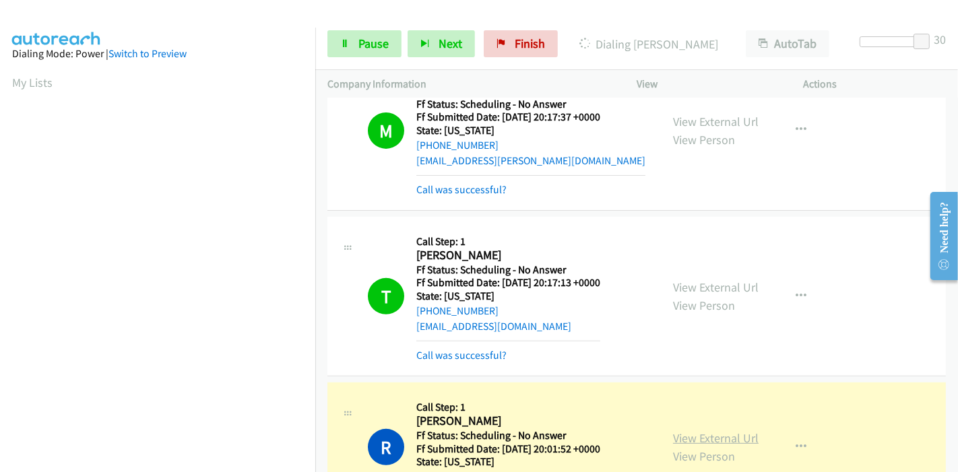
scroll to position [284, 0]
click at [681, 430] on link "View External Url" at bounding box center [716, 437] width 86 height 15
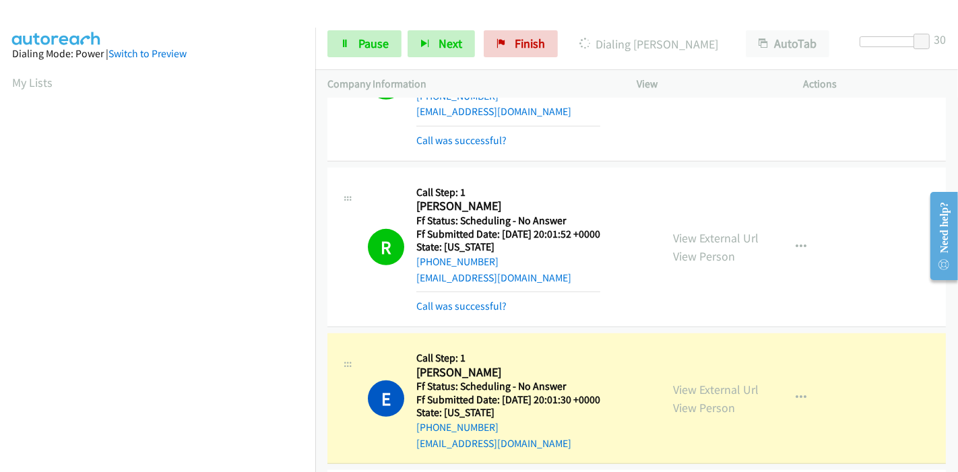
scroll to position [4939, 0]
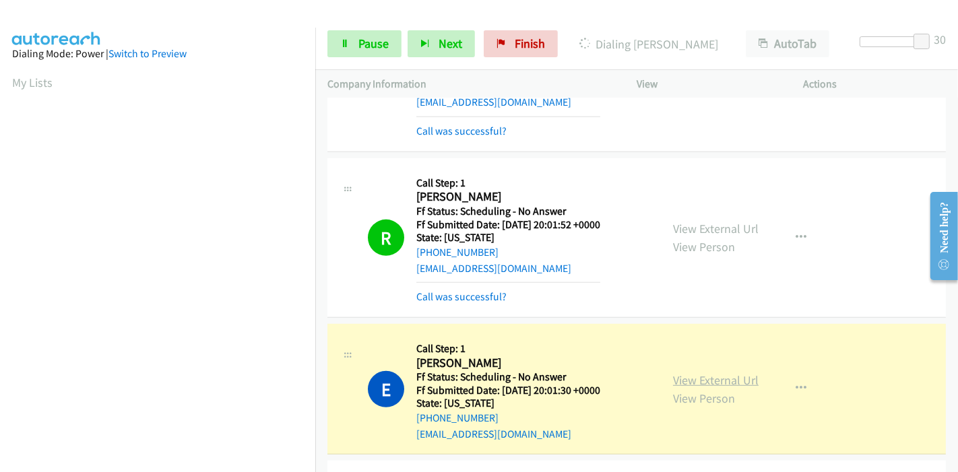
click at [676, 372] on link "View External Url" at bounding box center [716, 379] width 86 height 15
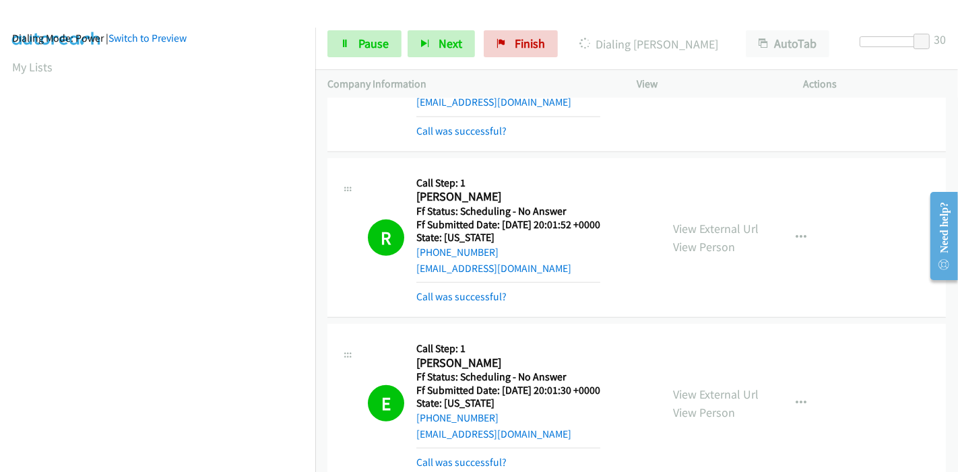
scroll to position [284, 0]
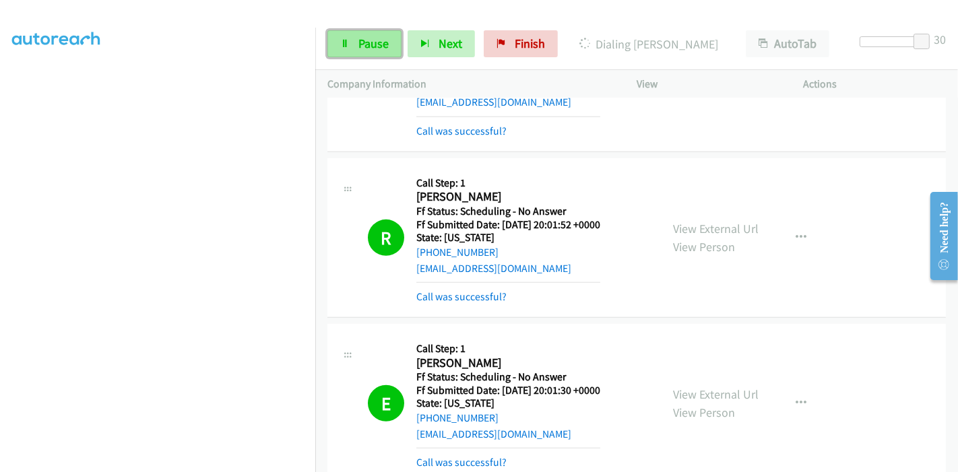
click at [349, 33] on link "Pause" at bounding box center [364, 43] width 74 height 27
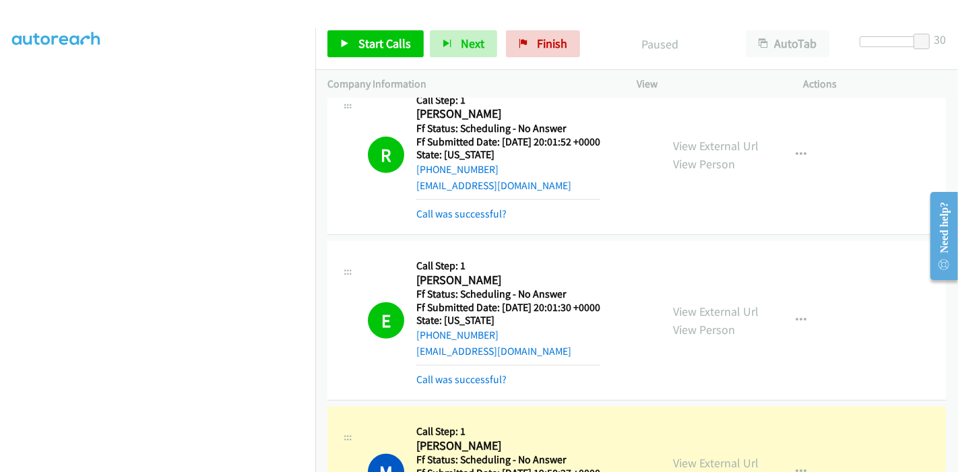
scroll to position [5088, 0]
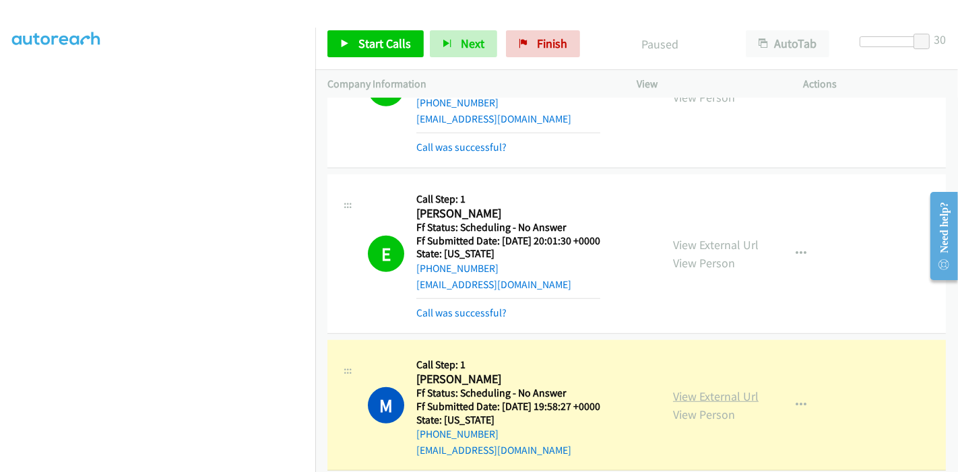
click at [735, 389] on link "View External Url" at bounding box center [716, 396] width 86 height 15
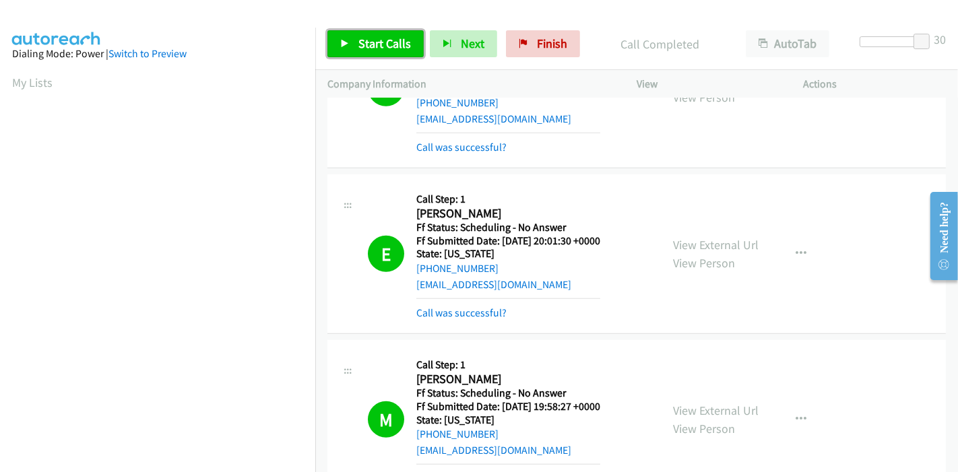
click at [400, 38] on span "Start Calls" at bounding box center [384, 43] width 53 height 15
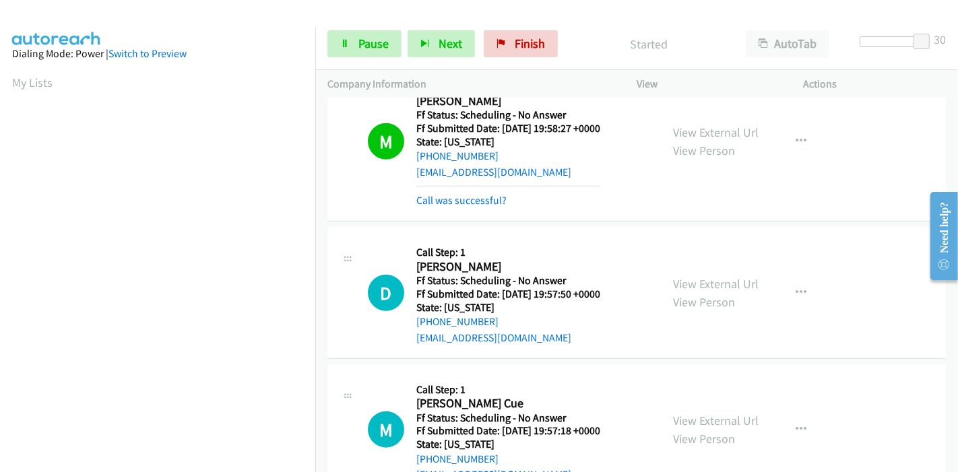
scroll to position [5388, 0]
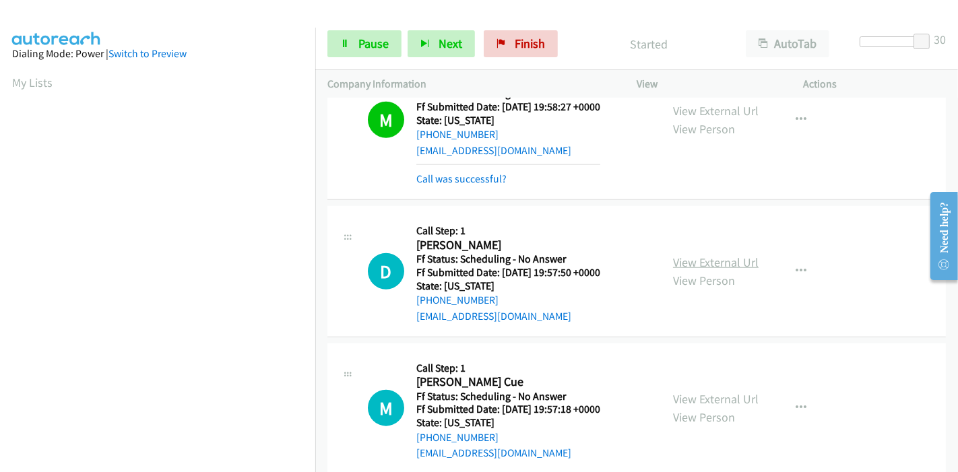
click at [737, 255] on link "View External Url" at bounding box center [716, 262] width 86 height 15
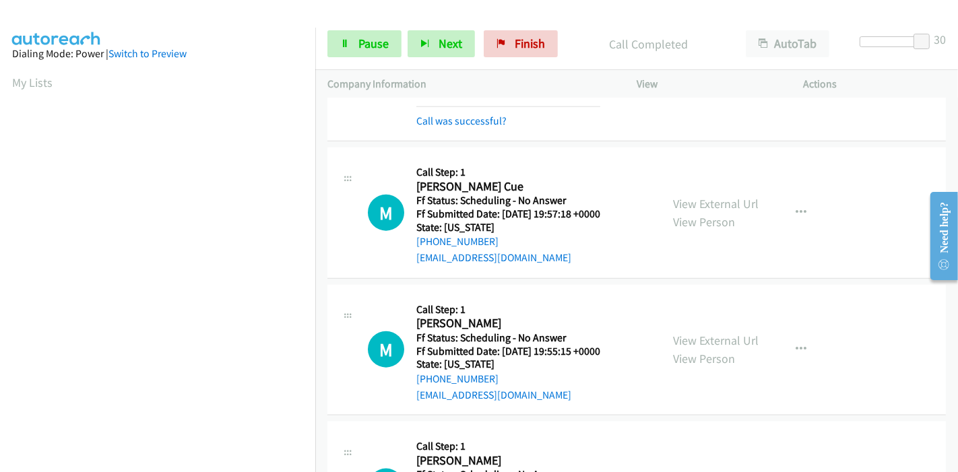
scroll to position [5537, 0]
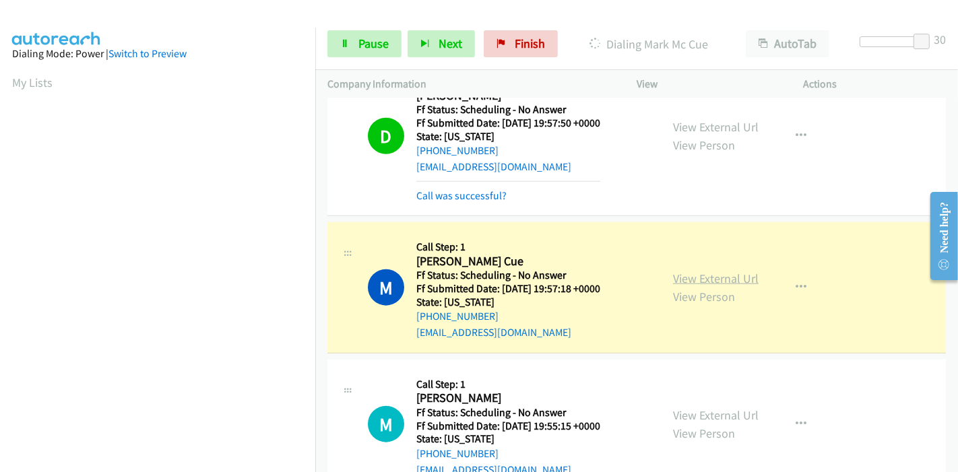
click at [717, 271] on link "View External Url" at bounding box center [716, 278] width 86 height 15
click at [347, 47] on icon at bounding box center [344, 44] width 9 height 9
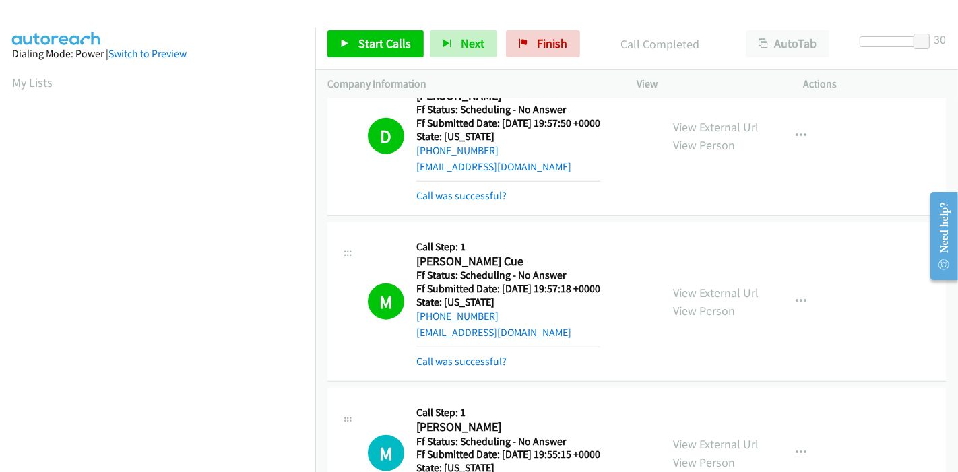
scroll to position [284, 0]
click at [339, 44] on link "Start Calls" at bounding box center [375, 43] width 96 height 27
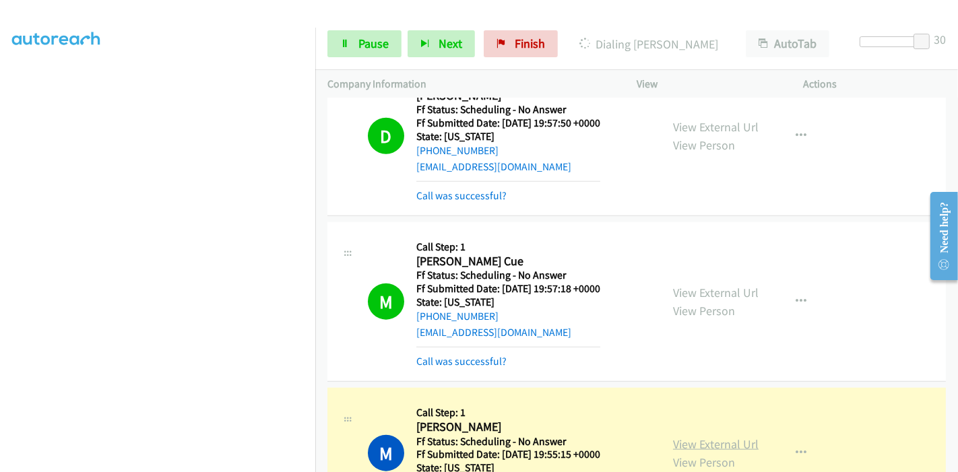
click at [692, 436] on link "View External Url" at bounding box center [716, 443] width 86 height 15
click at [374, 43] on span "Pause" at bounding box center [373, 43] width 30 height 15
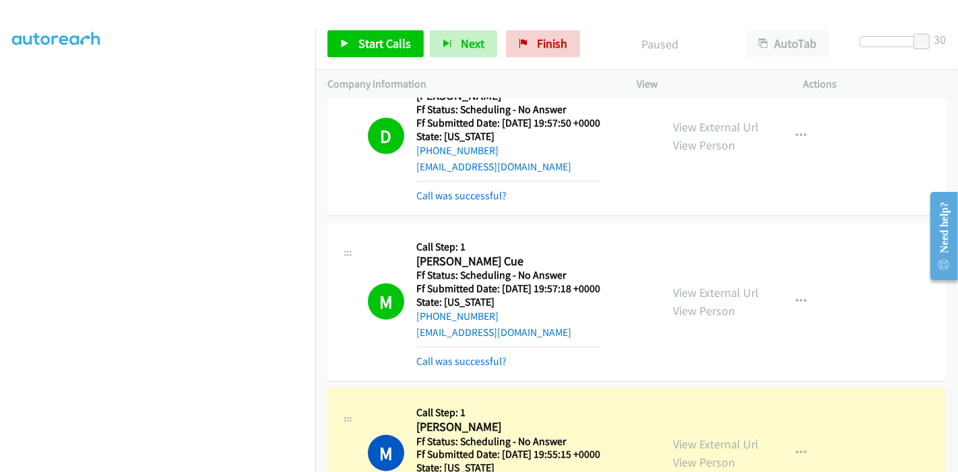
scroll to position [0, 0]
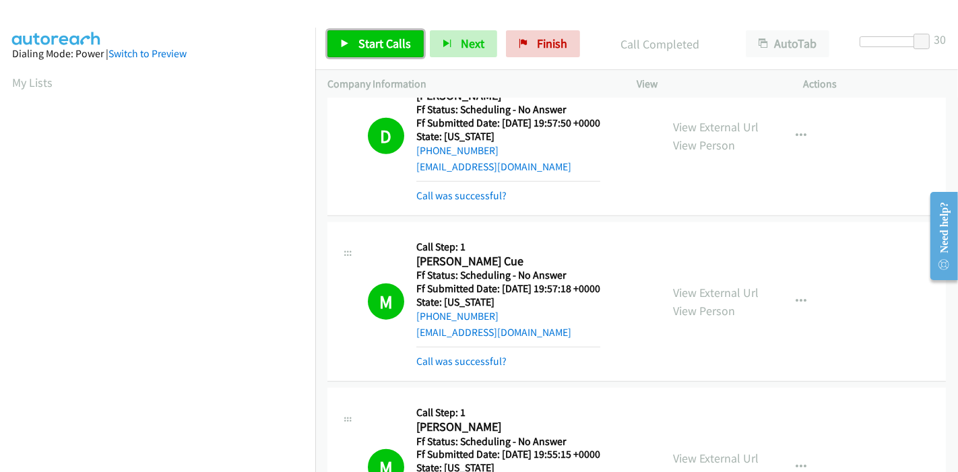
click at [360, 46] on span "Start Calls" at bounding box center [384, 43] width 53 height 15
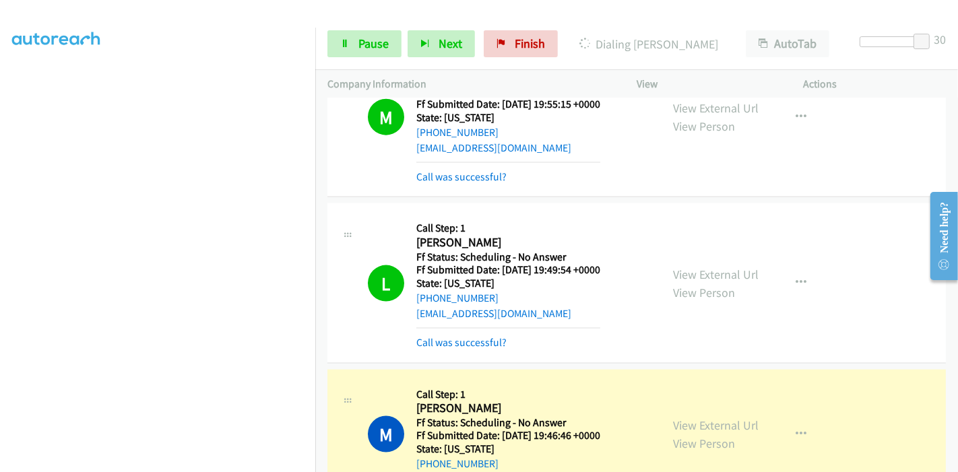
scroll to position [5911, 0]
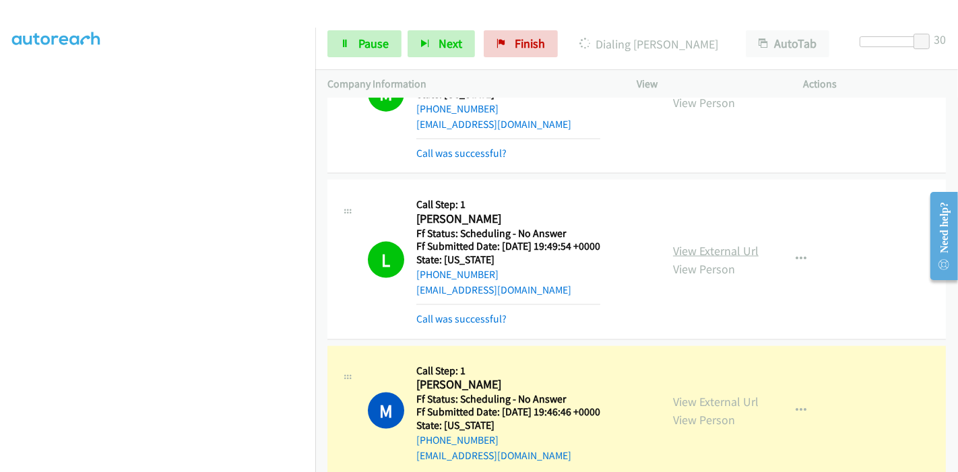
click at [727, 243] on link "View External Url" at bounding box center [716, 250] width 86 height 15
click at [678, 394] on link "View External Url" at bounding box center [716, 401] width 86 height 15
click at [717, 394] on link "View External Url" at bounding box center [716, 401] width 86 height 15
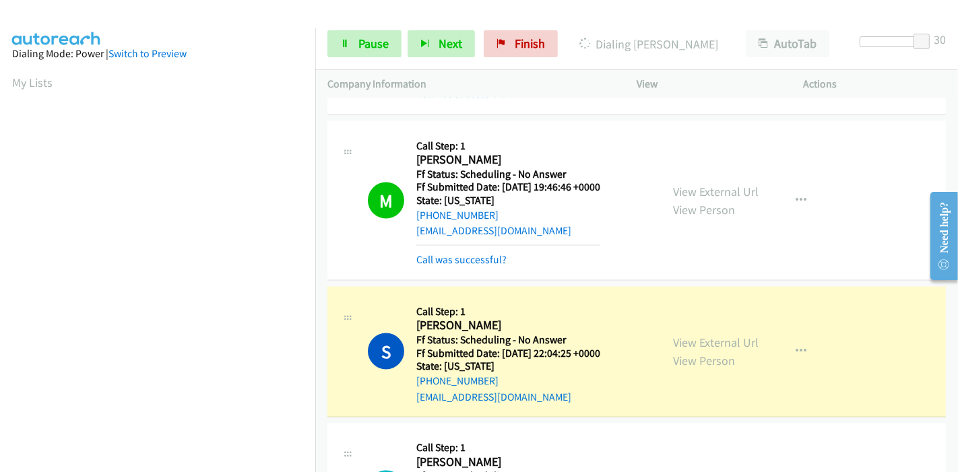
scroll to position [284, 0]
click at [676, 335] on link "View External Url" at bounding box center [716, 342] width 86 height 15
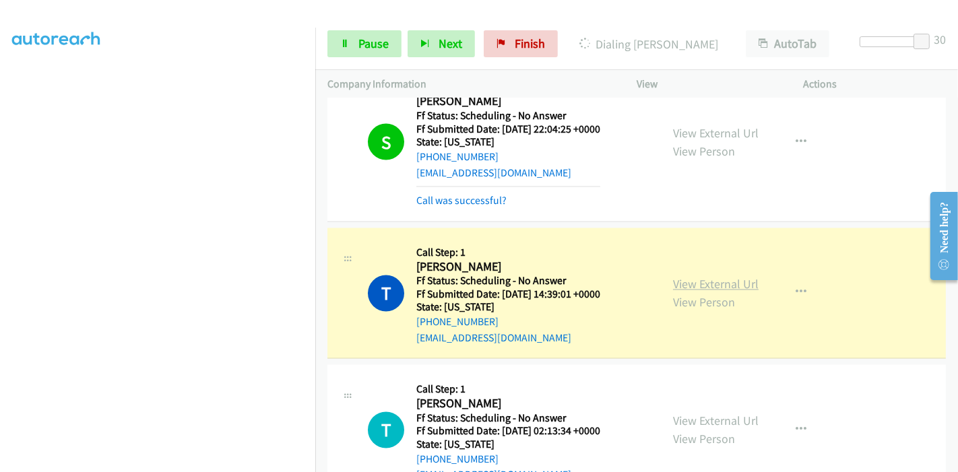
click at [721, 277] on link "View External Url" at bounding box center [716, 284] width 86 height 15
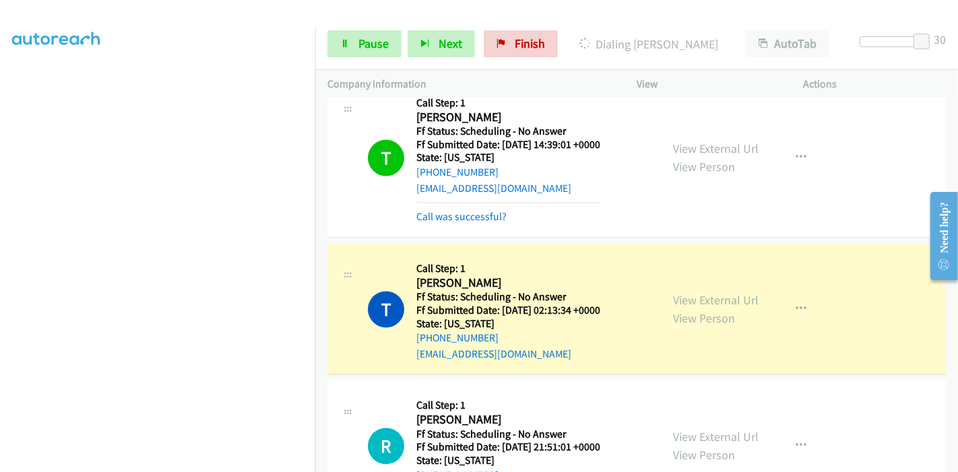
scroll to position [0, 0]
click at [729, 293] on link "View External Url" at bounding box center [716, 300] width 86 height 15
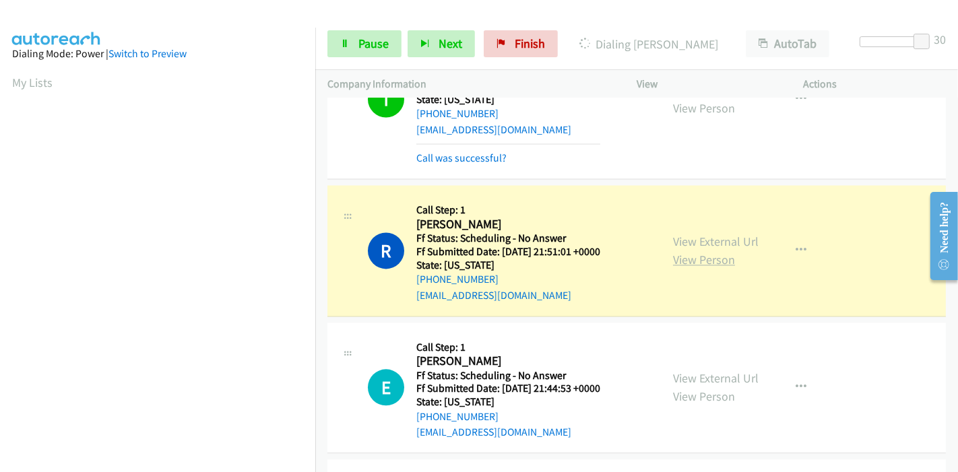
scroll to position [284, 0]
click at [688, 234] on link "View External Url" at bounding box center [716, 241] width 86 height 15
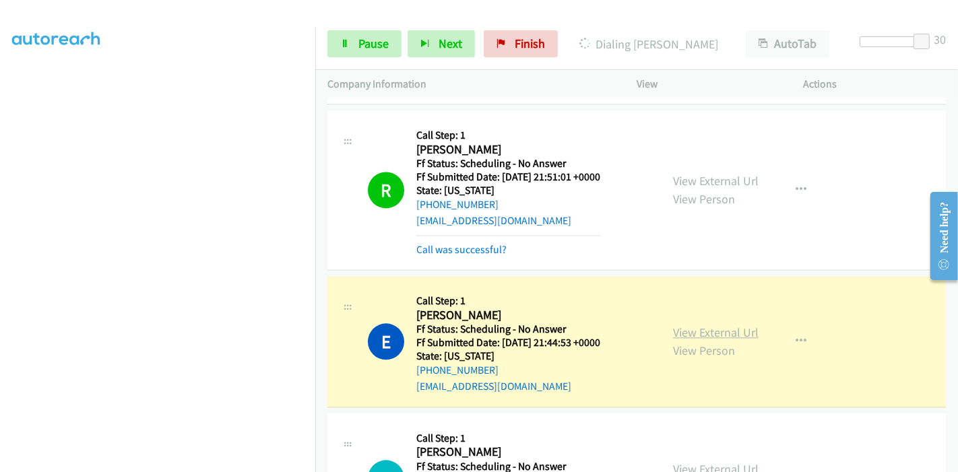
click at [686, 325] on link "View External Url" at bounding box center [716, 332] width 86 height 15
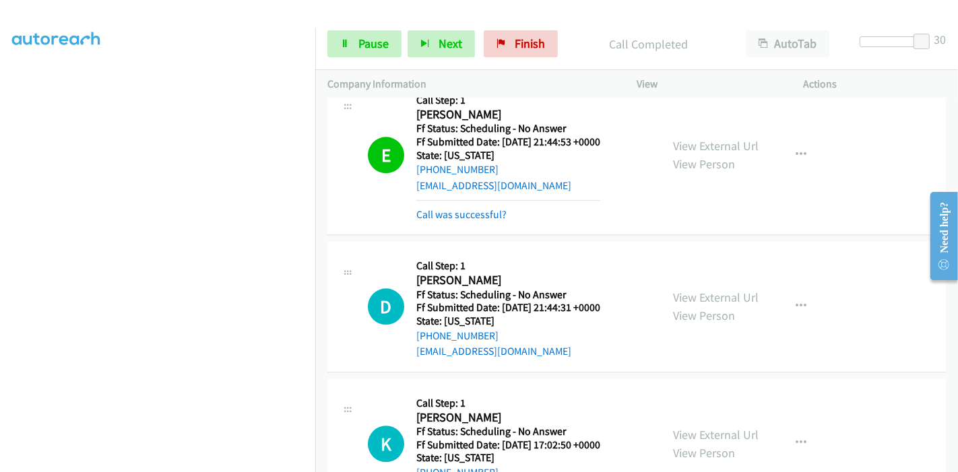
scroll to position [7034, 0]
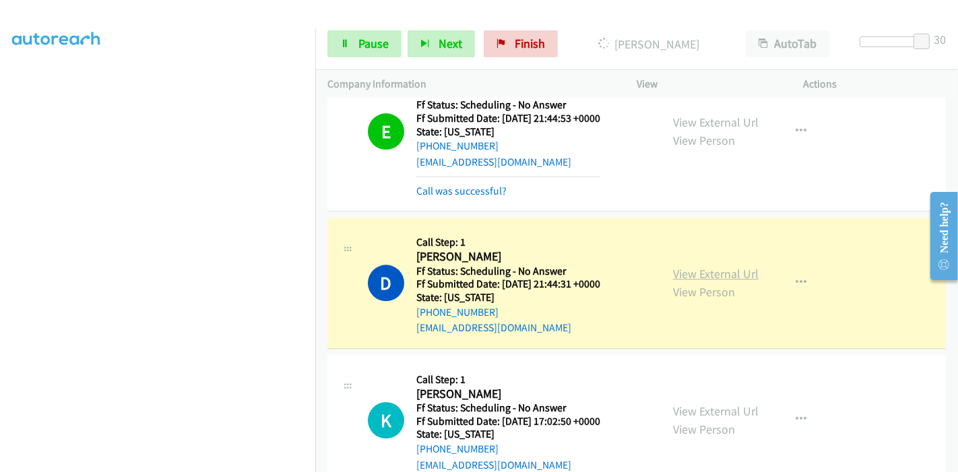
click at [725, 266] on link "View External Url" at bounding box center [716, 273] width 86 height 15
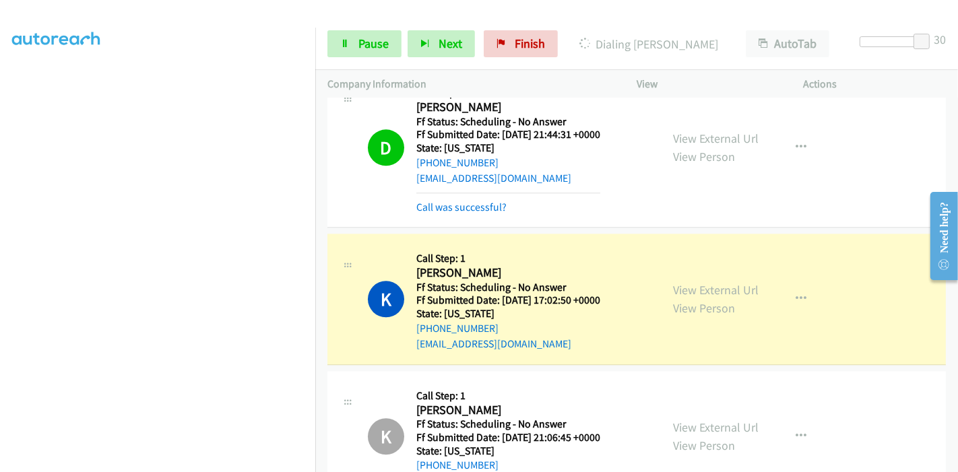
scroll to position [0, 0]
click at [724, 282] on link "View External Url" at bounding box center [716, 289] width 86 height 15
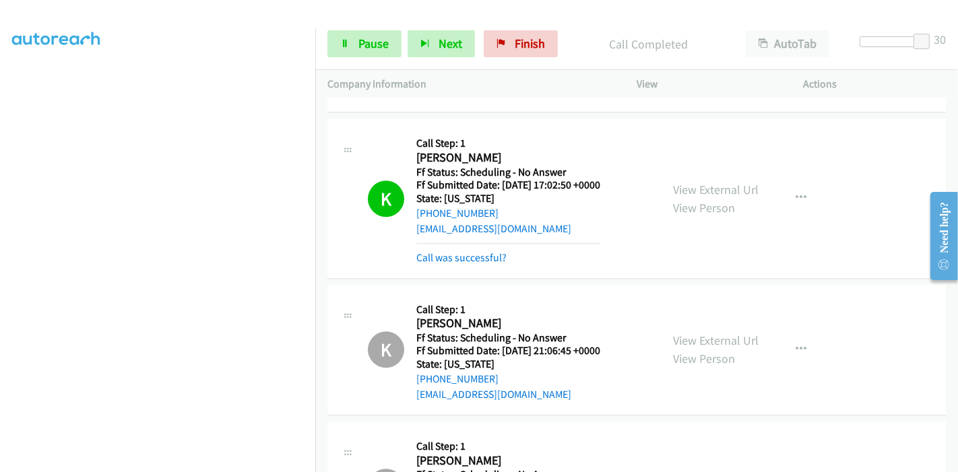
scroll to position [7333, 0]
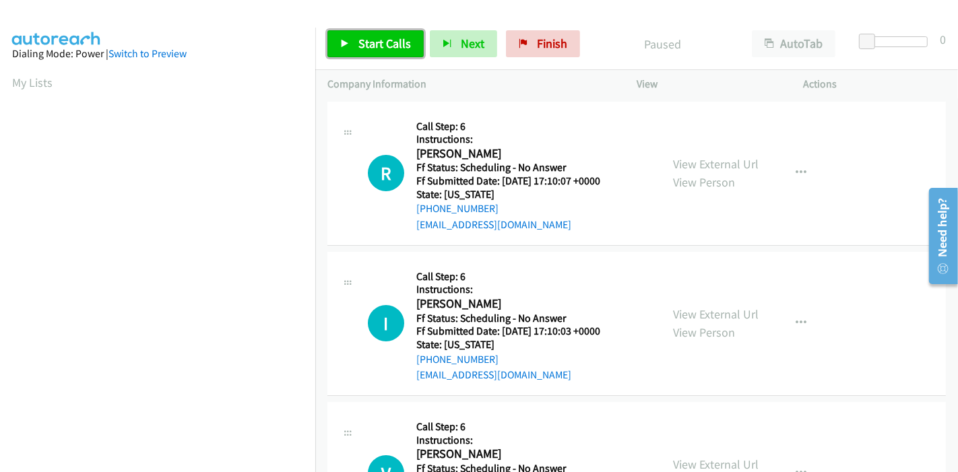
click at [370, 48] on span "Start Calls" at bounding box center [384, 43] width 53 height 15
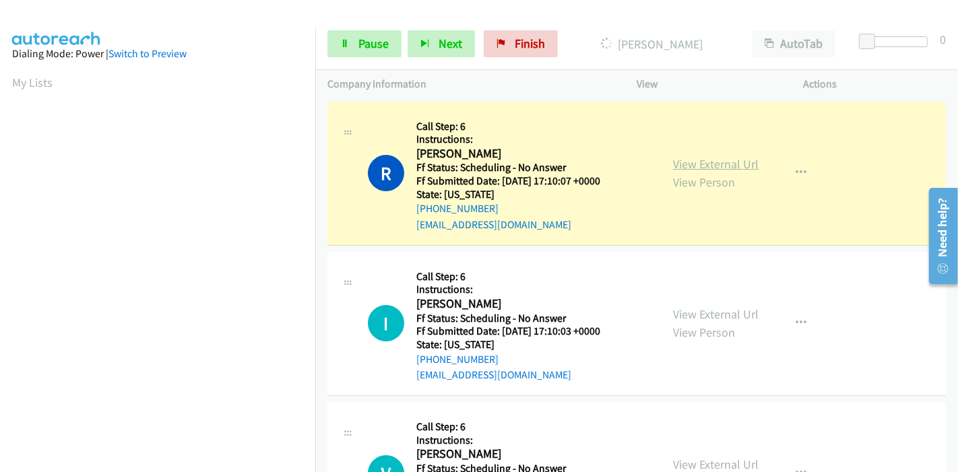
click at [682, 162] on link "View External Url" at bounding box center [716, 163] width 86 height 15
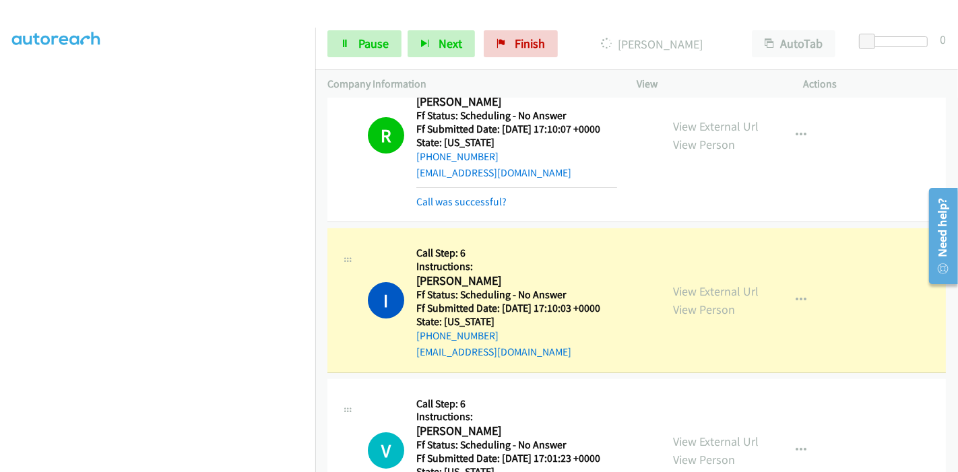
scroll to position [75, 0]
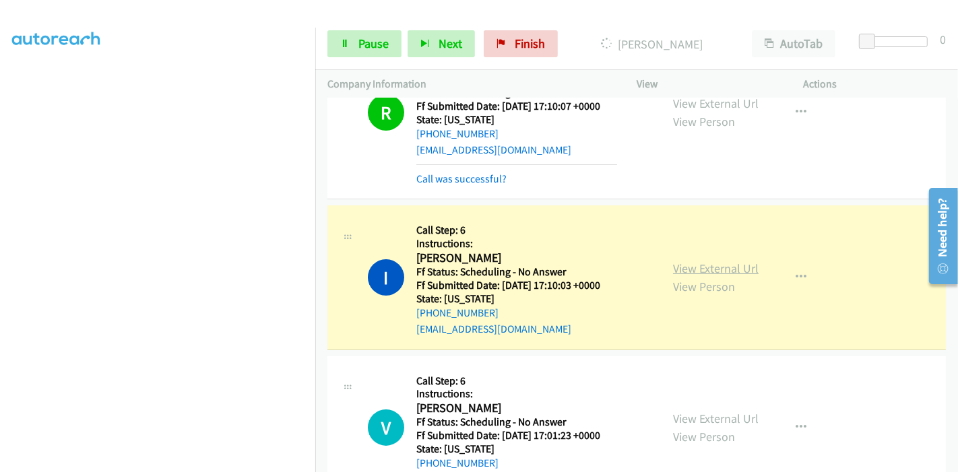
click at [675, 272] on link "View External Url" at bounding box center [716, 268] width 86 height 15
click at [355, 40] on link "Pause" at bounding box center [364, 43] width 74 height 27
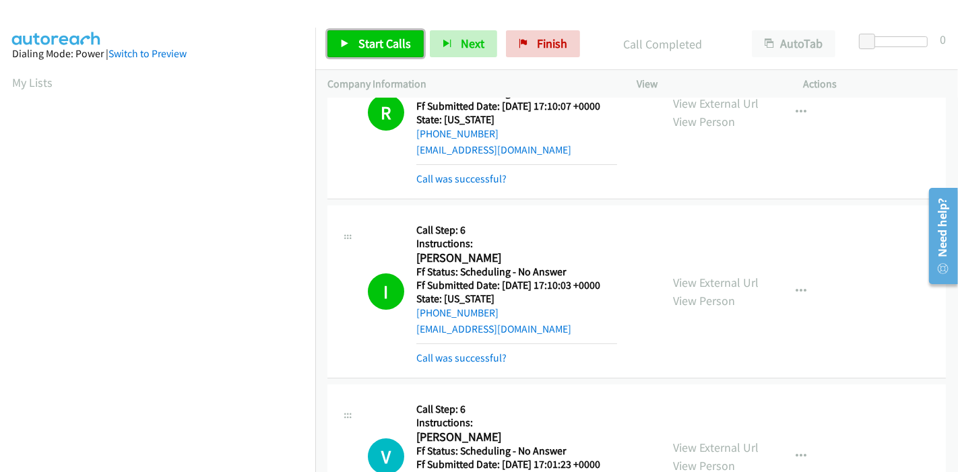
click at [370, 45] on span "Start Calls" at bounding box center [384, 43] width 53 height 15
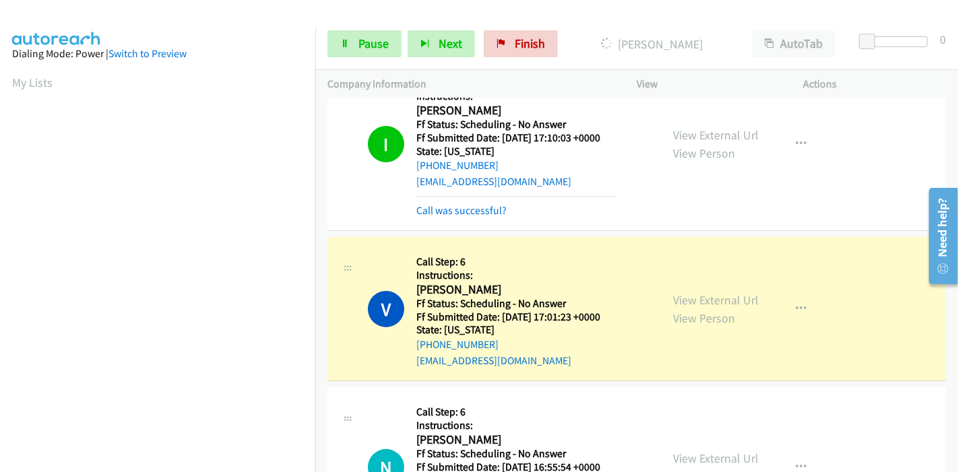
scroll to position [224, 0]
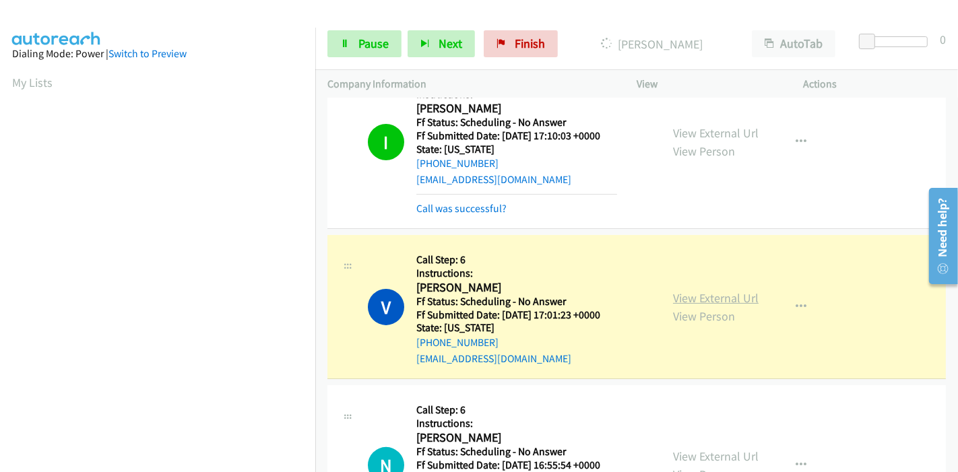
click at [706, 300] on link "View External Url" at bounding box center [716, 297] width 86 height 15
click at [711, 298] on link "View External Url" at bounding box center [716, 297] width 86 height 15
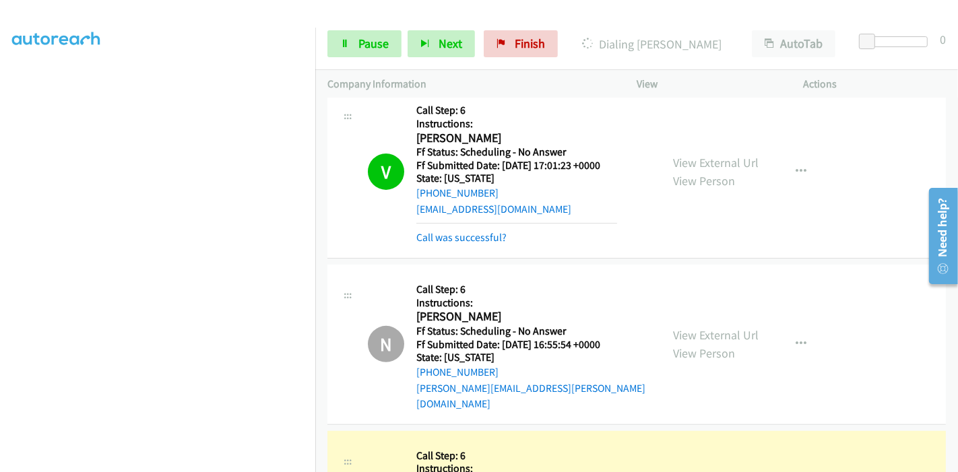
scroll to position [523, 0]
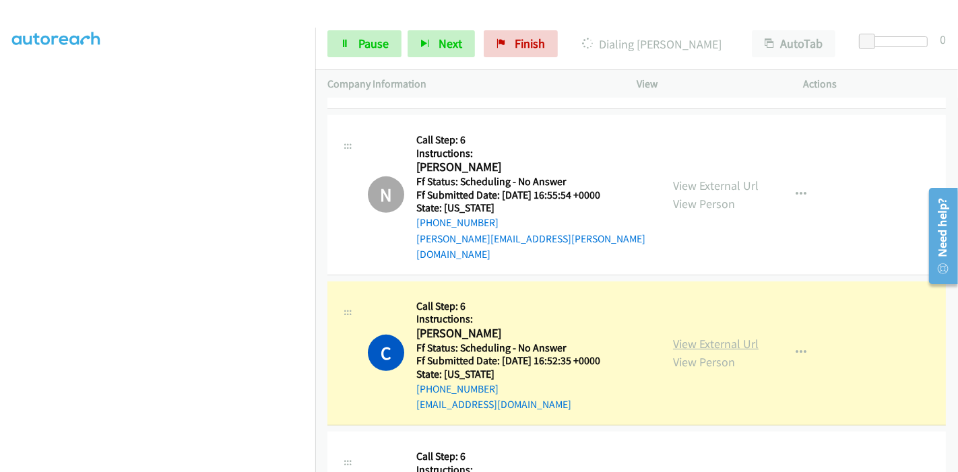
click at [709, 336] on link "View External Url" at bounding box center [716, 343] width 86 height 15
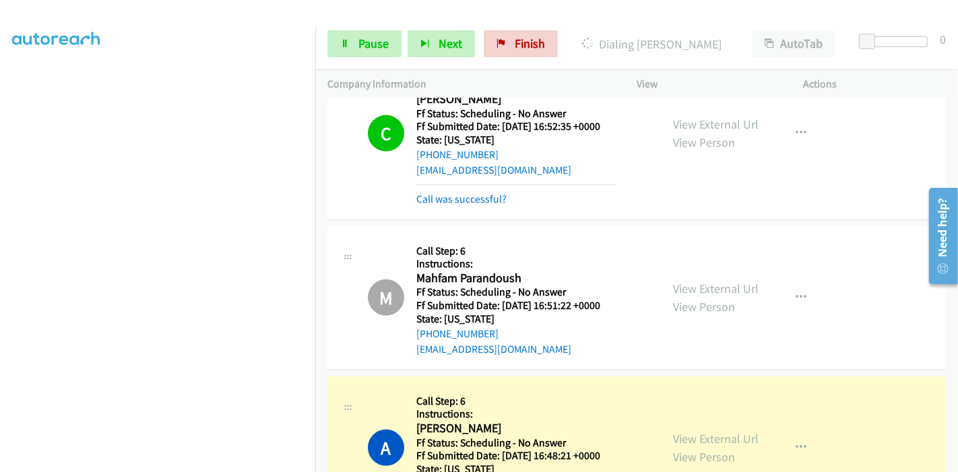
scroll to position [823, 0]
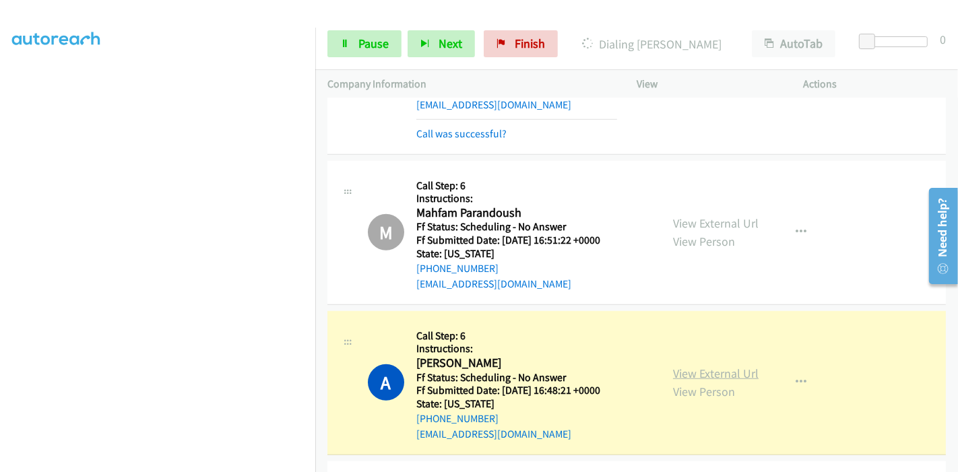
click at [737, 366] on link "View External Url" at bounding box center [716, 373] width 86 height 15
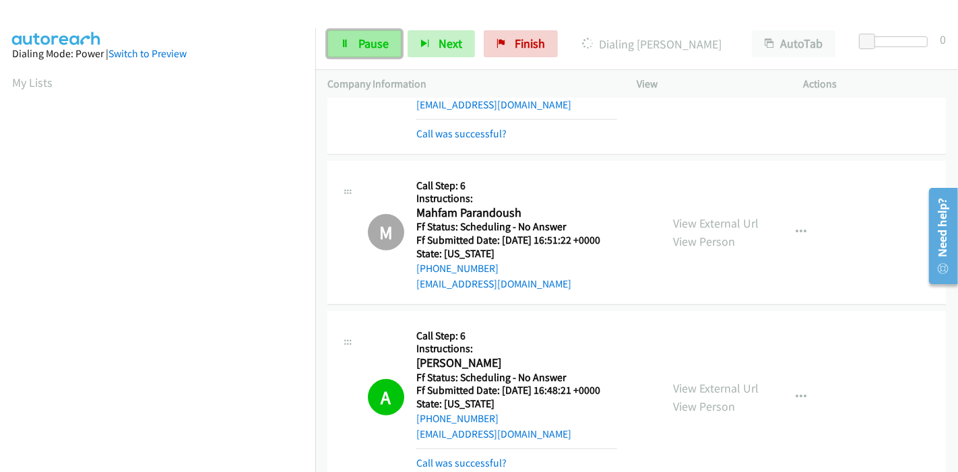
click at [358, 37] on span "Pause" at bounding box center [373, 43] width 30 height 15
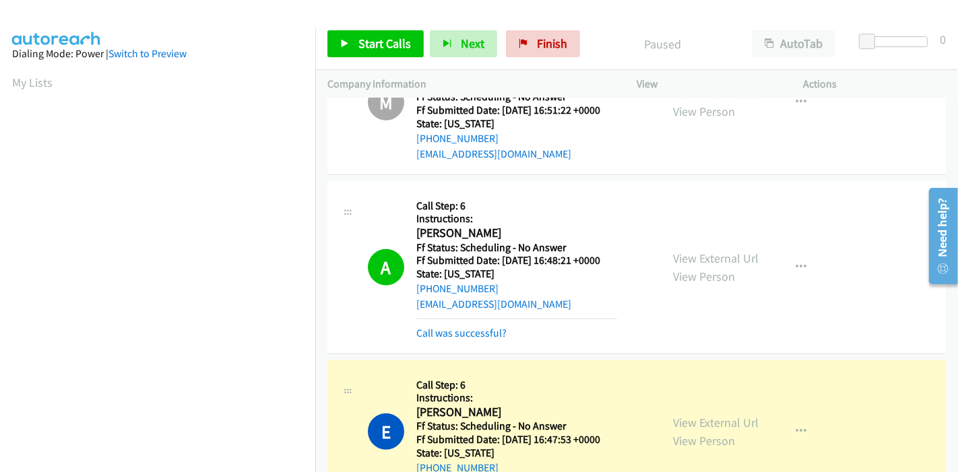
scroll to position [1047, 0]
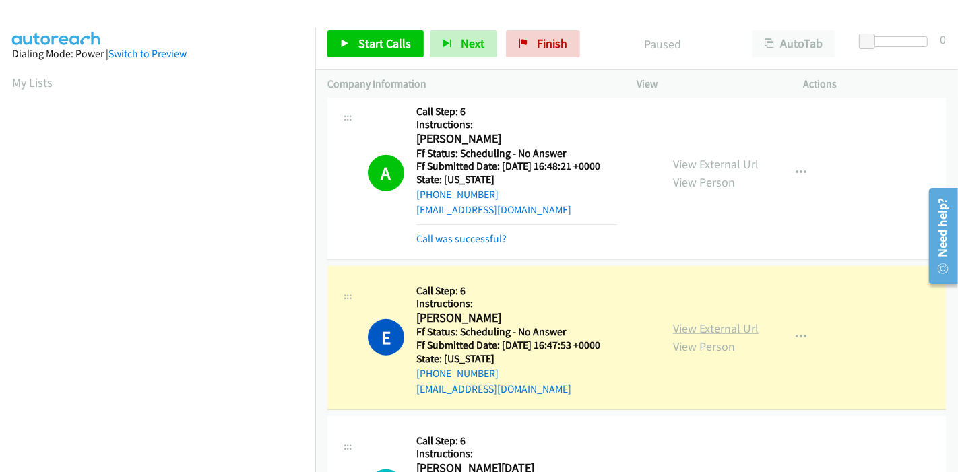
click at [733, 321] on link "View External Url" at bounding box center [716, 328] width 86 height 15
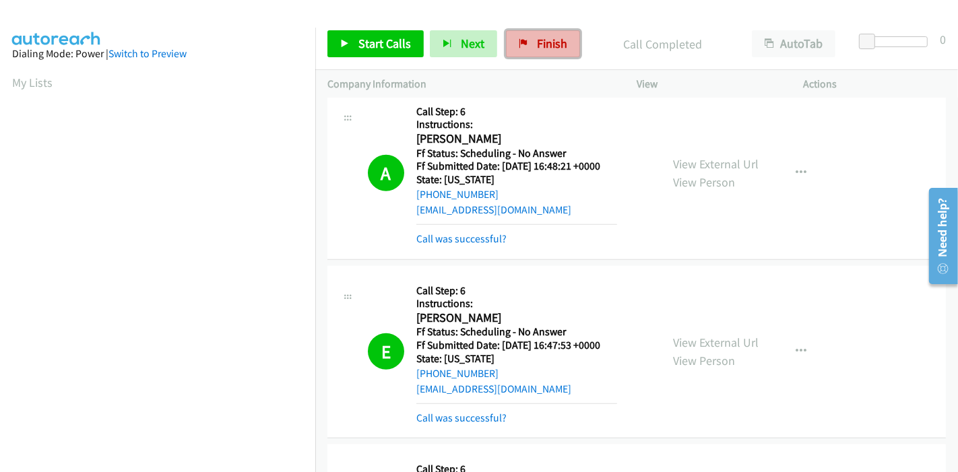
click at [529, 56] on link "Finish" at bounding box center [543, 43] width 74 height 27
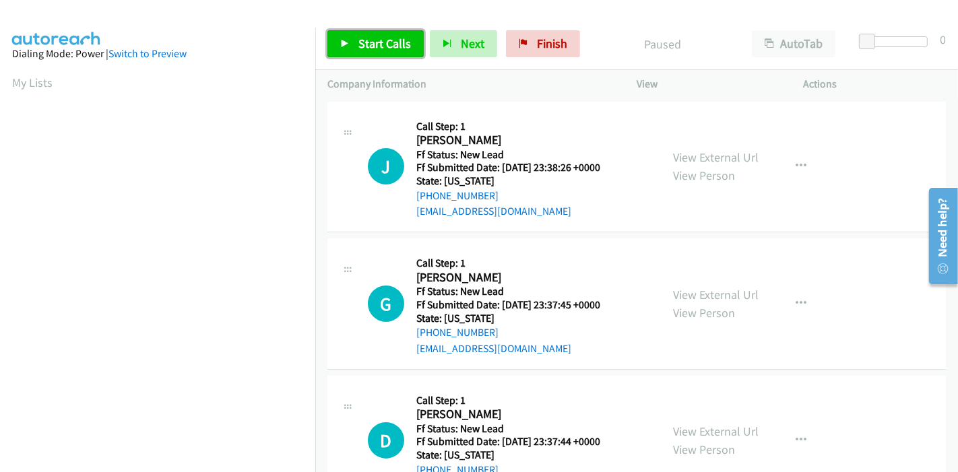
click at [372, 37] on span "Start Calls" at bounding box center [384, 43] width 53 height 15
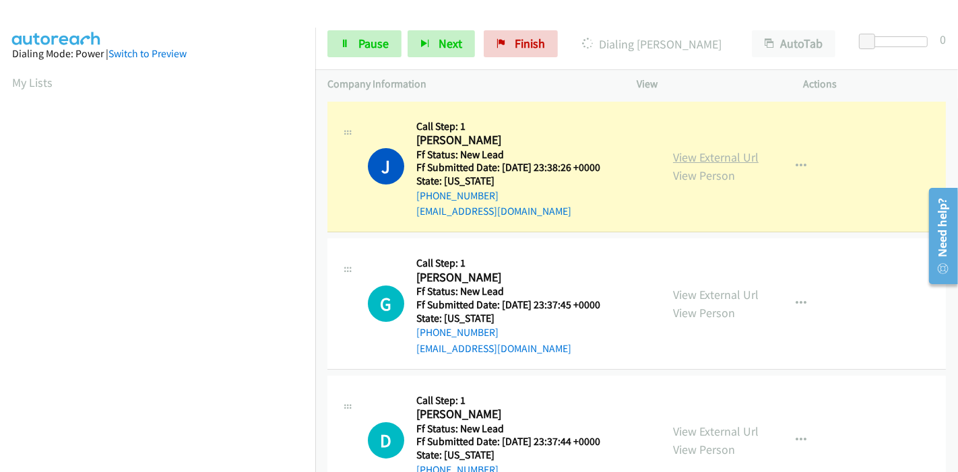
click at [715, 155] on link "View External Url" at bounding box center [716, 157] width 86 height 15
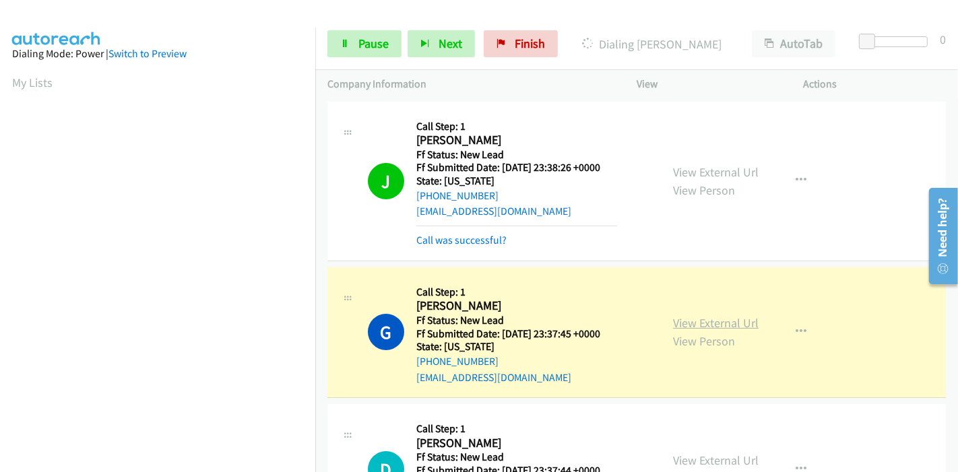
click at [682, 320] on link "View External Url" at bounding box center [716, 322] width 86 height 15
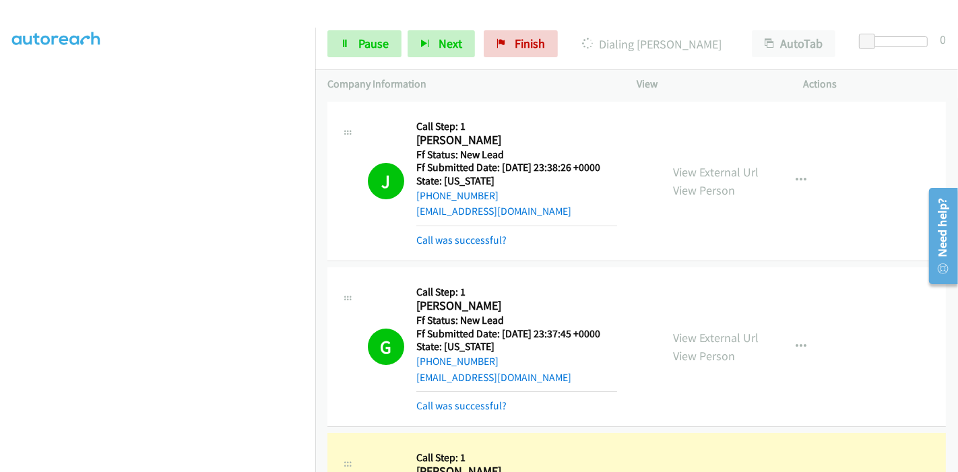
scroll to position [224, 0]
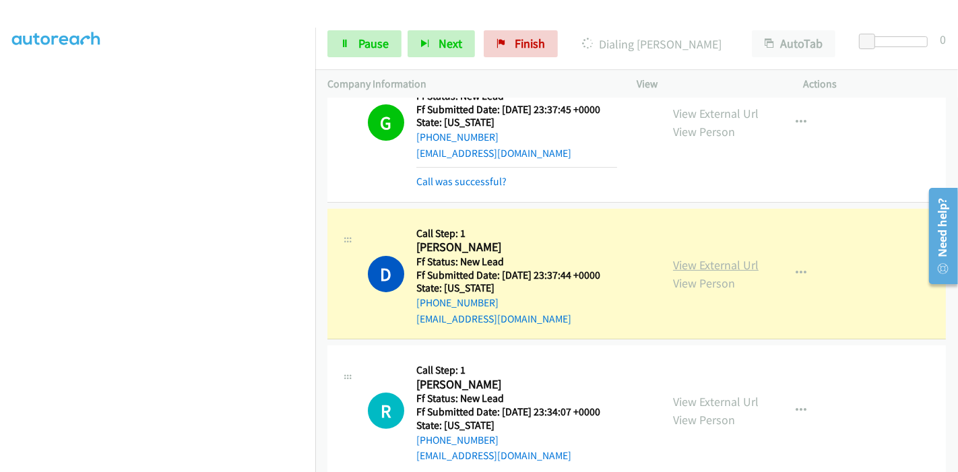
click at [712, 264] on link "View External Url" at bounding box center [716, 264] width 86 height 15
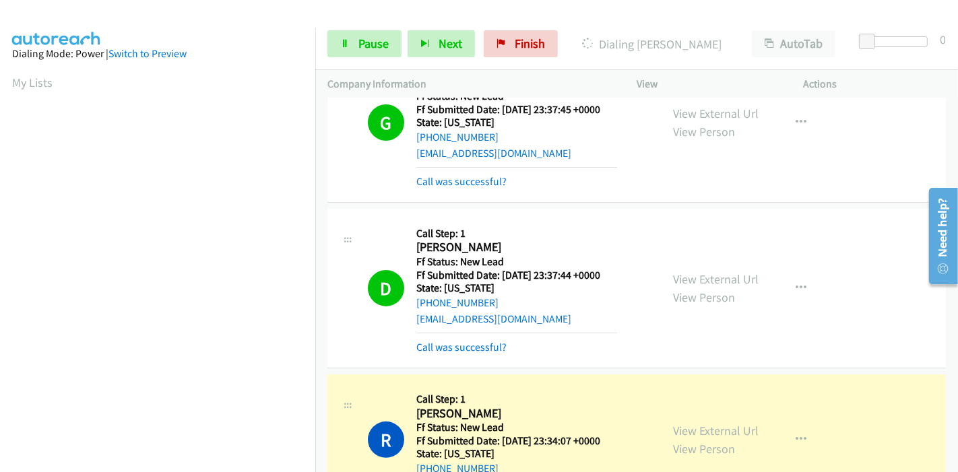
scroll to position [284, 0]
click at [676, 428] on link "View External Url" at bounding box center [716, 430] width 86 height 15
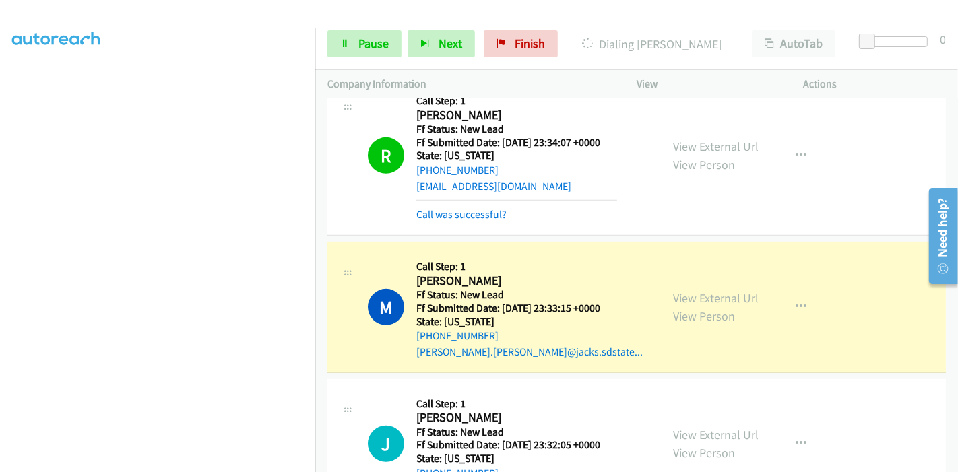
scroll to position [523, 0]
click at [693, 295] on link "View External Url" at bounding box center [716, 297] width 86 height 15
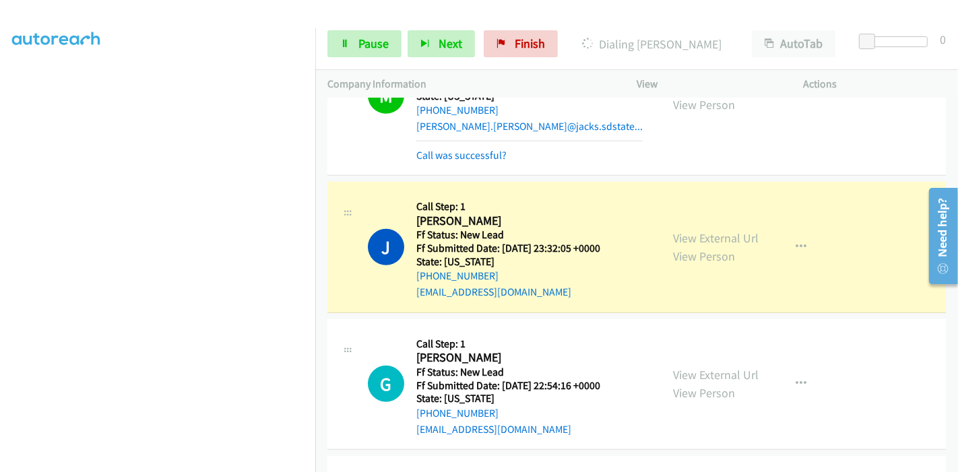
scroll to position [209, 0]
click at [715, 238] on link "View External Url" at bounding box center [716, 237] width 86 height 15
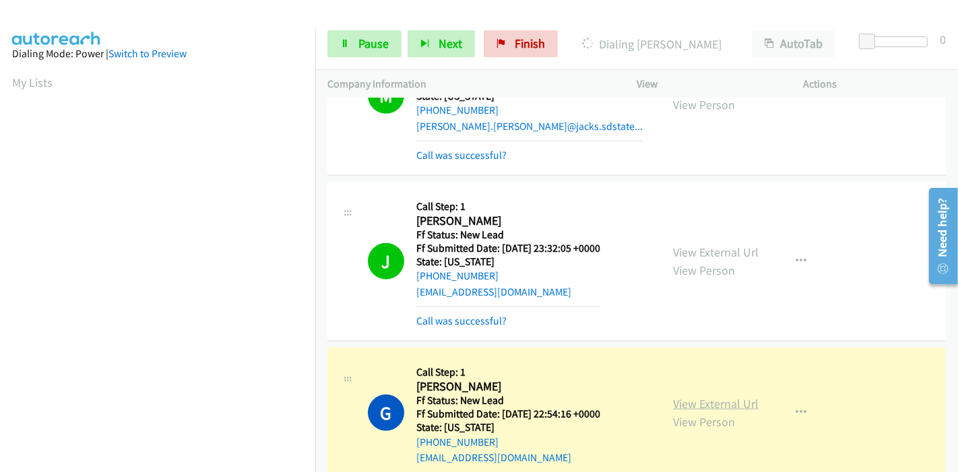
click at [687, 397] on link "View External Url" at bounding box center [716, 403] width 86 height 15
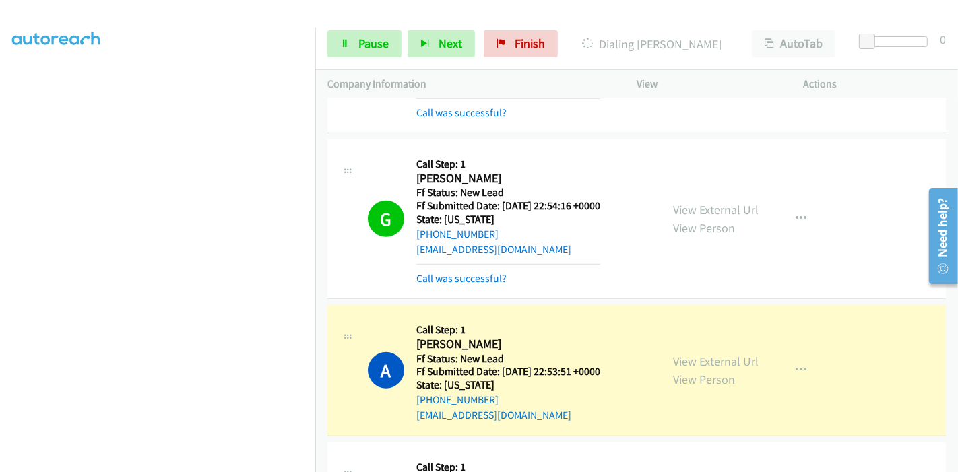
scroll to position [973, 0]
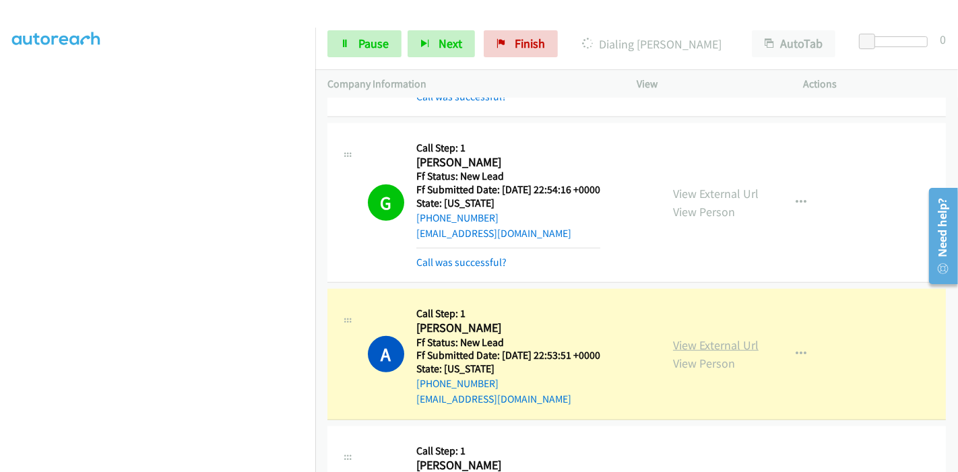
click at [698, 343] on link "View External Url" at bounding box center [716, 344] width 86 height 15
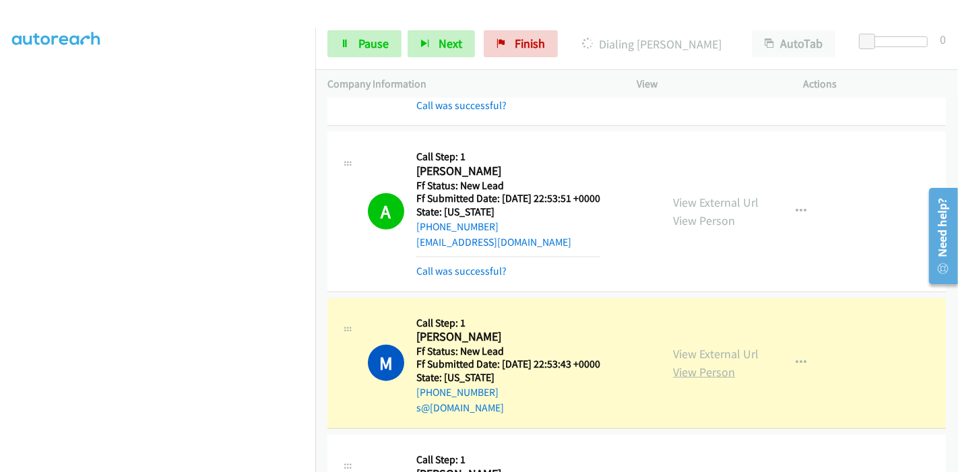
scroll to position [1197, 0]
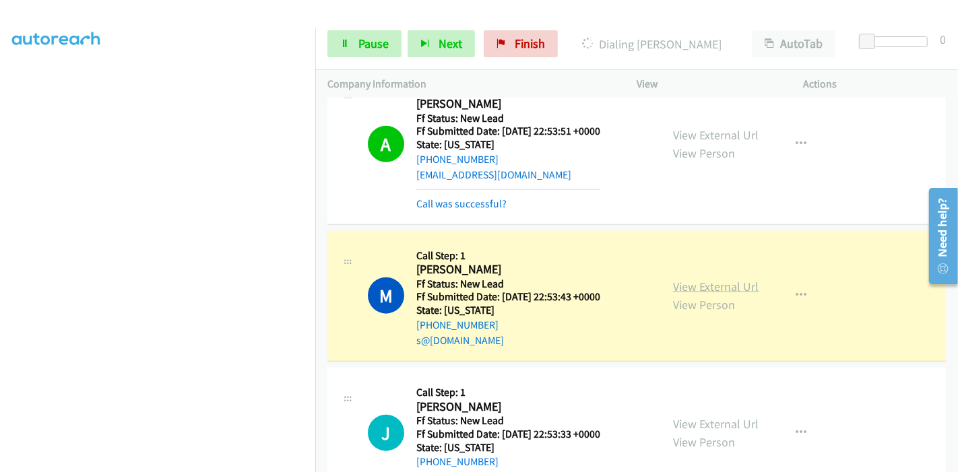
click at [711, 281] on link "View External Url" at bounding box center [716, 286] width 86 height 15
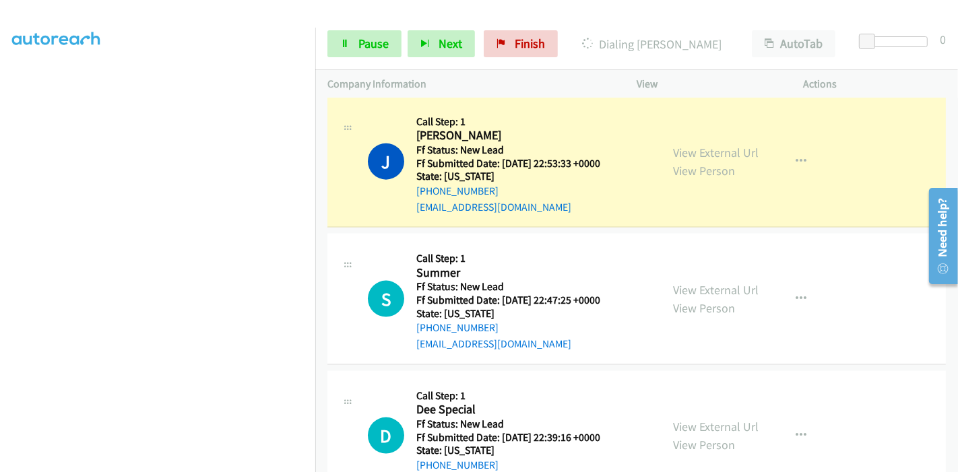
scroll to position [0, 0]
click at [681, 150] on link "View External Url" at bounding box center [716, 152] width 86 height 15
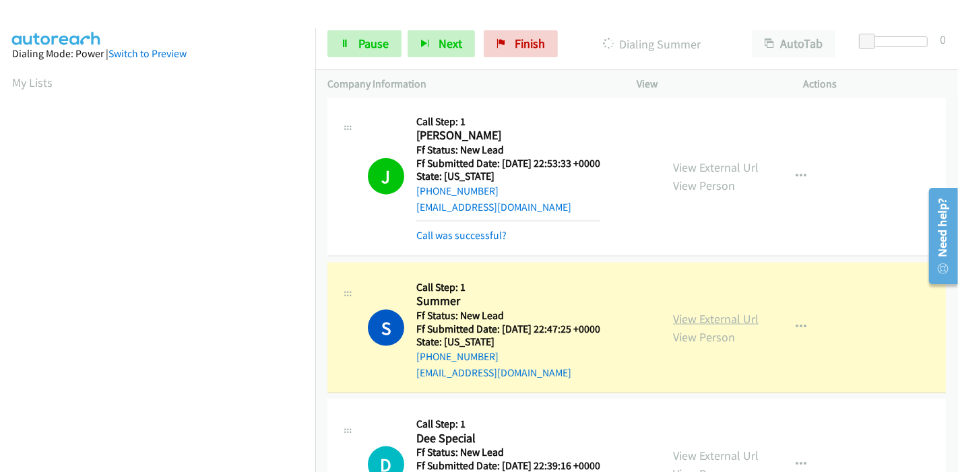
click at [677, 315] on link "View External Url" at bounding box center [716, 318] width 86 height 15
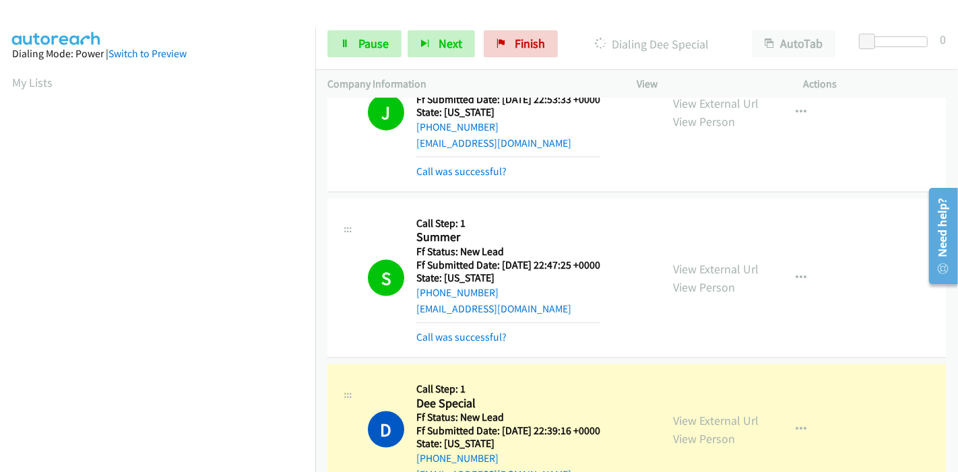
scroll to position [1646, 0]
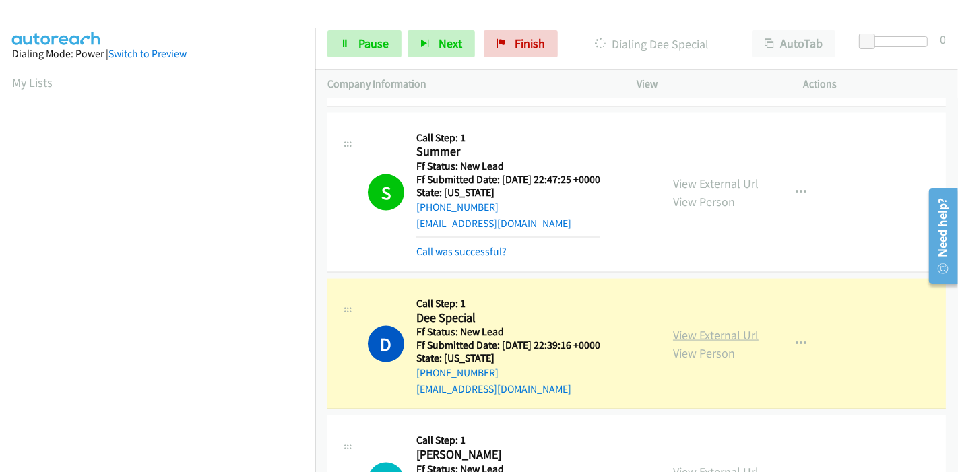
click at [690, 328] on link "View External Url" at bounding box center [716, 334] width 86 height 15
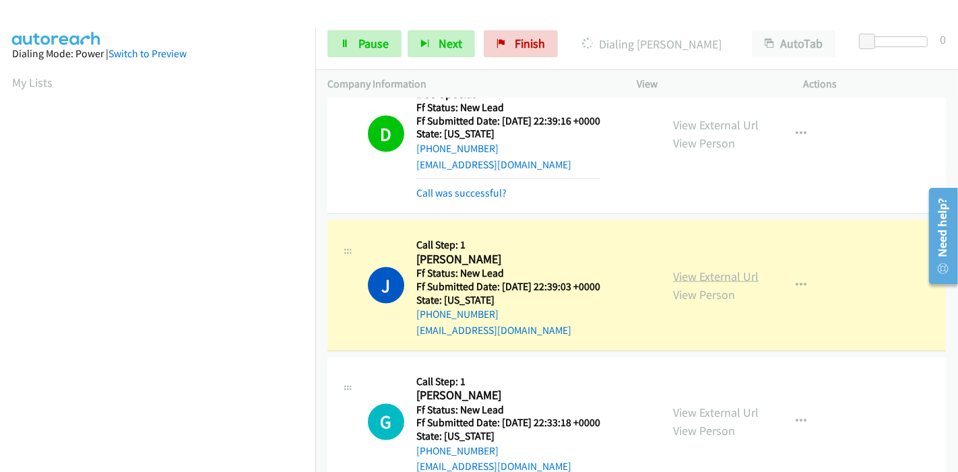
scroll to position [284, 0]
click at [673, 272] on link "View External Url" at bounding box center [716, 276] width 86 height 15
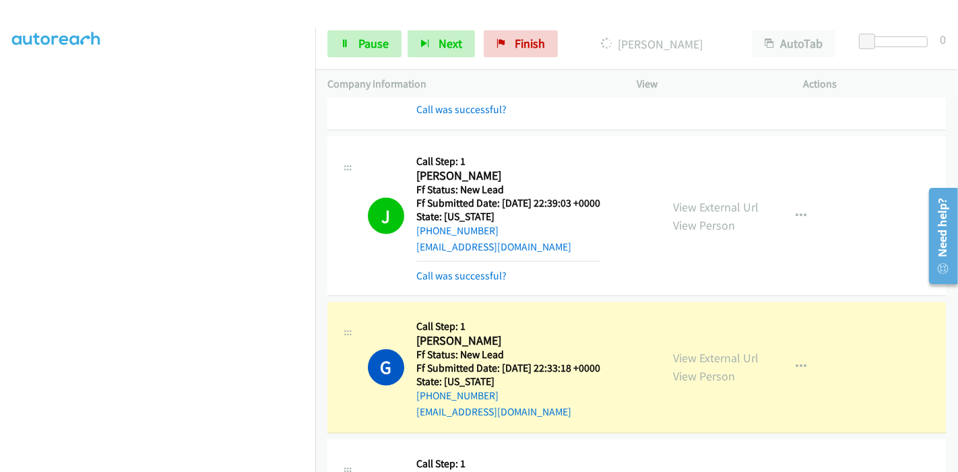
scroll to position [2020, 0]
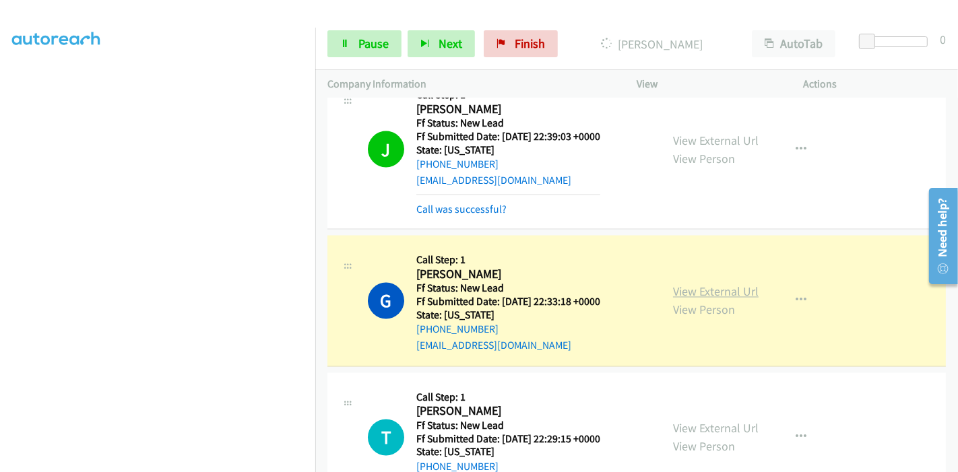
click at [719, 292] on link "View External Url" at bounding box center [716, 291] width 86 height 15
click at [363, 51] on link "Pause" at bounding box center [364, 43] width 74 height 27
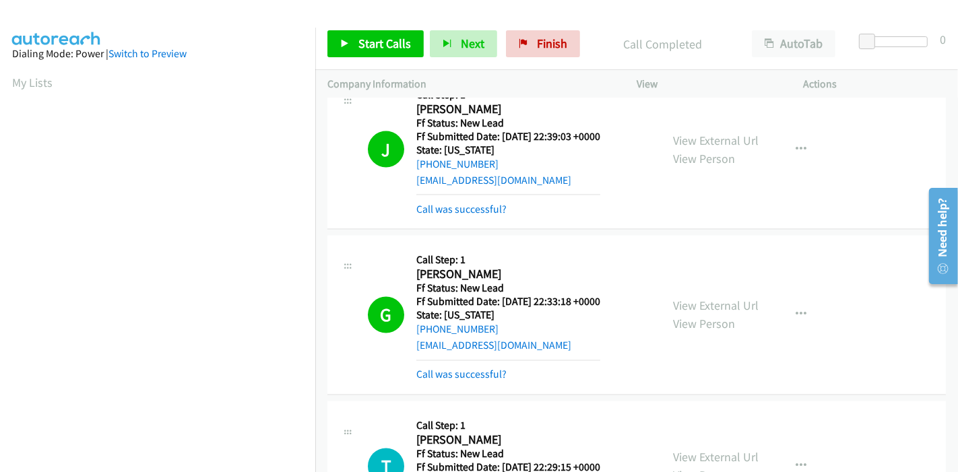
scroll to position [284, 0]
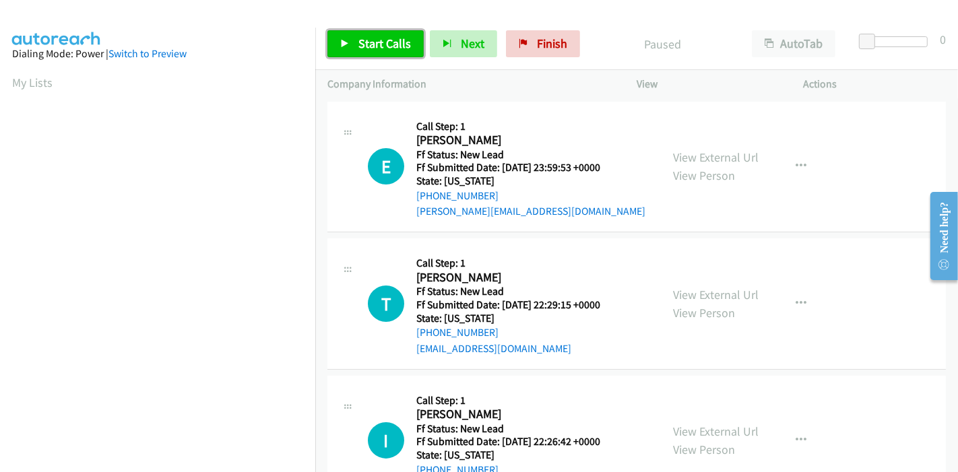
click at [346, 42] on icon at bounding box center [344, 44] width 9 height 9
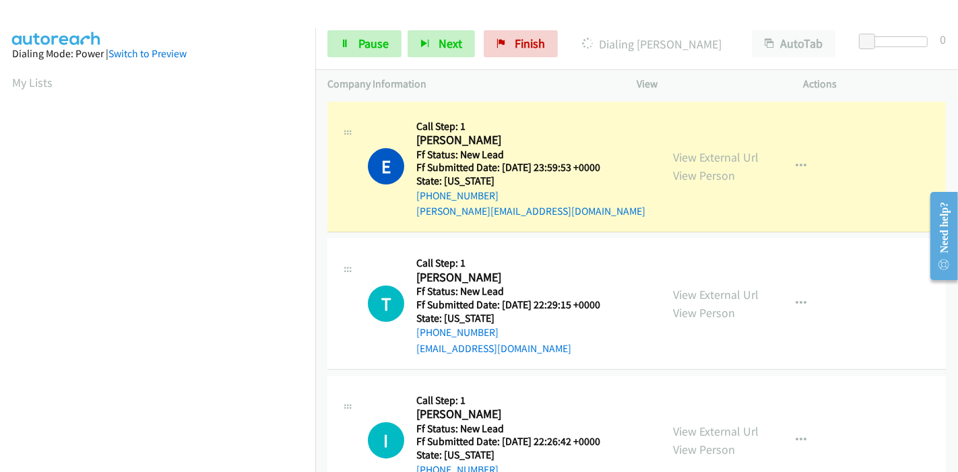
scroll to position [284, 0]
click at [693, 152] on link "View External Url" at bounding box center [716, 157] width 86 height 15
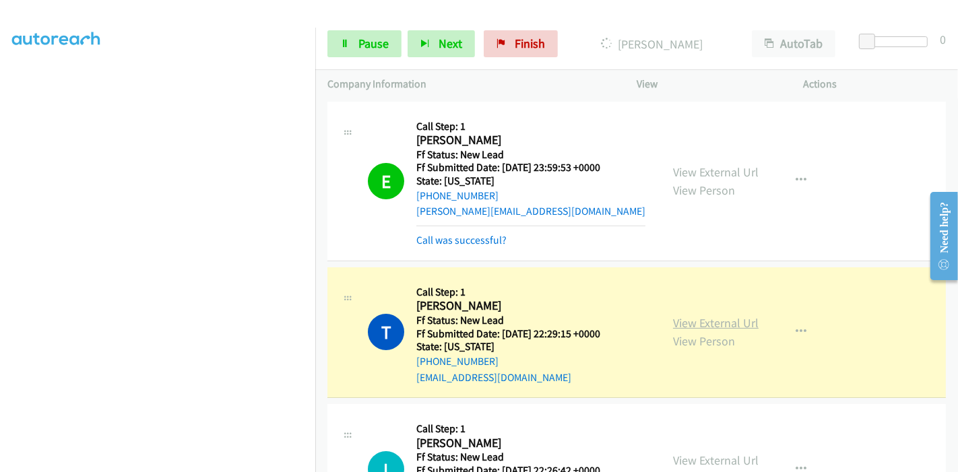
click at [681, 322] on link "View External Url" at bounding box center [716, 322] width 86 height 15
click at [370, 55] on link "Pause" at bounding box center [364, 43] width 74 height 27
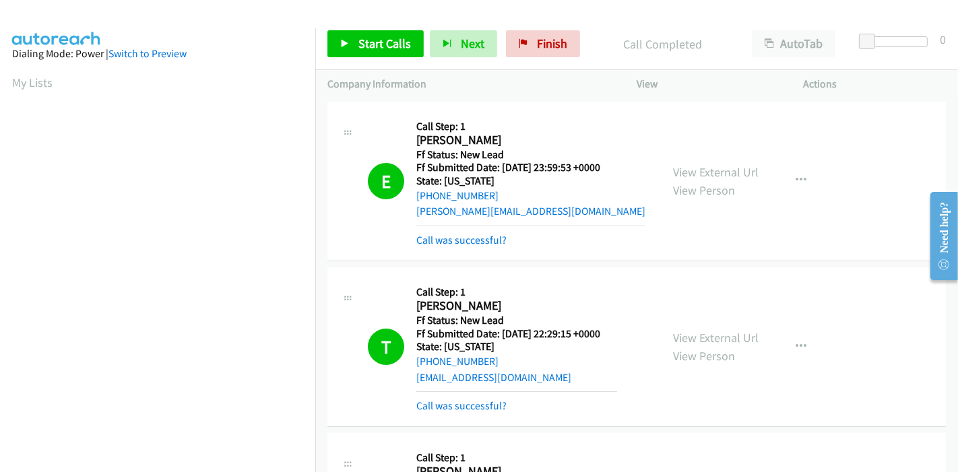
scroll to position [284, 0]
click at [350, 37] on link "Start Calls" at bounding box center [375, 43] width 96 height 27
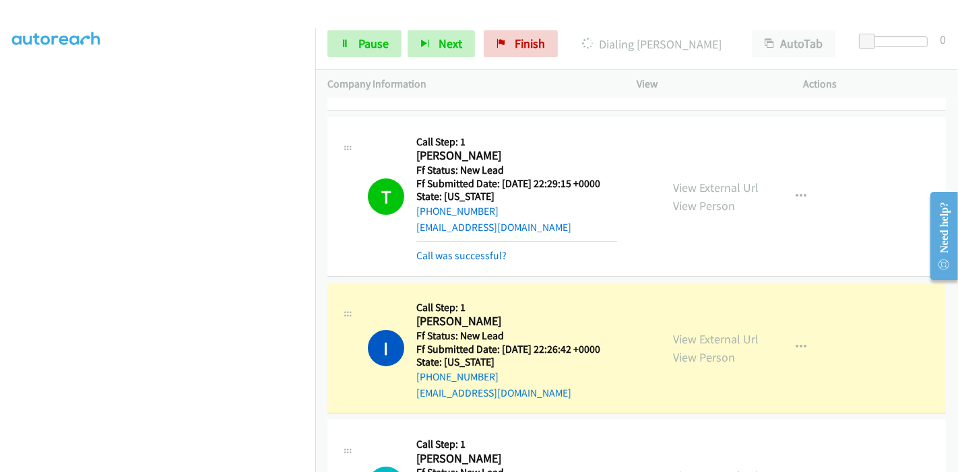
scroll to position [224, 0]
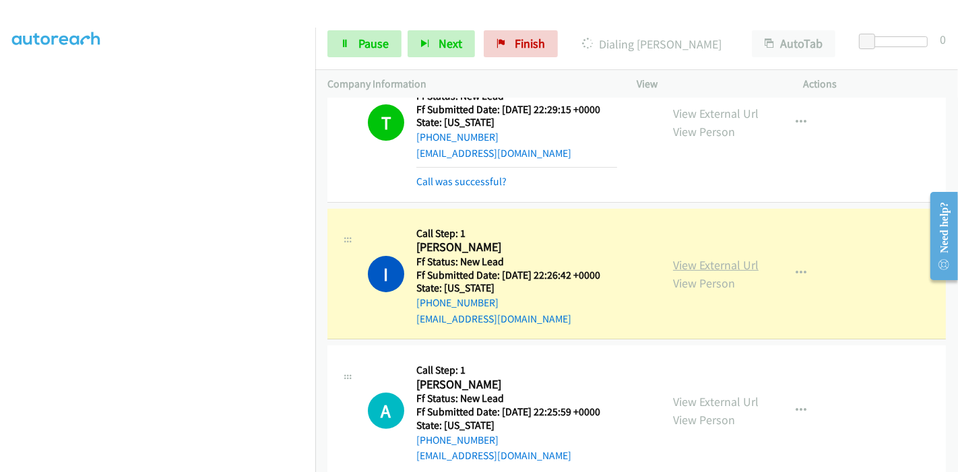
click at [695, 260] on link "View External Url" at bounding box center [716, 264] width 86 height 15
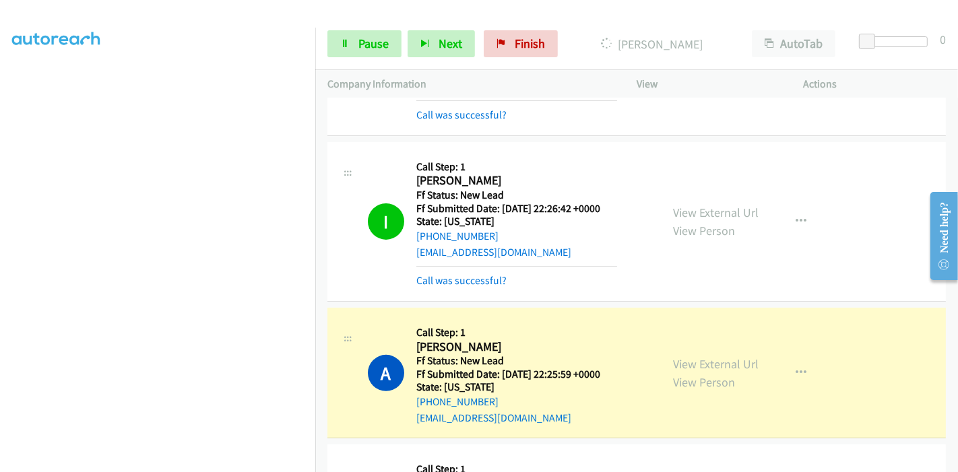
scroll to position [374, 0]
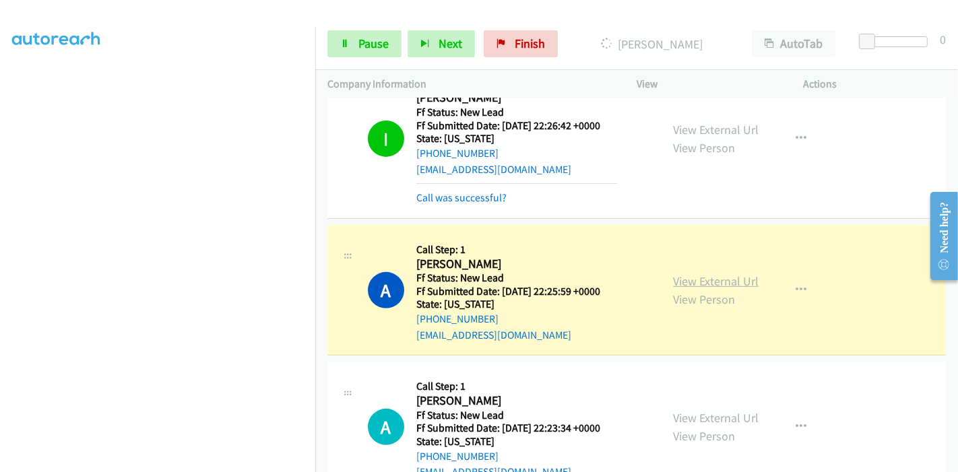
click at [690, 279] on link "View External Url" at bounding box center [716, 280] width 86 height 15
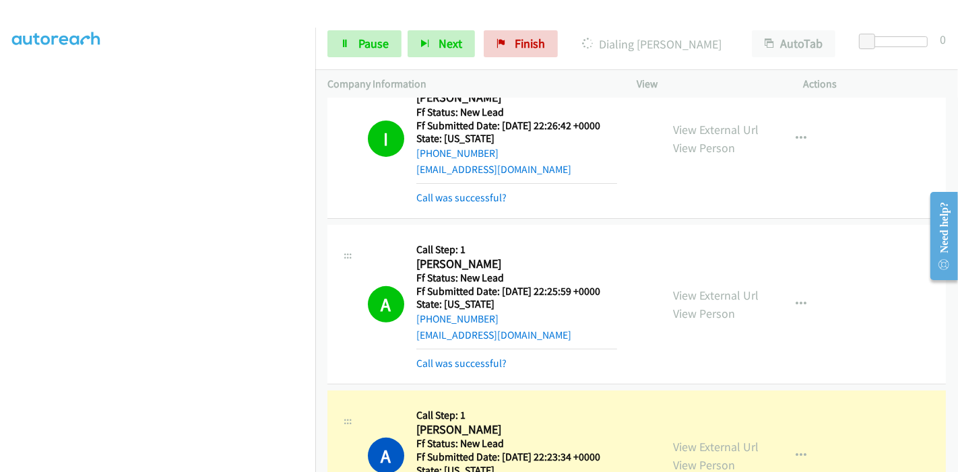
scroll to position [598, 0]
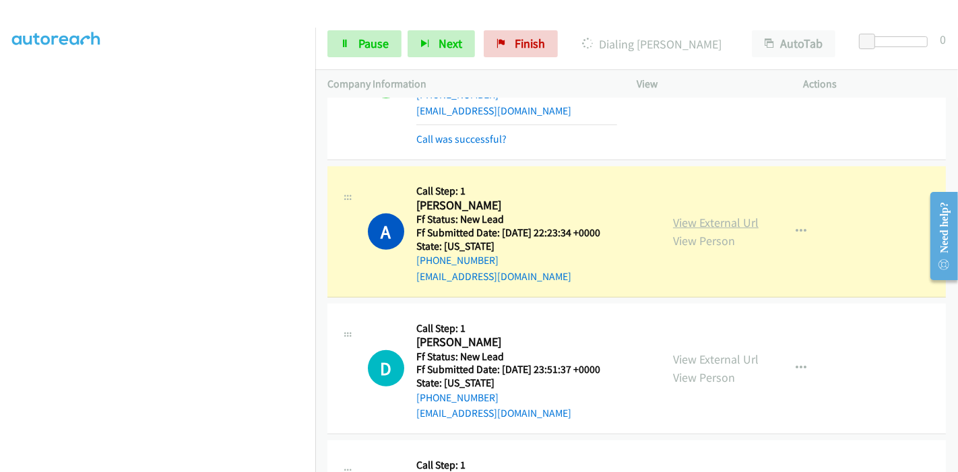
click at [674, 216] on link "View External Url" at bounding box center [716, 222] width 86 height 15
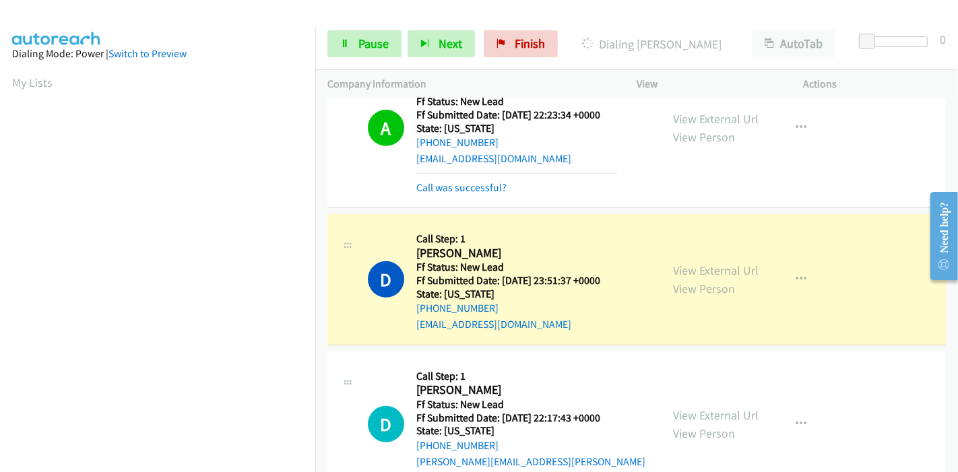
scroll to position [823, 0]
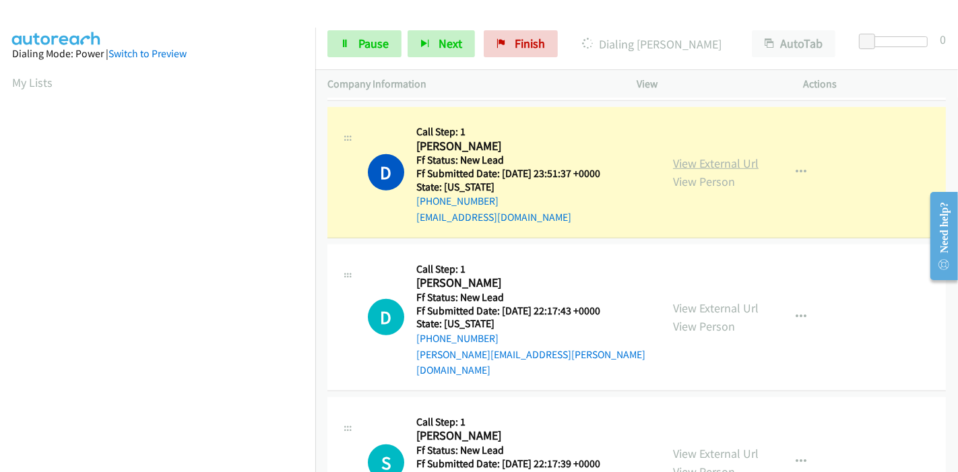
click at [708, 166] on link "View External Url" at bounding box center [716, 163] width 86 height 15
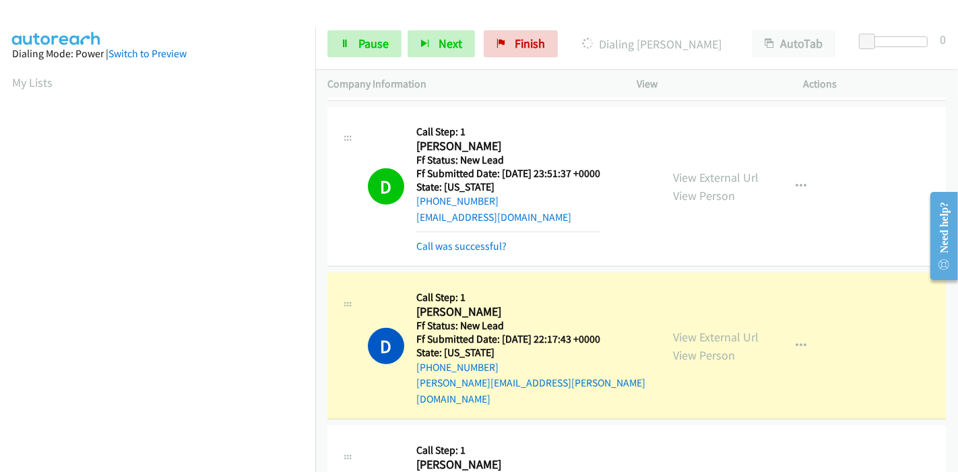
scroll to position [255, 0]
click at [673, 329] on link "View External Url" at bounding box center [716, 336] width 86 height 15
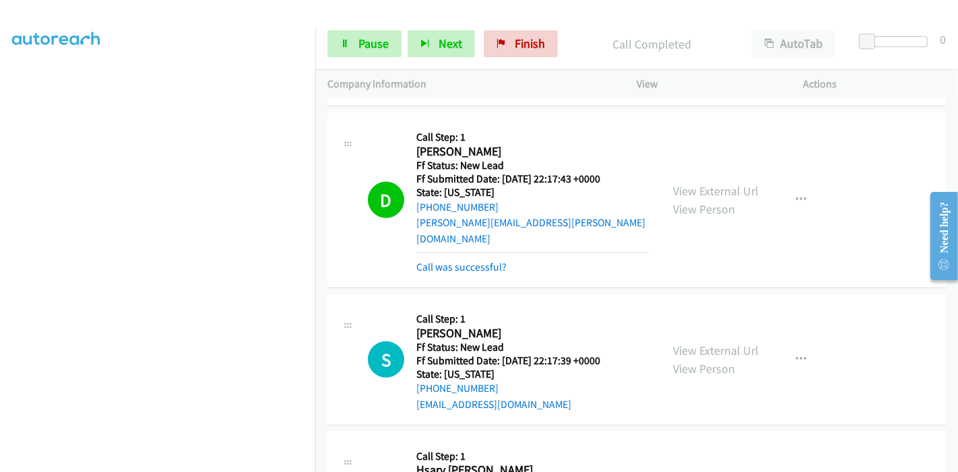
scroll to position [1047, 0]
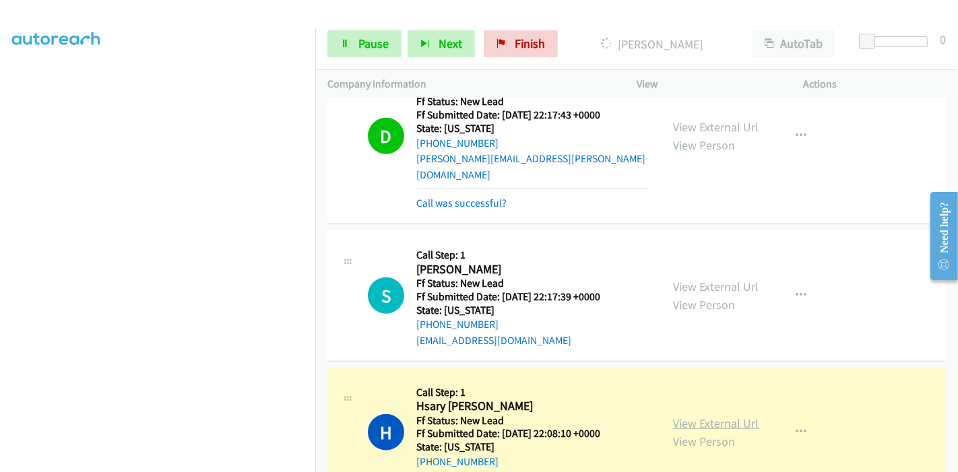
click at [682, 416] on link "View External Url" at bounding box center [716, 423] width 86 height 15
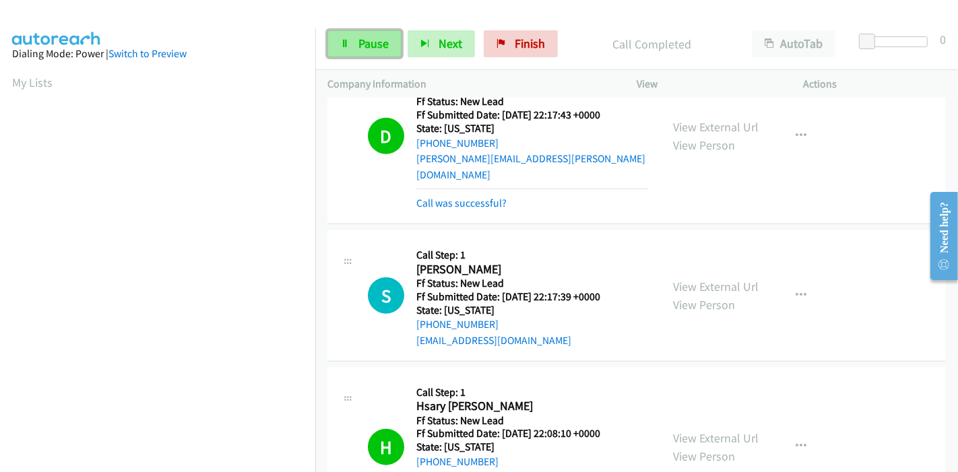
click at [352, 35] on link "Pause" at bounding box center [364, 43] width 74 height 27
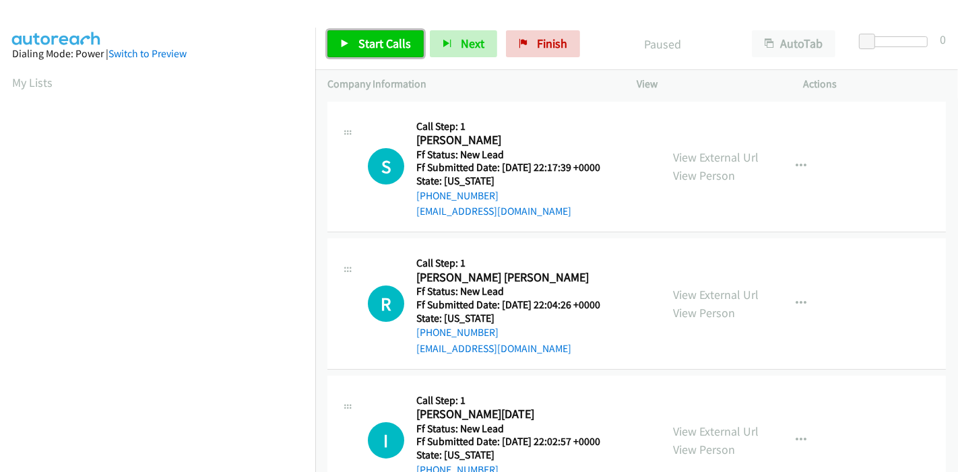
click at [363, 36] on span "Start Calls" at bounding box center [384, 43] width 53 height 15
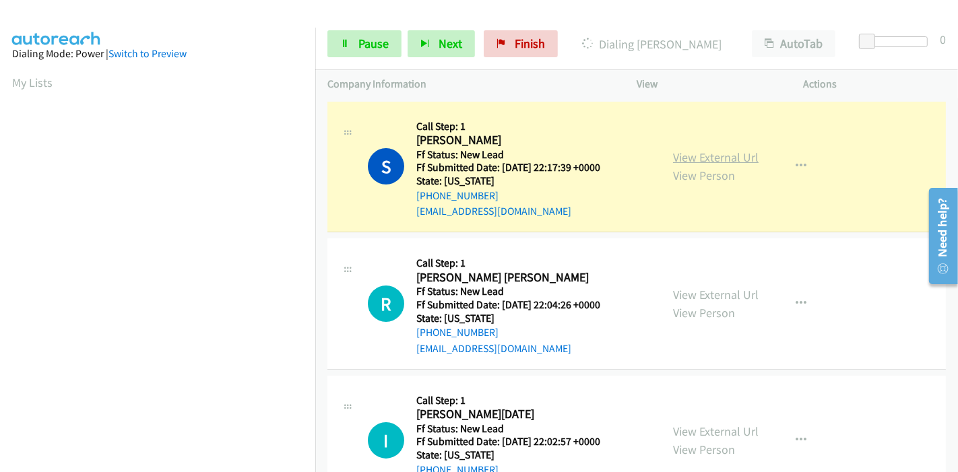
click at [680, 153] on link "View External Url" at bounding box center [716, 157] width 86 height 15
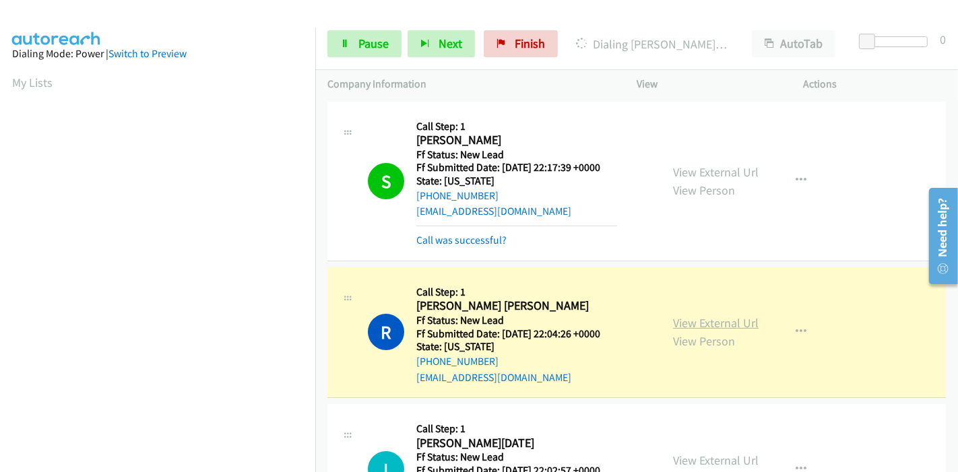
click at [704, 320] on link "View External Url" at bounding box center [716, 322] width 86 height 15
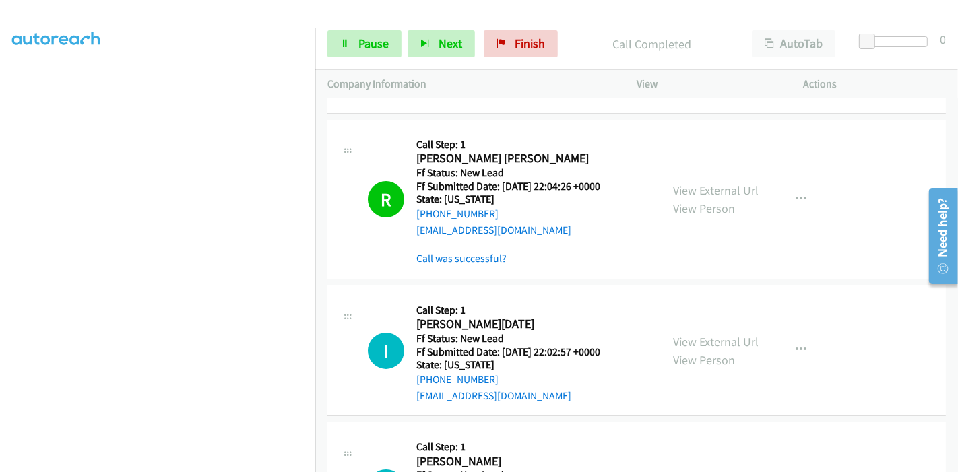
scroll to position [150, 0]
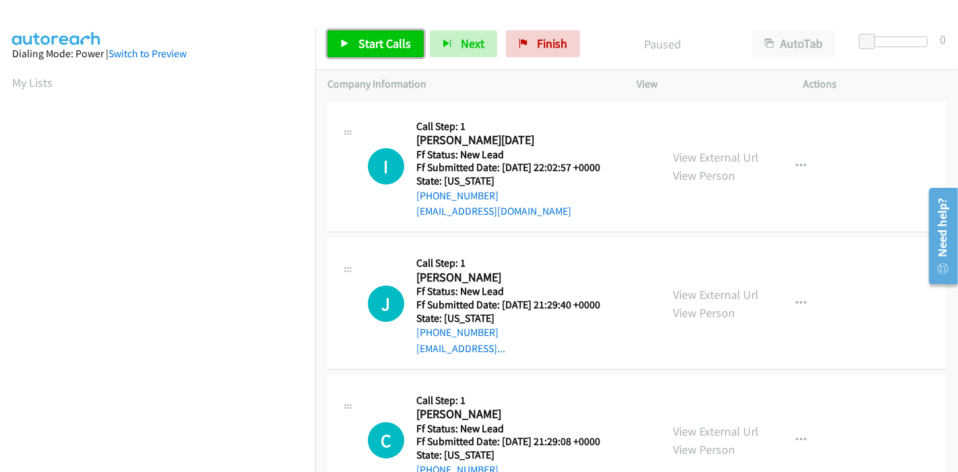
click at [365, 46] on span "Start Calls" at bounding box center [384, 43] width 53 height 15
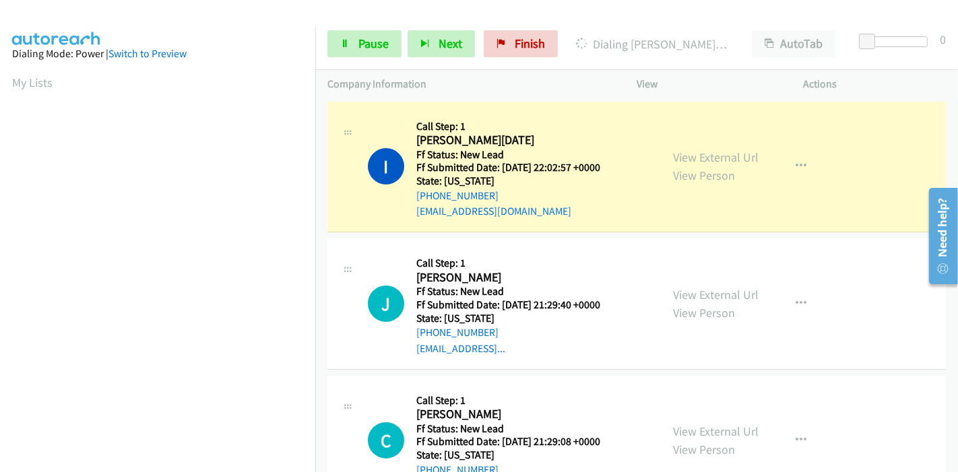
click at [664, 155] on div "View External Url View Person View External Url Email Schedule/Manage Callback …" at bounding box center [750, 167] width 179 height 106
click at [707, 153] on link "View External Url" at bounding box center [716, 157] width 86 height 15
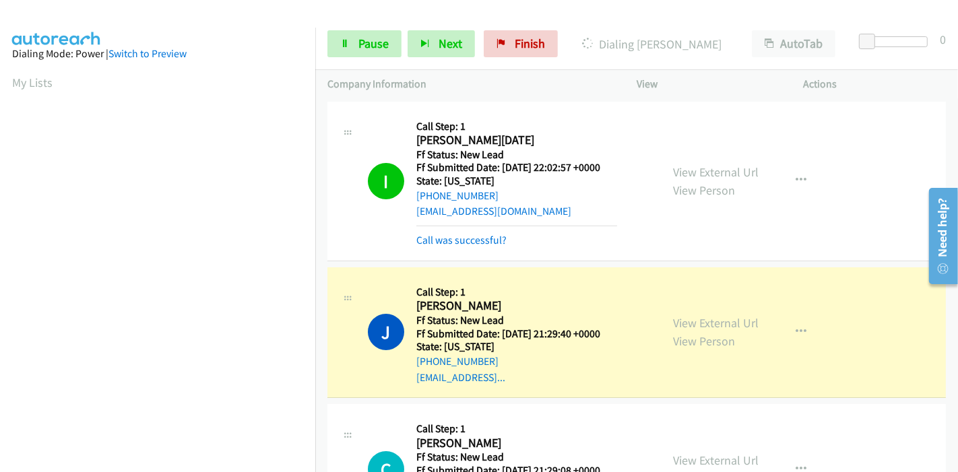
scroll to position [150, 0]
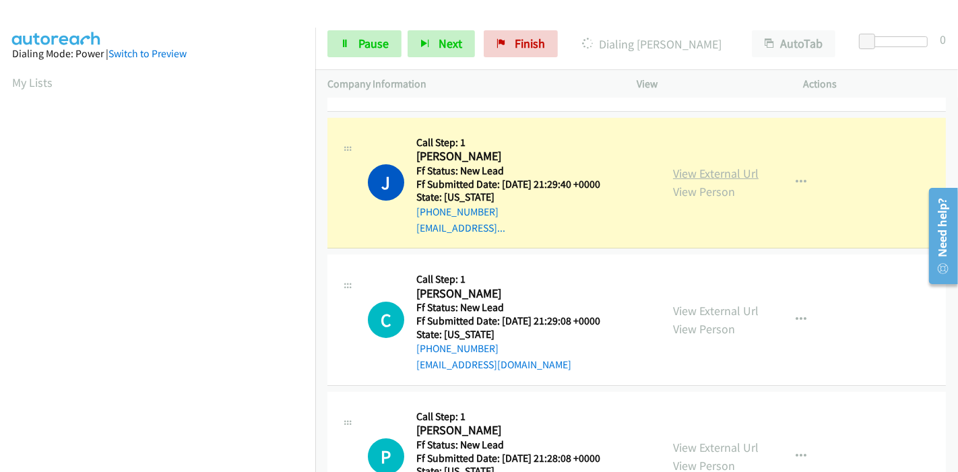
click at [688, 175] on link "View External Url" at bounding box center [716, 173] width 86 height 15
click at [374, 37] on span "Pause" at bounding box center [373, 43] width 30 height 15
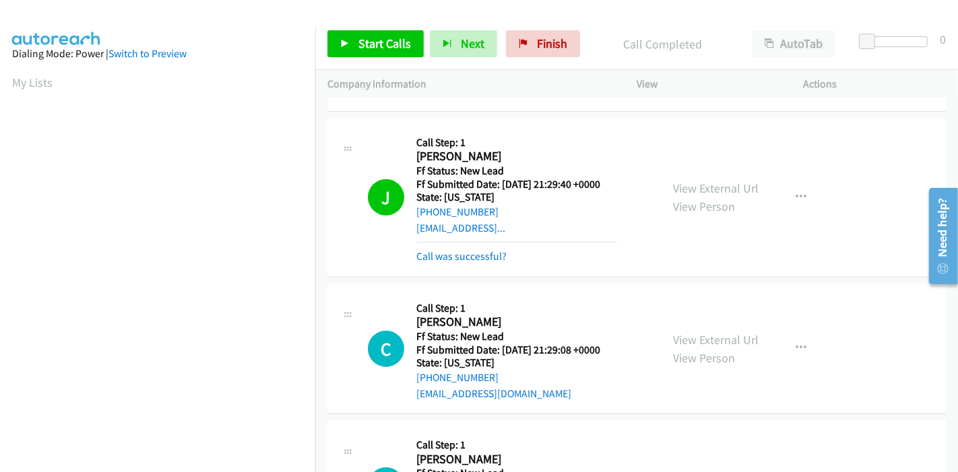
scroll to position [284, 0]
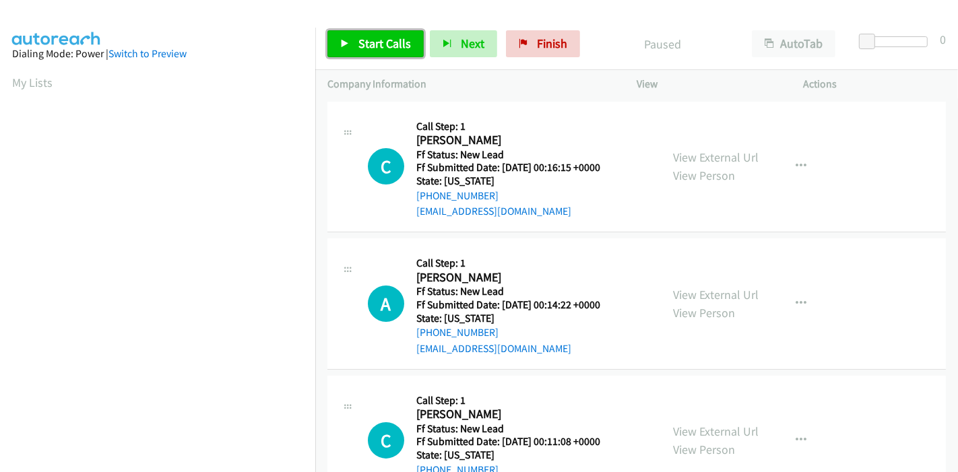
click at [373, 46] on span "Start Calls" at bounding box center [384, 43] width 53 height 15
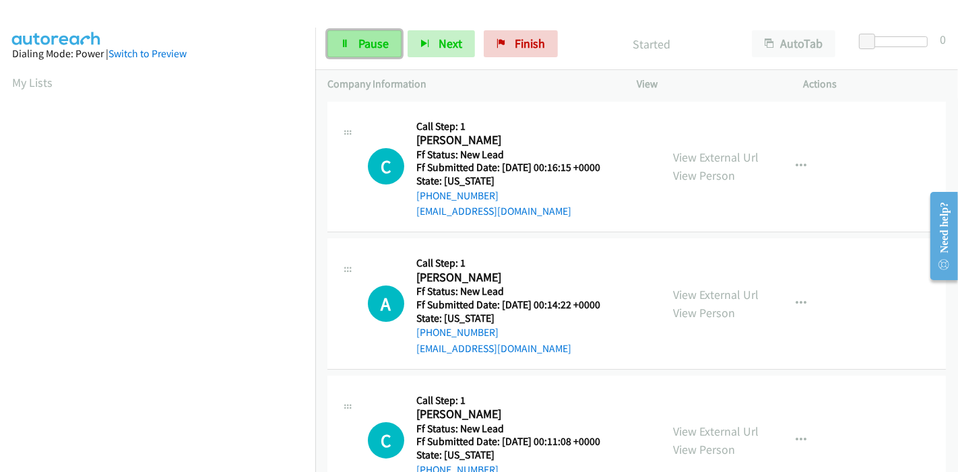
click at [364, 30] on link "Pause" at bounding box center [364, 43] width 74 height 27
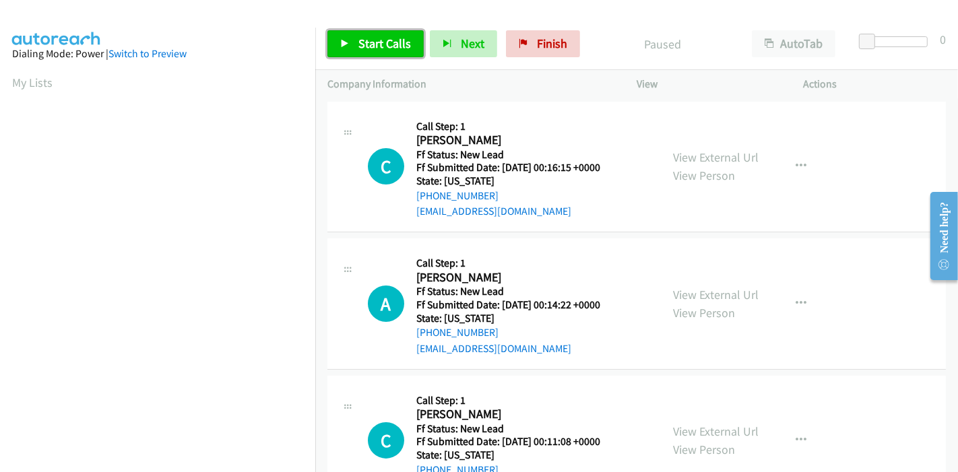
click at [364, 34] on link "Start Calls" at bounding box center [375, 43] width 96 height 27
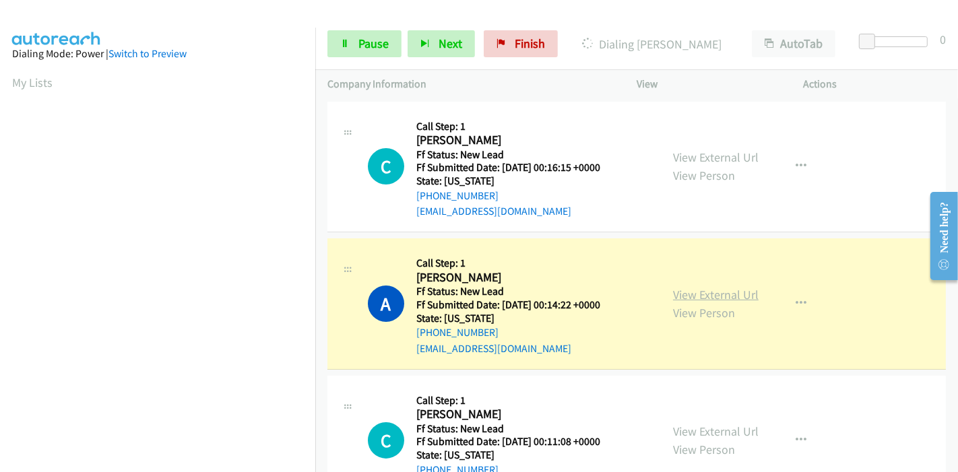
click at [683, 294] on link "View External Url" at bounding box center [716, 294] width 86 height 15
click at [377, 40] on span "Pause" at bounding box center [373, 43] width 30 height 15
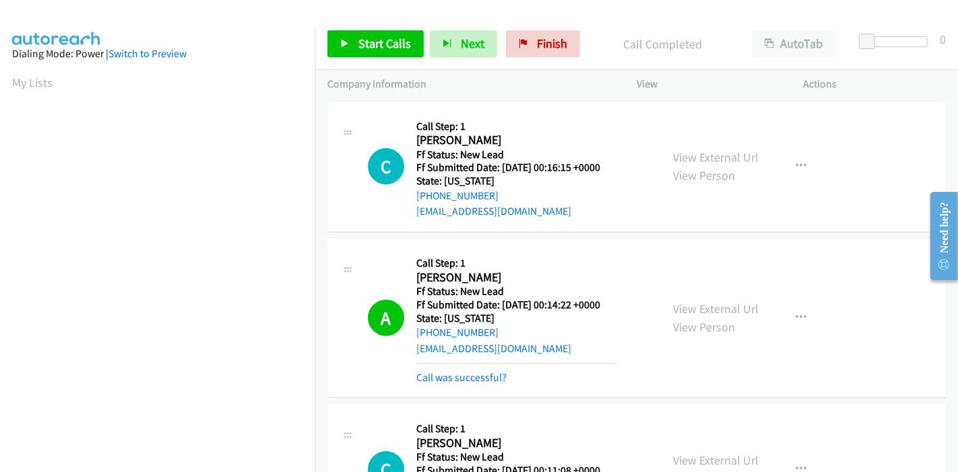
scroll to position [284, 0]
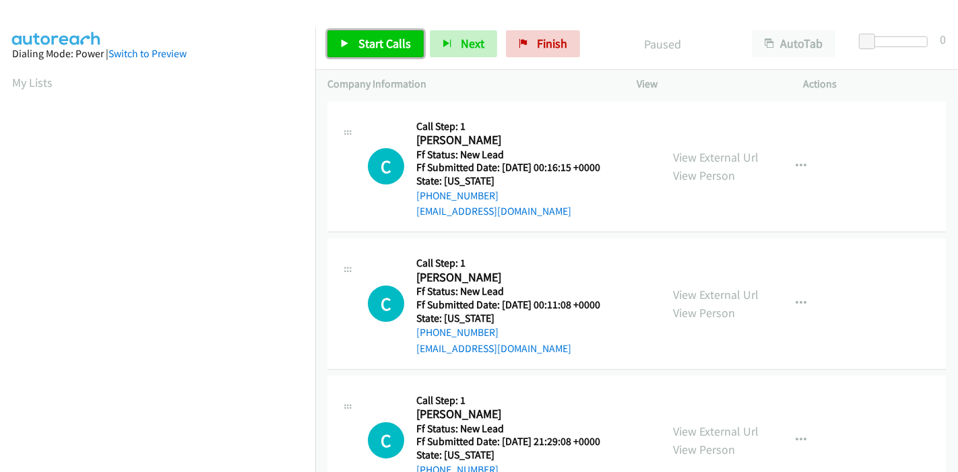
click at [377, 38] on span "Start Calls" at bounding box center [384, 43] width 53 height 15
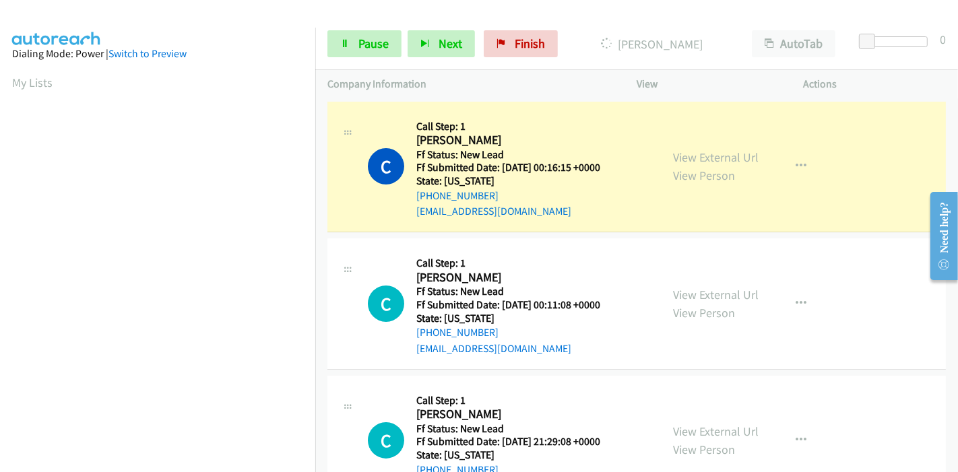
click at [723, 147] on div "View External Url View Person View External Url Email Schedule/Manage Callback …" at bounding box center [750, 167] width 179 height 106
click at [720, 156] on link "View External Url" at bounding box center [716, 157] width 86 height 15
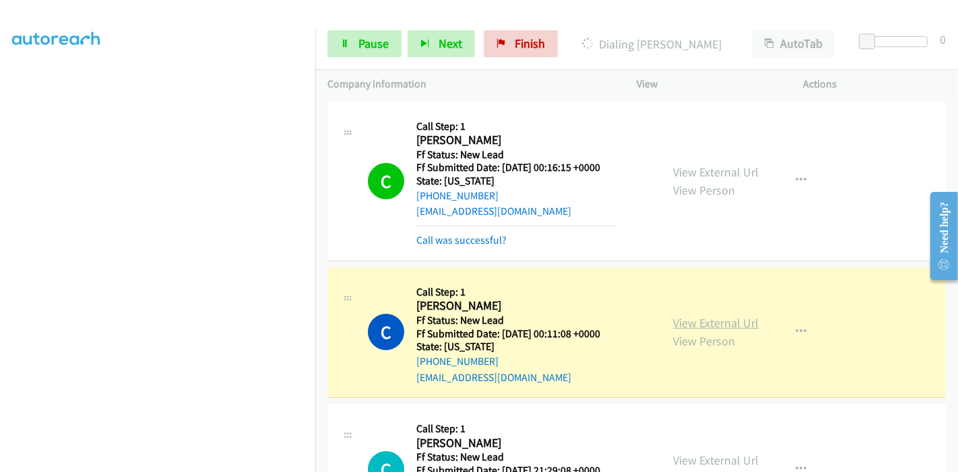
click at [720, 323] on link "View External Url" at bounding box center [716, 322] width 86 height 15
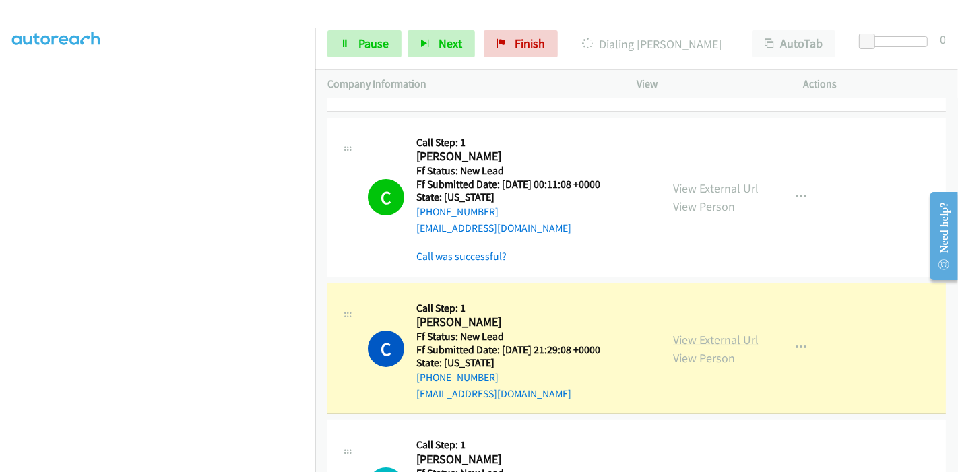
click at [704, 337] on link "View External Url" at bounding box center [716, 339] width 86 height 15
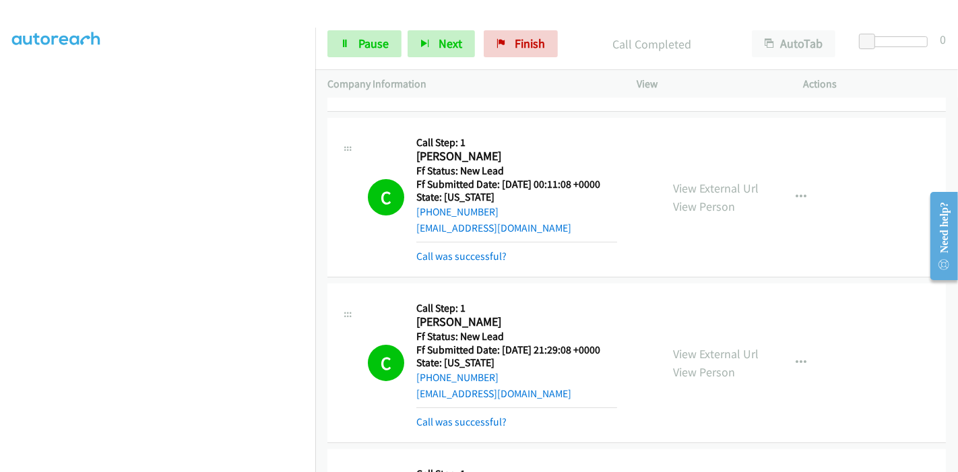
scroll to position [374, 0]
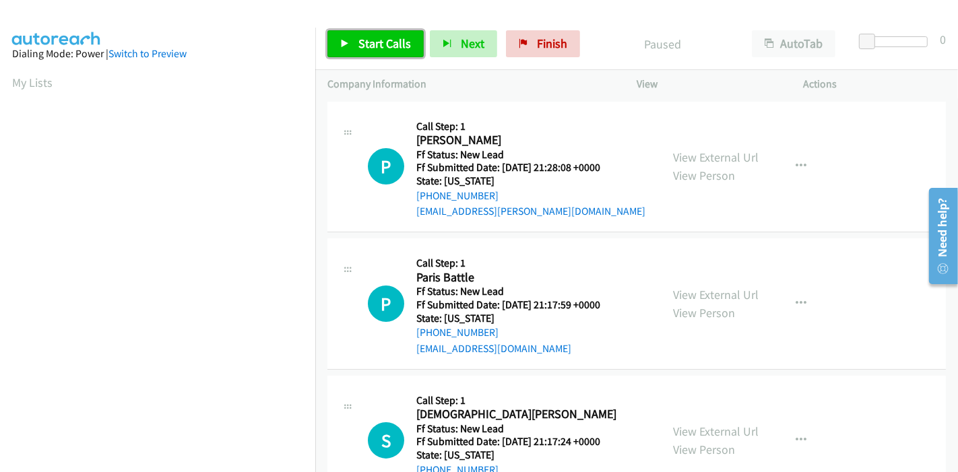
click at [356, 47] on link "Start Calls" at bounding box center [375, 43] width 96 height 27
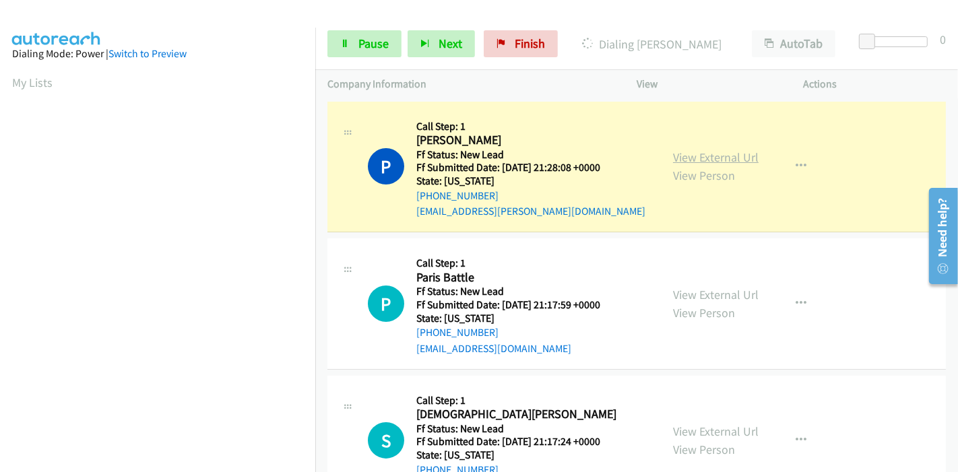
click at [729, 159] on link "View External Url" at bounding box center [716, 157] width 86 height 15
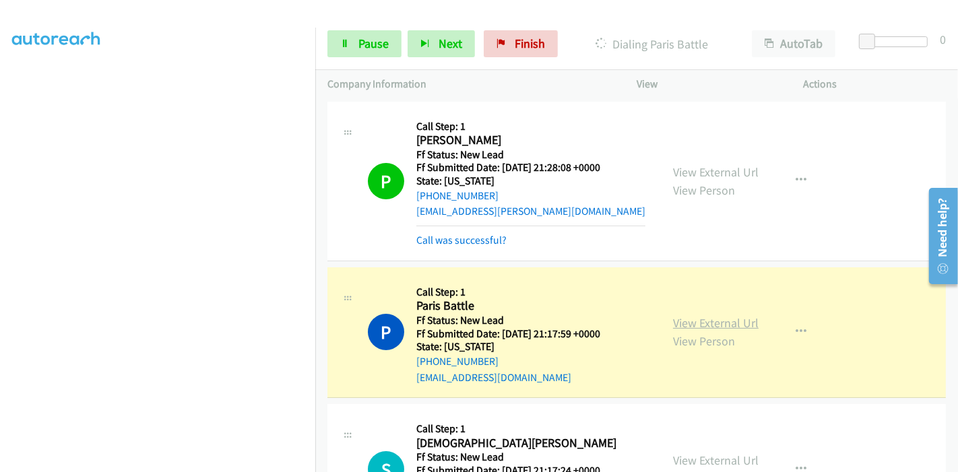
click at [729, 326] on link "View External Url" at bounding box center [716, 322] width 86 height 15
click at [369, 61] on div "Start Calls Pause Next Finish Dialing Paris Battle AutoTab AutoTab 0" at bounding box center [636, 44] width 643 height 52
click at [369, 51] on span "Pause" at bounding box center [373, 43] width 30 height 15
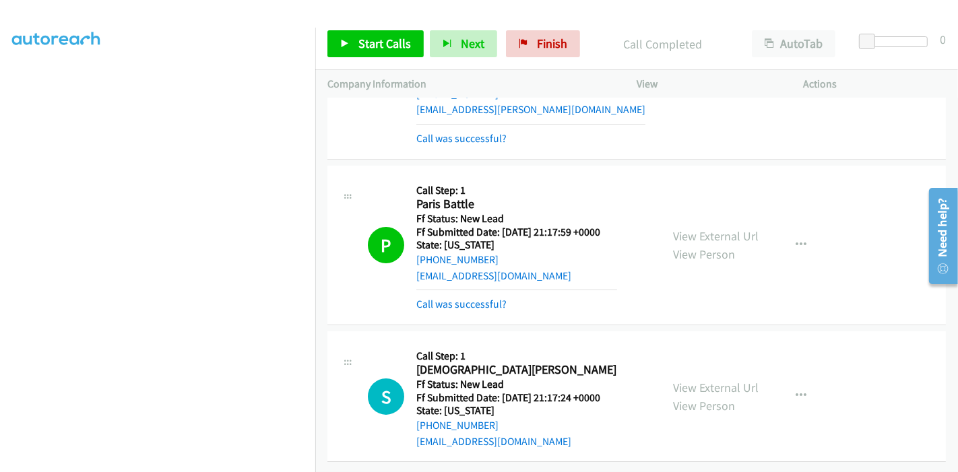
scroll to position [111, 0]
click at [367, 47] on span "Start Calls" at bounding box center [384, 43] width 53 height 15
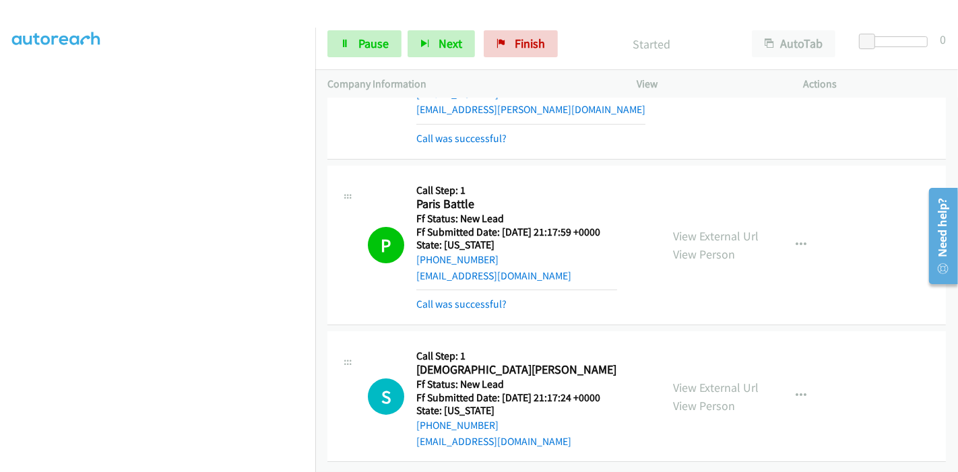
scroll to position [209, 0]
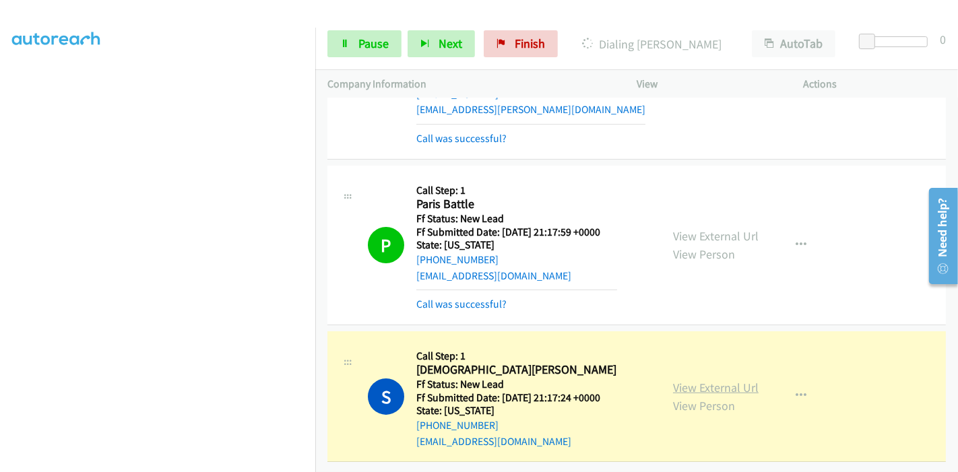
click at [744, 380] on link "View External Url" at bounding box center [716, 387] width 86 height 15
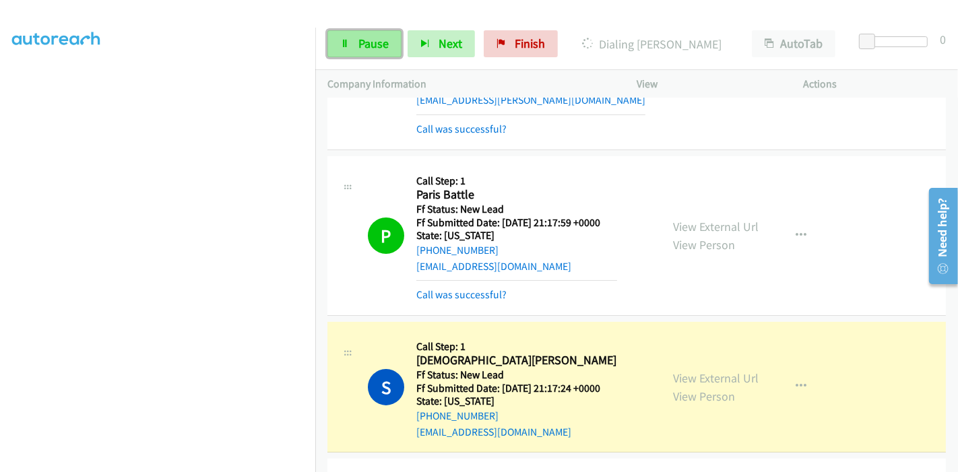
click at [367, 46] on span "Pause" at bounding box center [373, 43] width 30 height 15
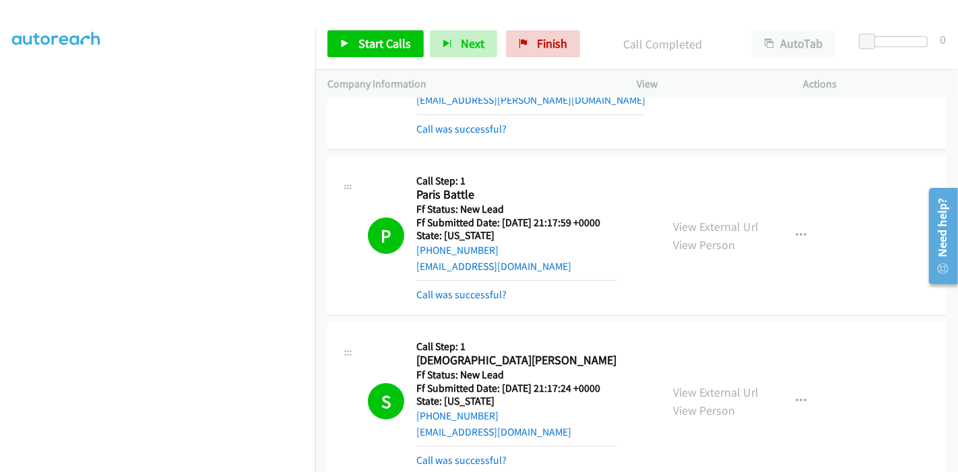
scroll to position [284, 0]
